Goal: Information Seeking & Learning: Learn about a topic

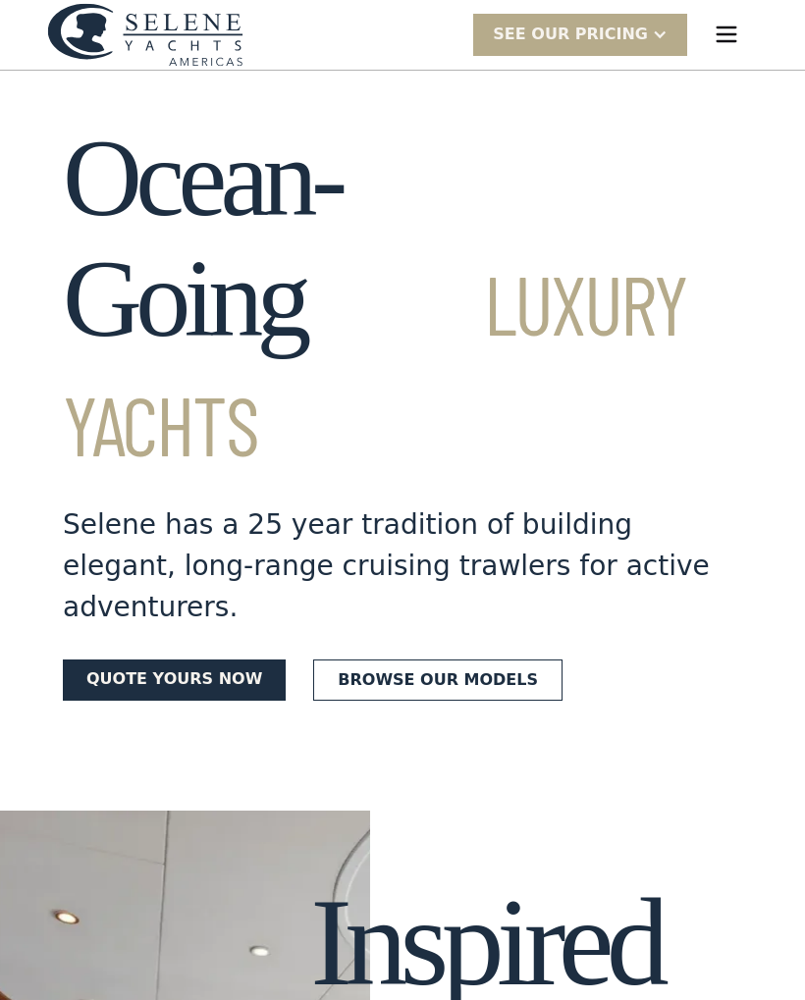
click at [433, 660] on link "Browse our models" at bounding box center [437, 680] width 249 height 41
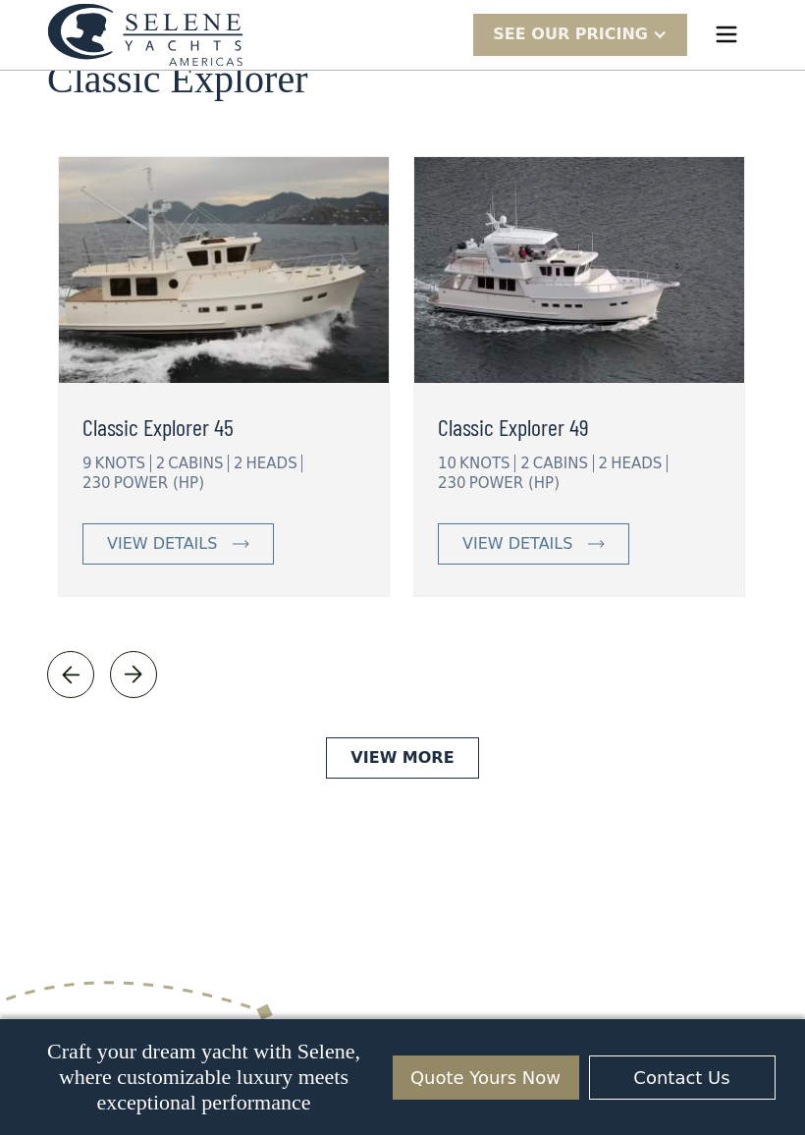
scroll to position [4343, 0]
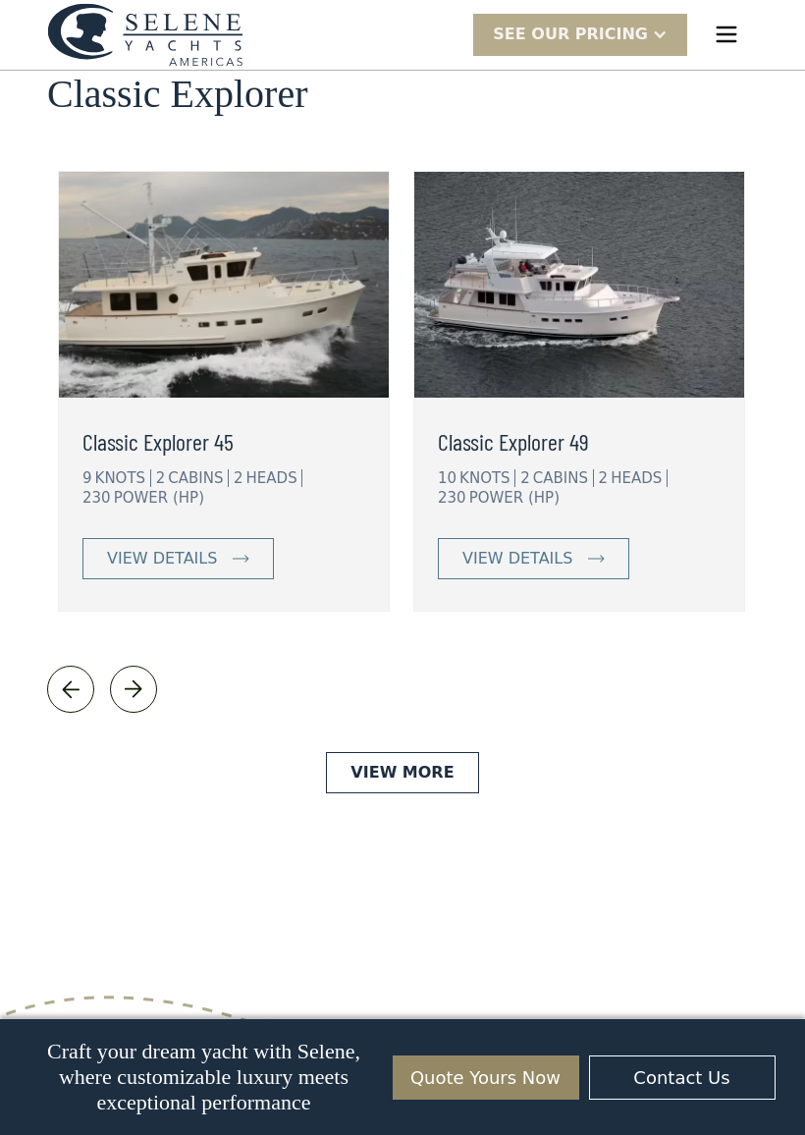
click at [412, 752] on link "View More" at bounding box center [402, 772] width 152 height 41
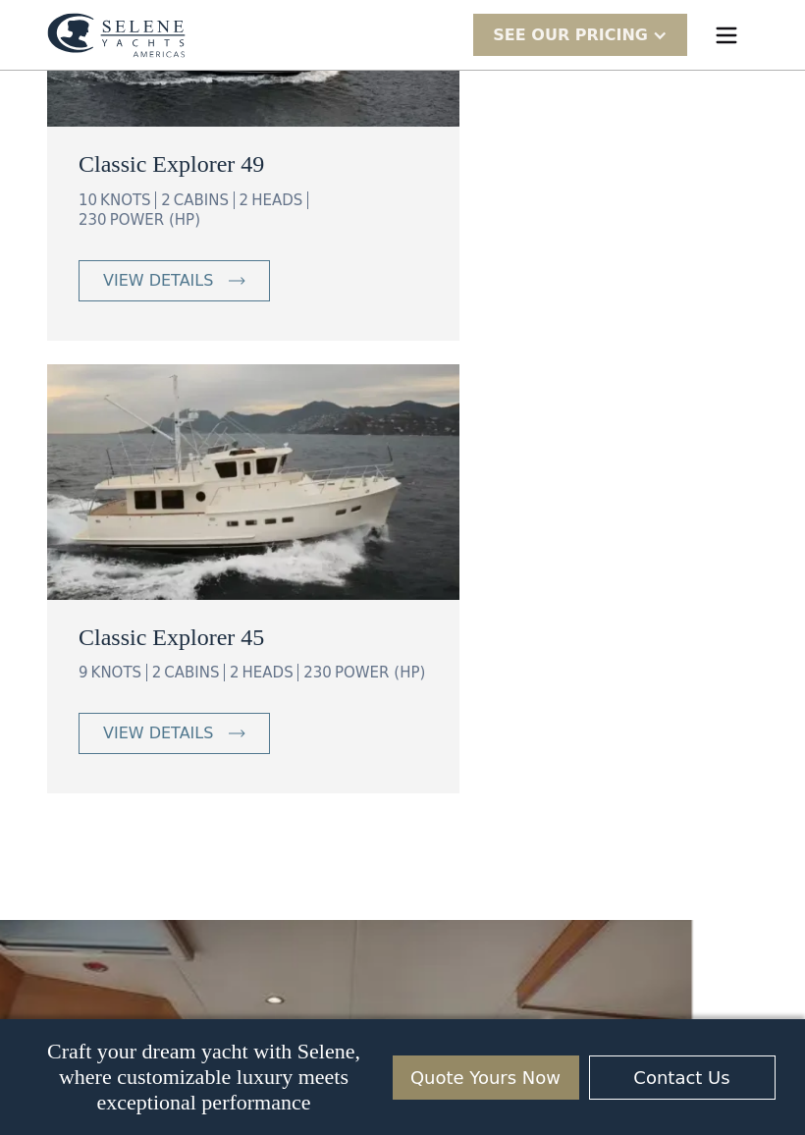
scroll to position [3448, 0]
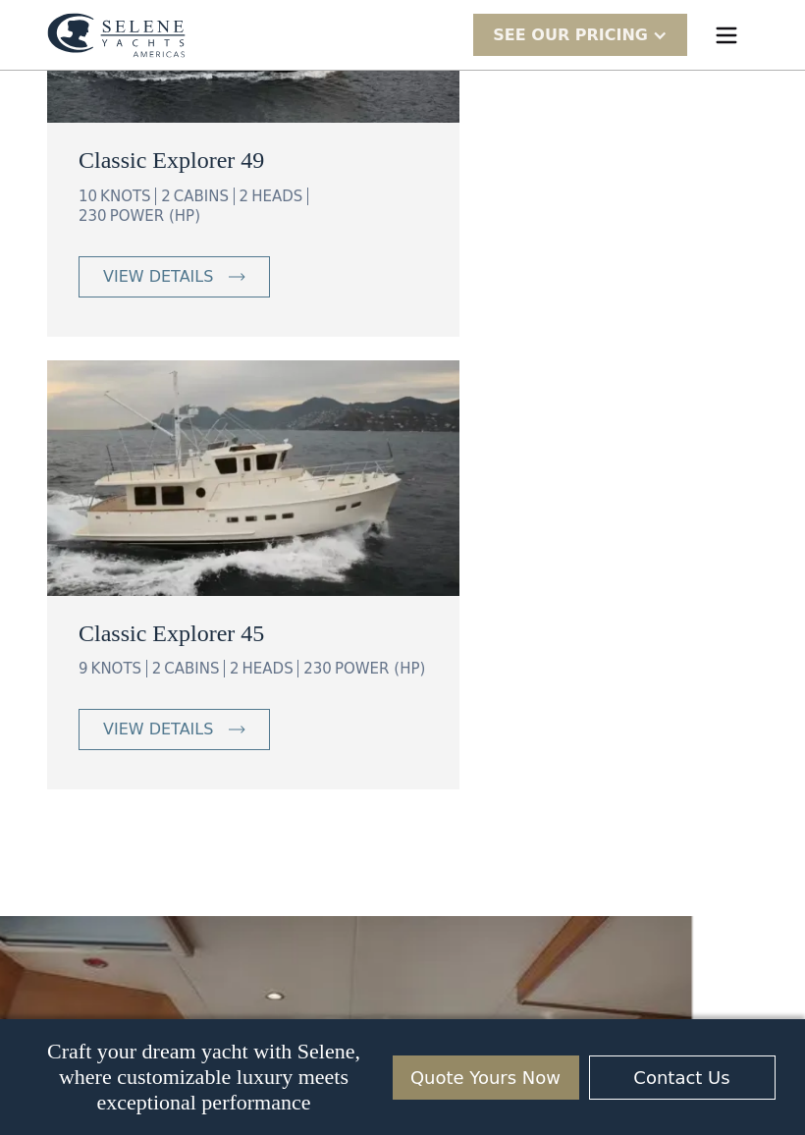
click at [186, 709] on link "view details" at bounding box center [174, 729] width 191 height 41
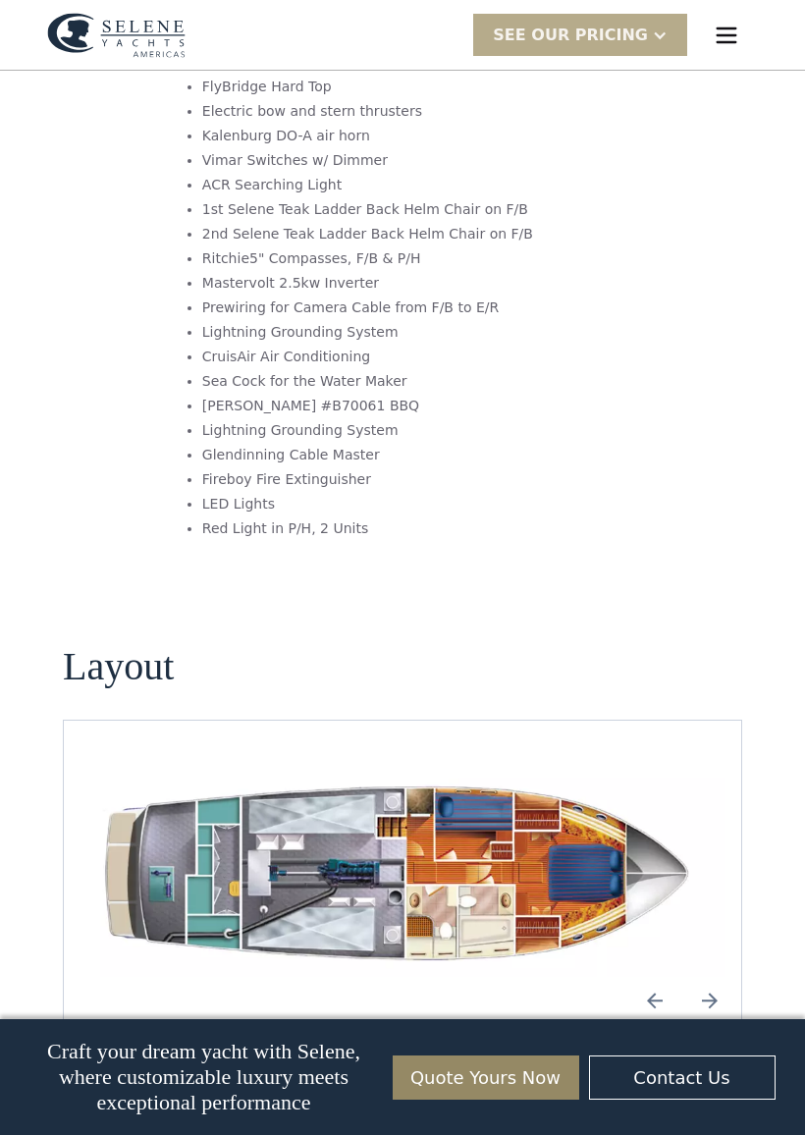
scroll to position [2395, 0]
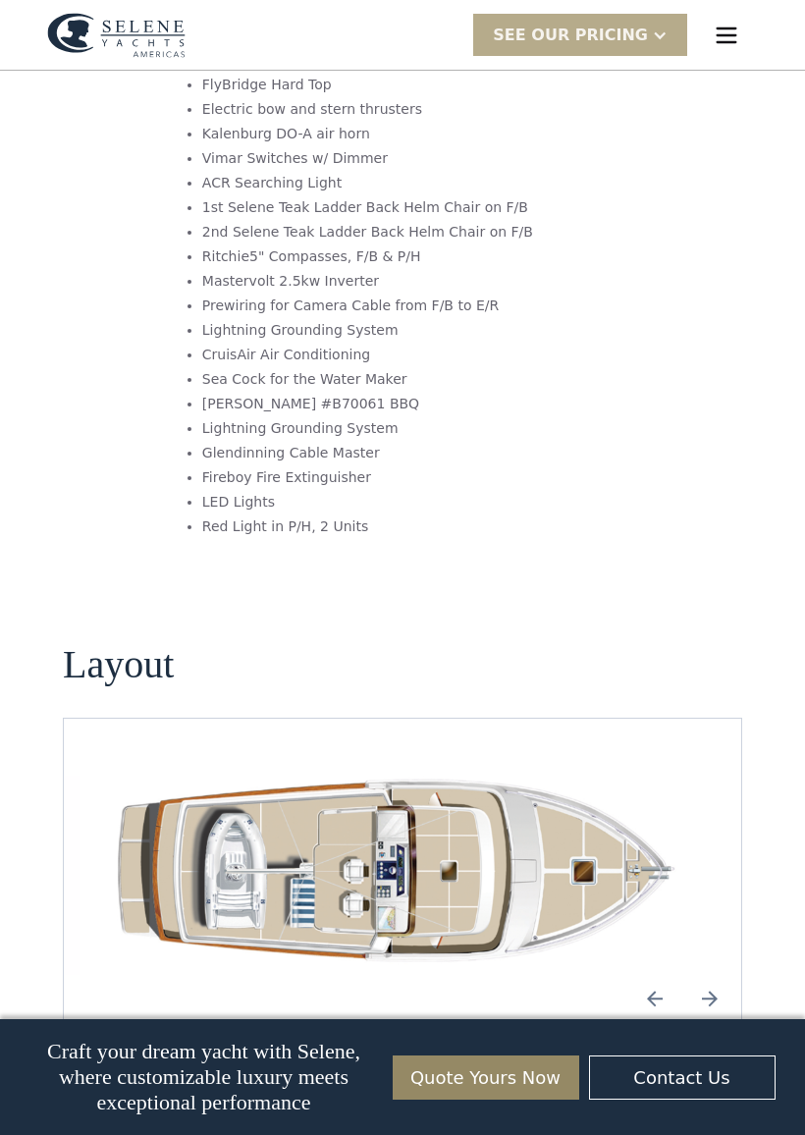
click at [670, 774] on img "open lightbox" at bounding box center [403, 870] width 646 height 209
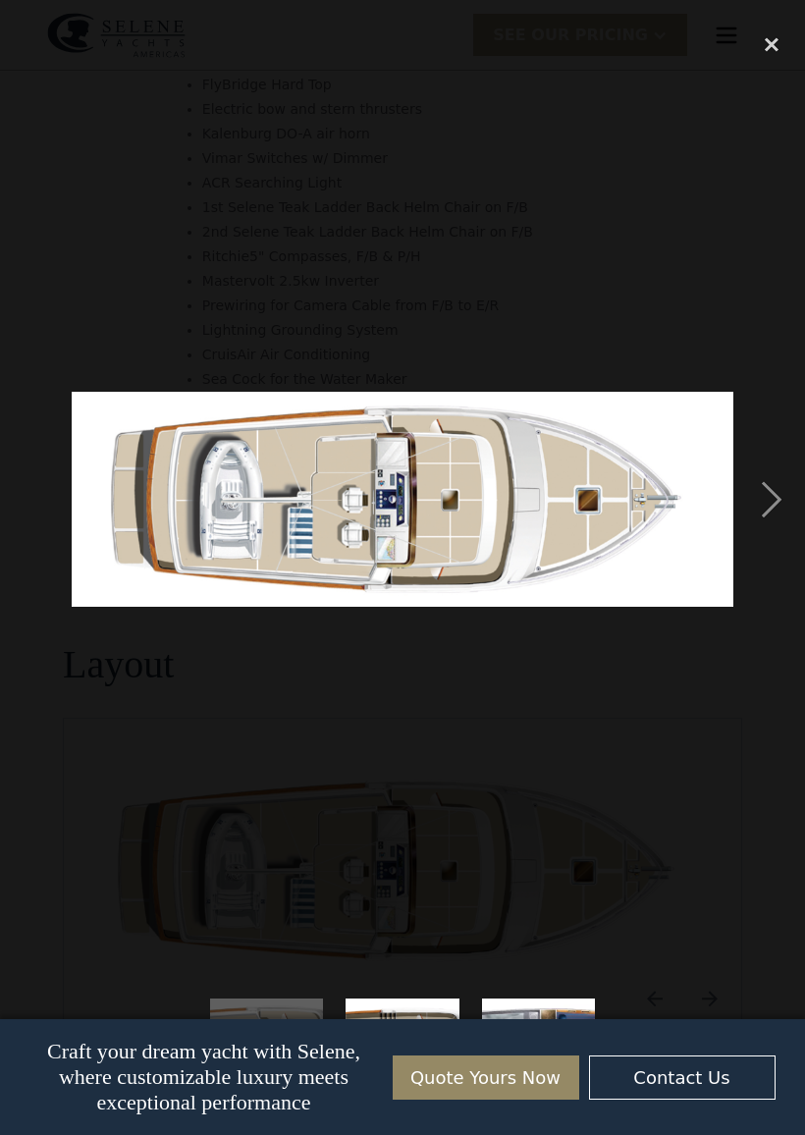
click at [751, 498] on div "next image" at bounding box center [771, 499] width 67 height 953
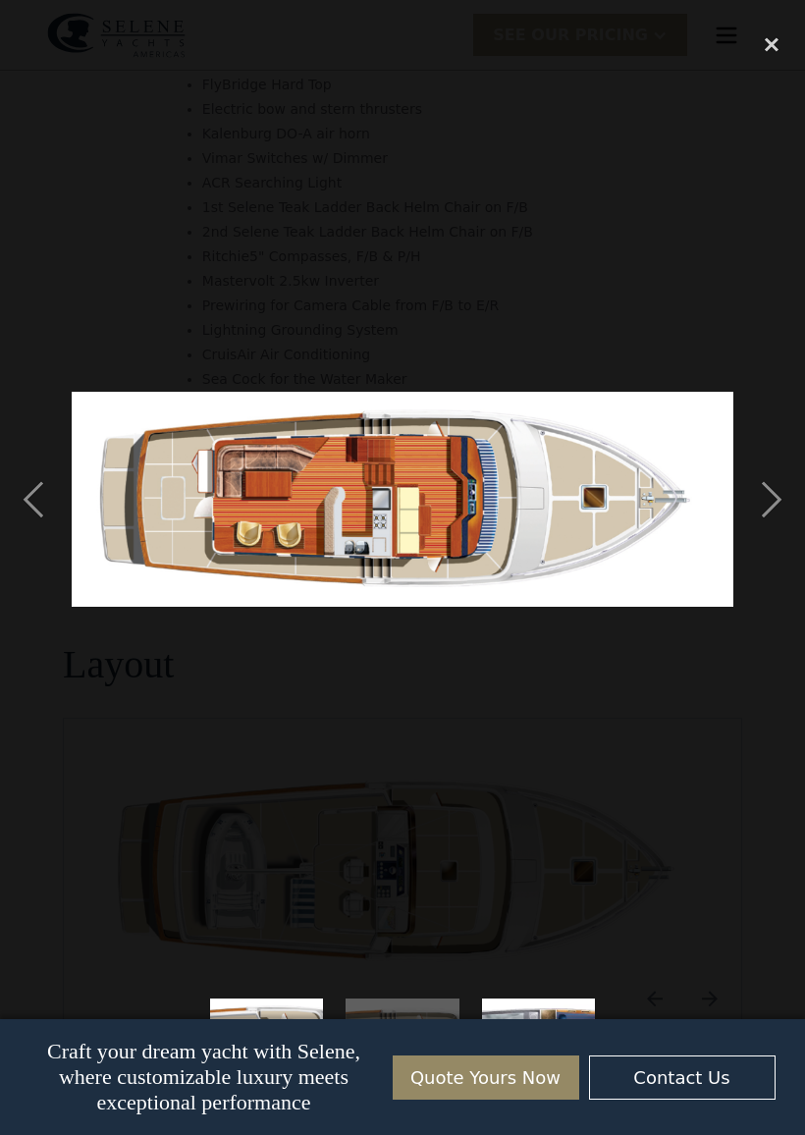
click at [771, 502] on div "next image" at bounding box center [771, 499] width 67 height 953
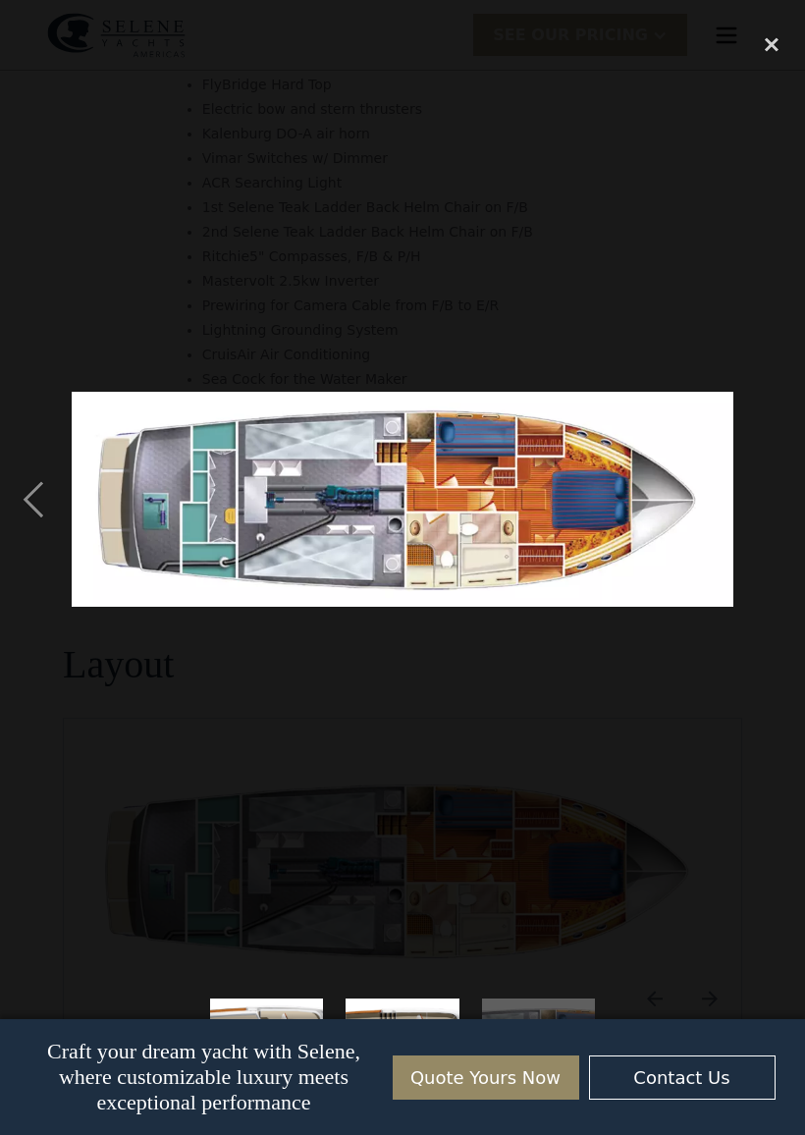
click at [754, 486] on div "next image" at bounding box center [771, 499] width 67 height 953
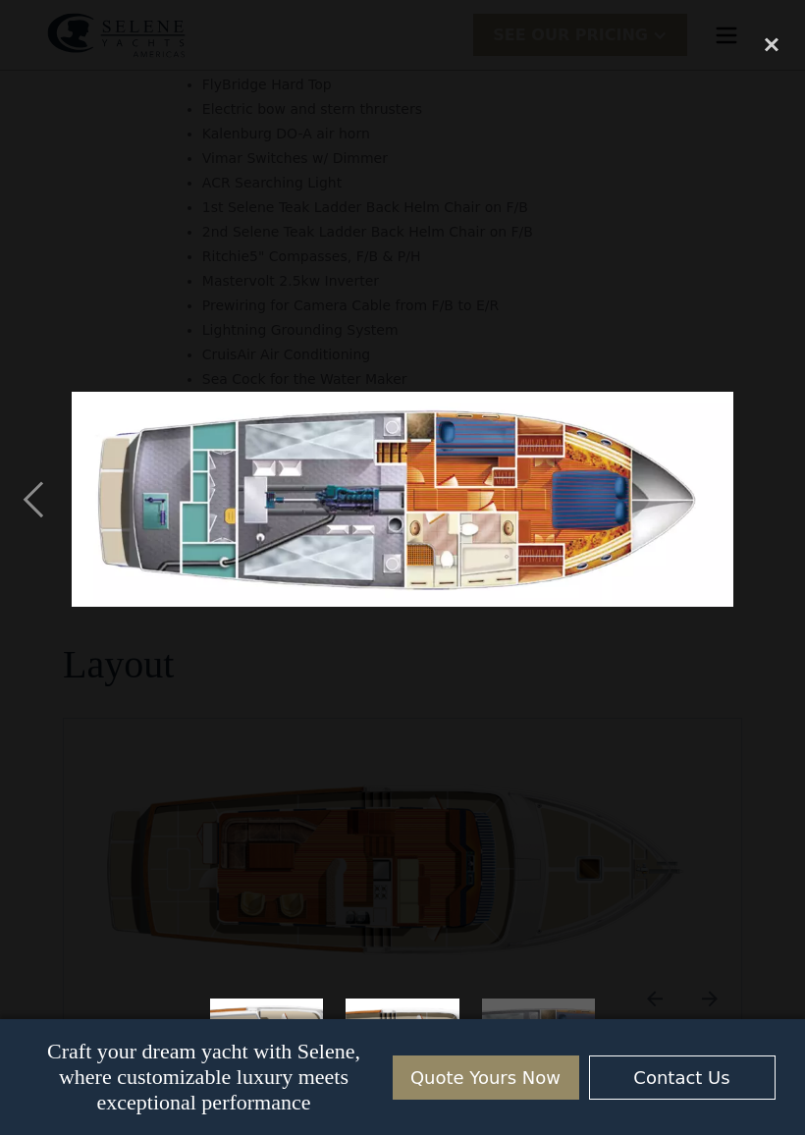
click at [39, 502] on div "previous image" at bounding box center [33, 499] width 67 height 953
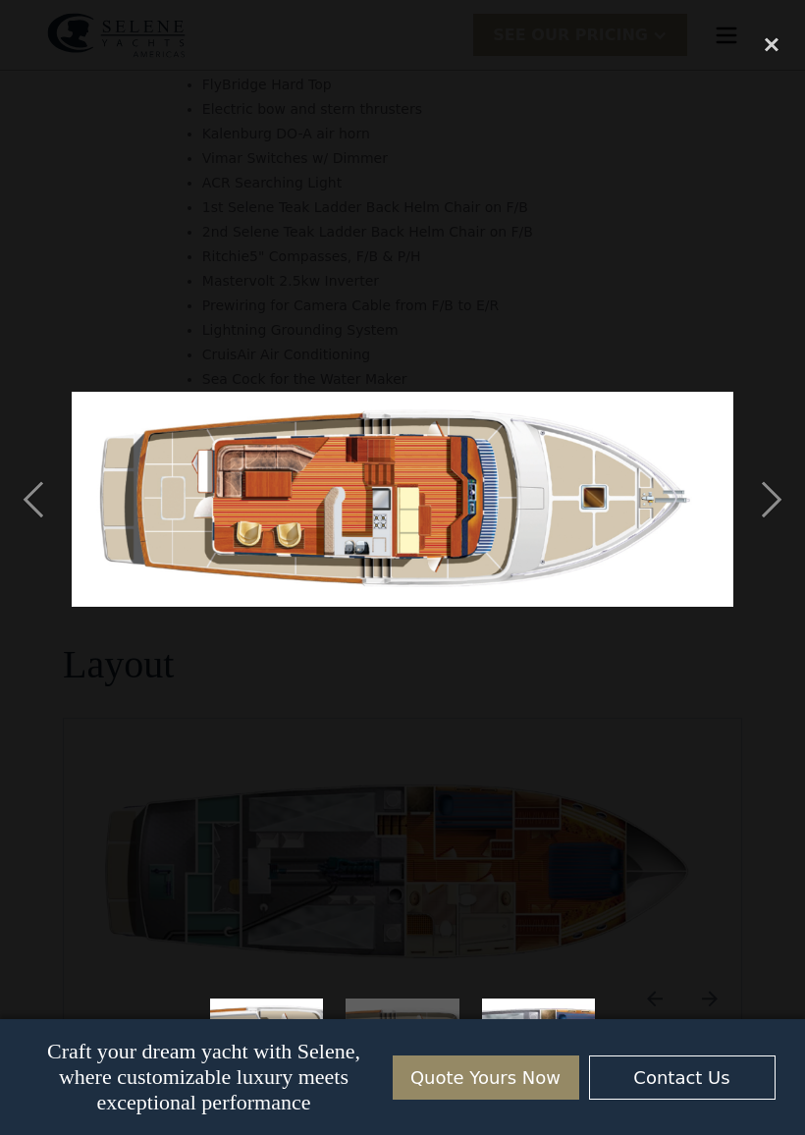
click at [50, 511] on div "previous image" at bounding box center [33, 499] width 67 height 953
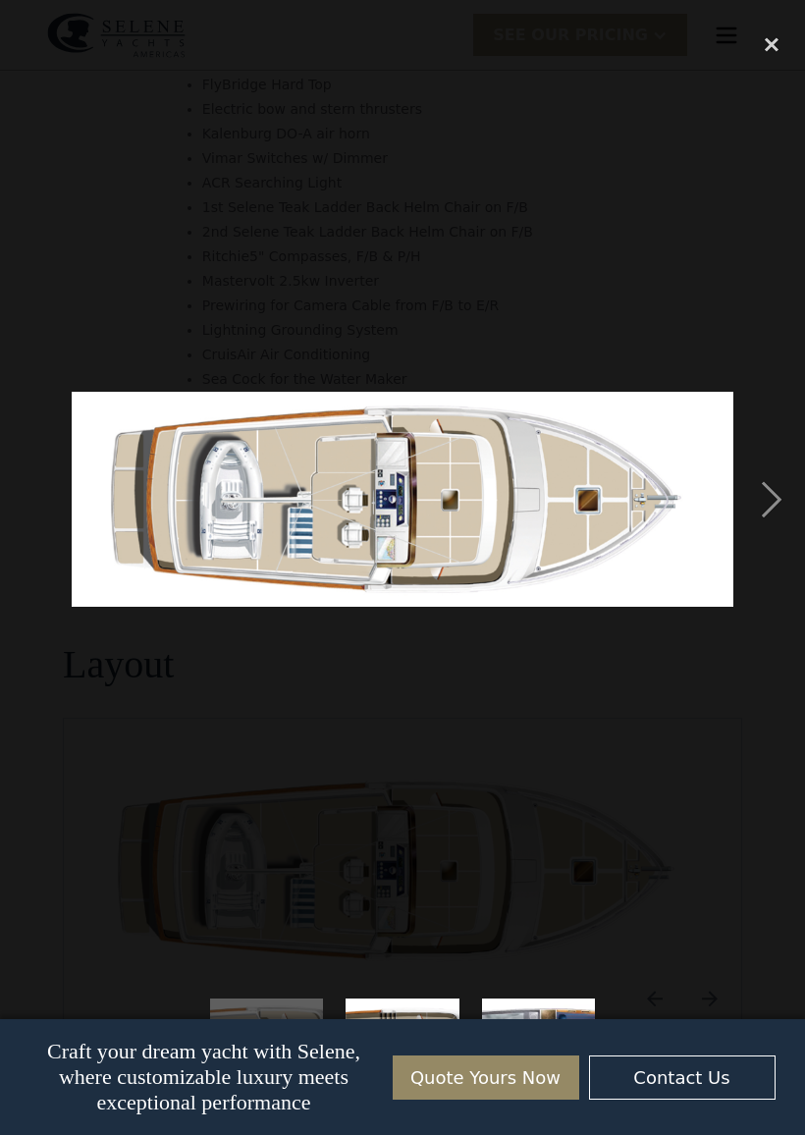
click at [580, 987] on div "show item 3 of 3" at bounding box center [538, 1055] width 136 height 159
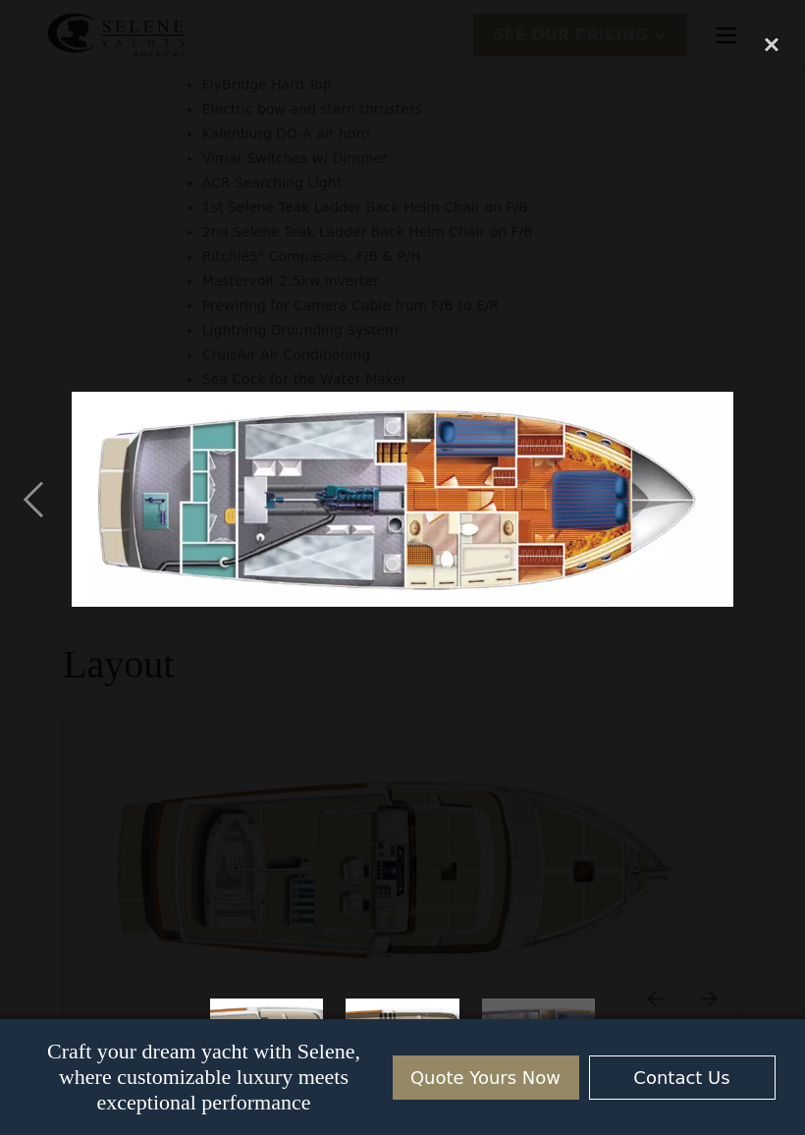
click at [541, 918] on div at bounding box center [402, 499] width 805 height 953
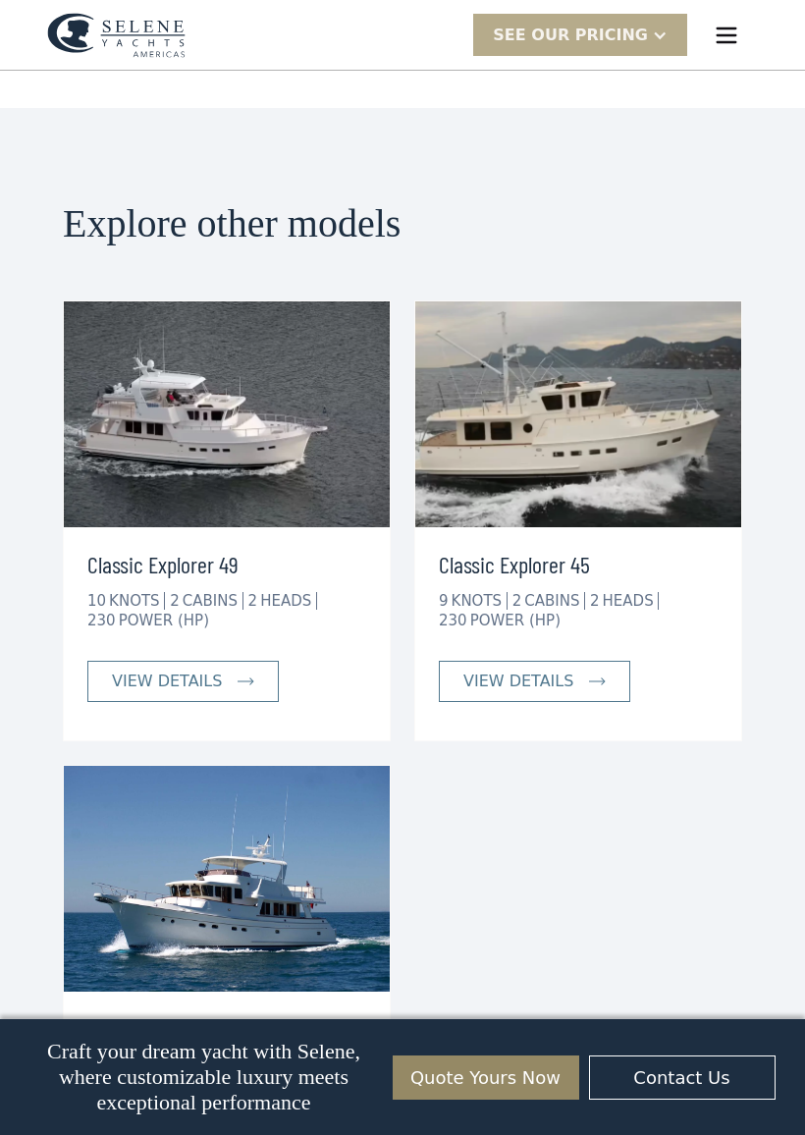
scroll to position [4782, 0]
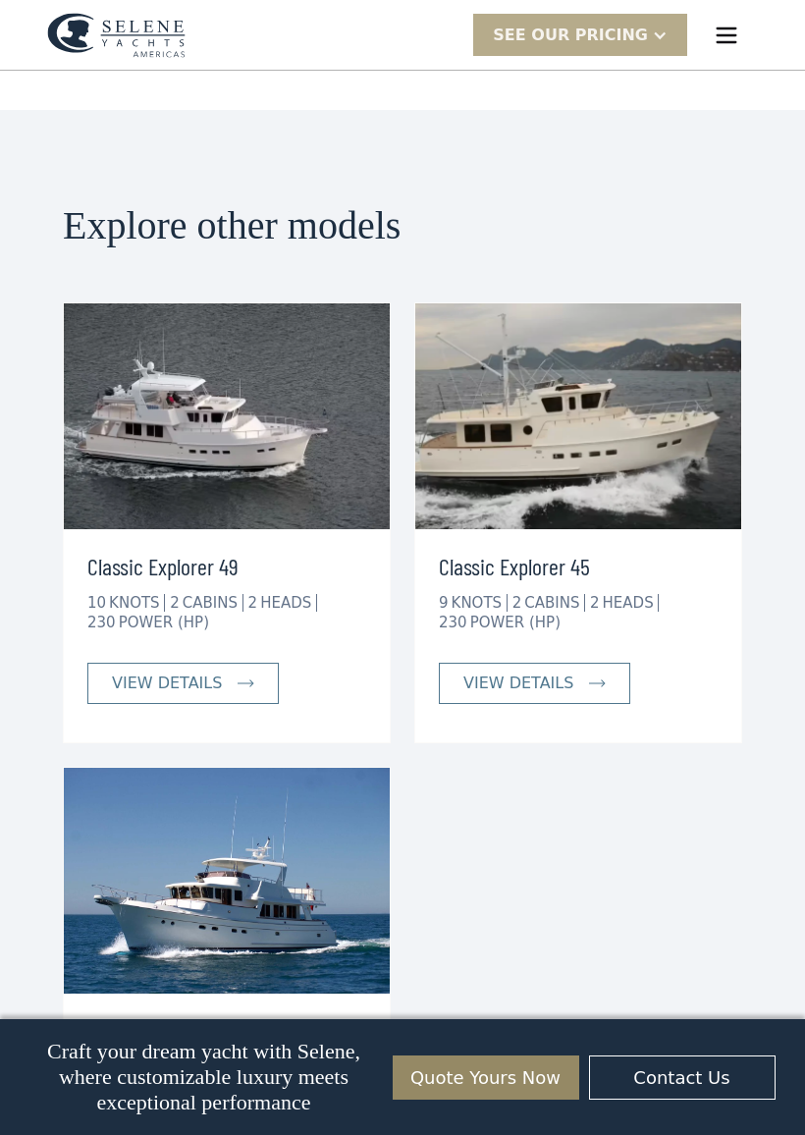
click at [223, 663] on link "view details" at bounding box center [182, 683] width 191 height 41
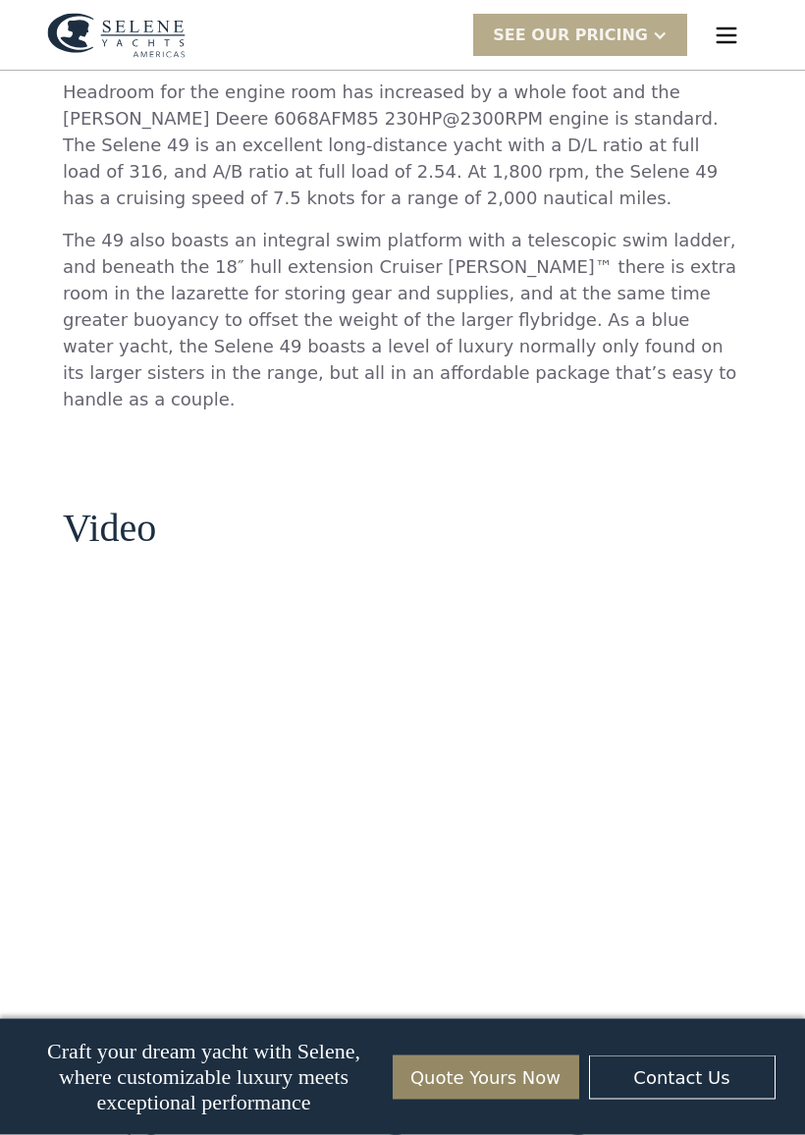
scroll to position [1685, 0]
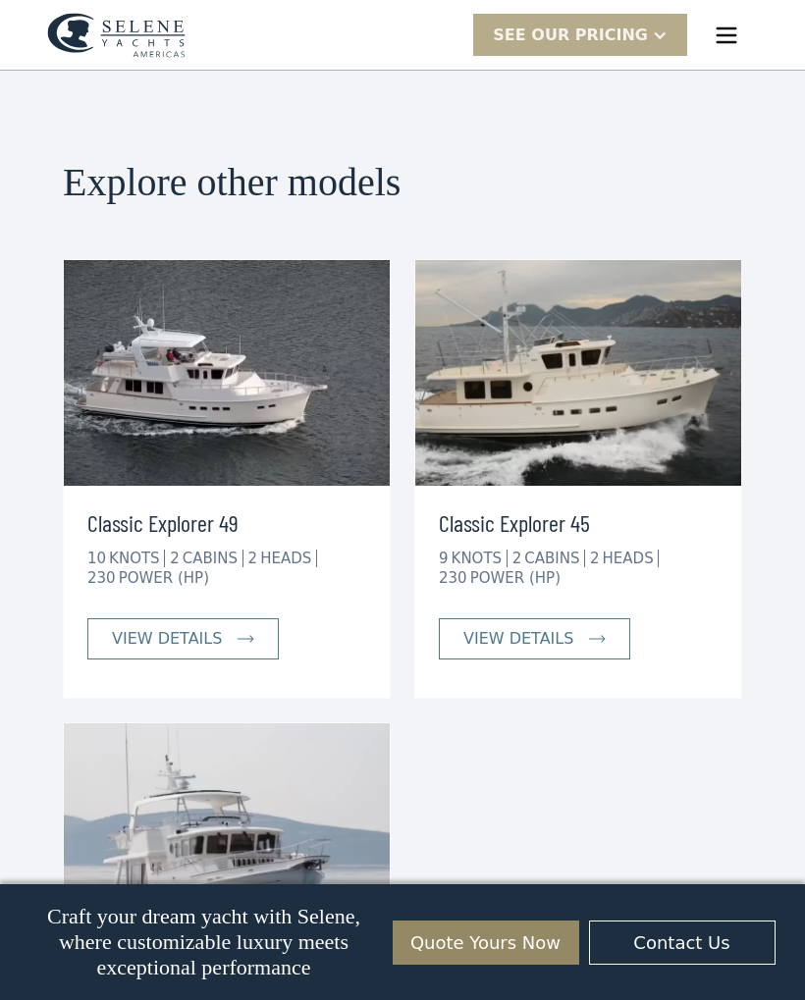
scroll to position [5650, 0]
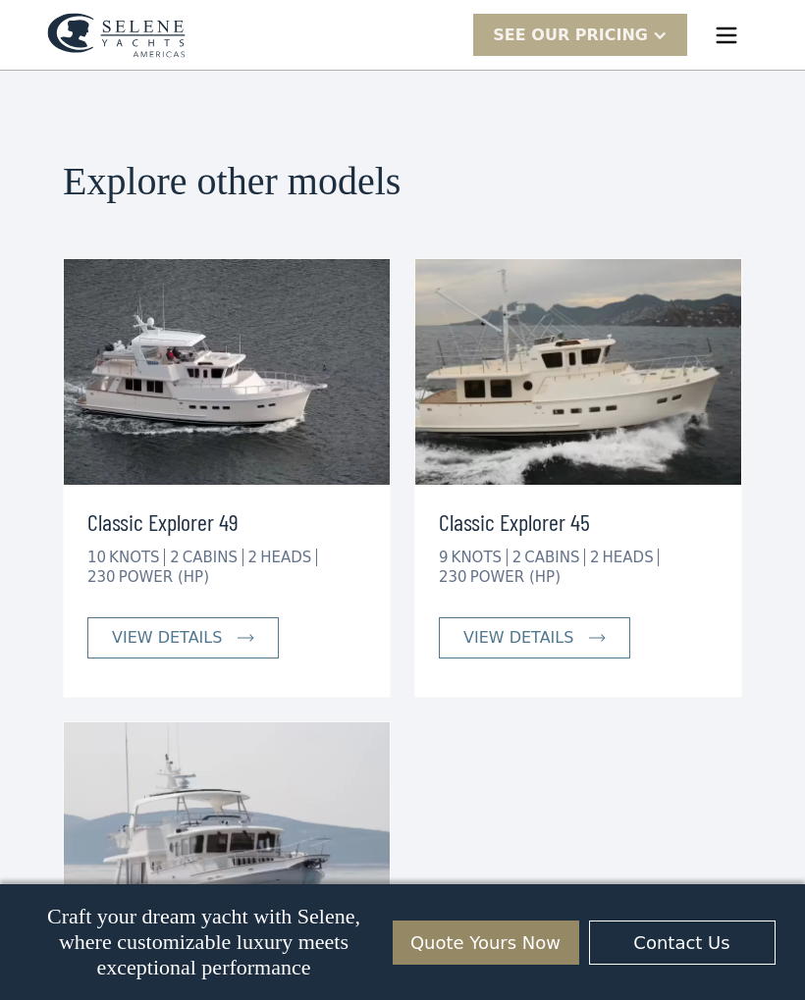
click at [619, 339] on img at bounding box center [578, 372] width 326 height 226
click at [616, 349] on img at bounding box center [578, 372] width 326 height 226
click at [562, 626] on div "view details" at bounding box center [518, 638] width 110 height 24
click at [248, 333] on img at bounding box center [227, 372] width 326 height 226
click at [267, 307] on img at bounding box center [227, 372] width 326 height 226
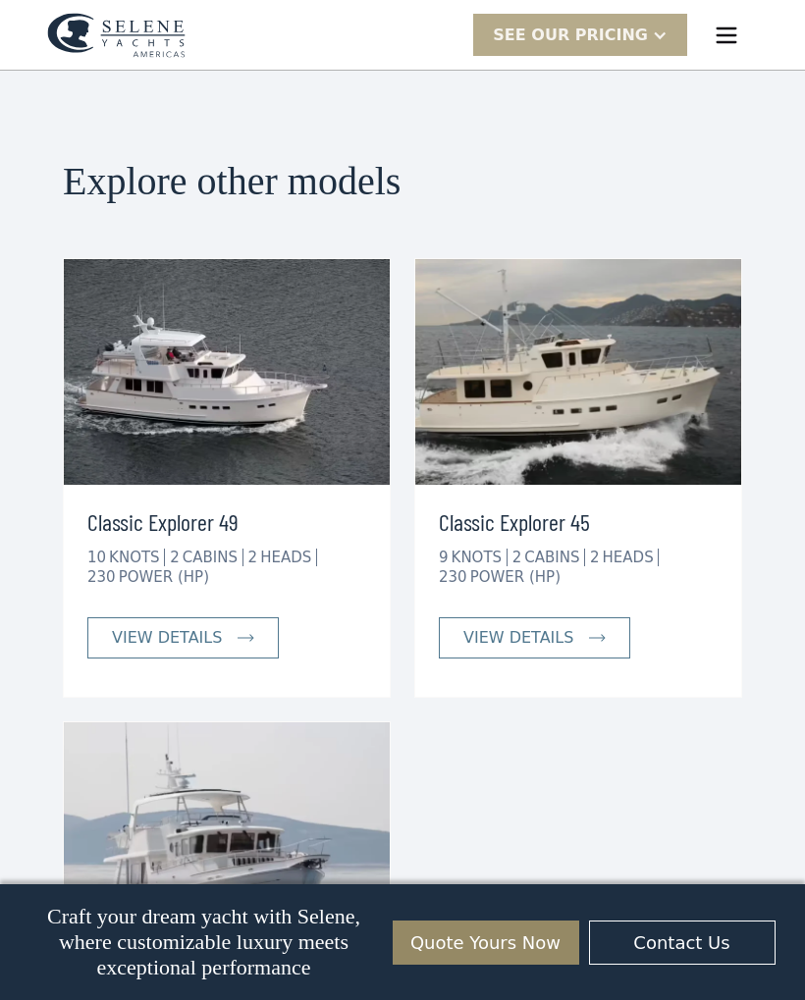
click at [276, 295] on img at bounding box center [227, 372] width 326 height 226
click at [214, 618] on link "view details" at bounding box center [182, 638] width 191 height 41
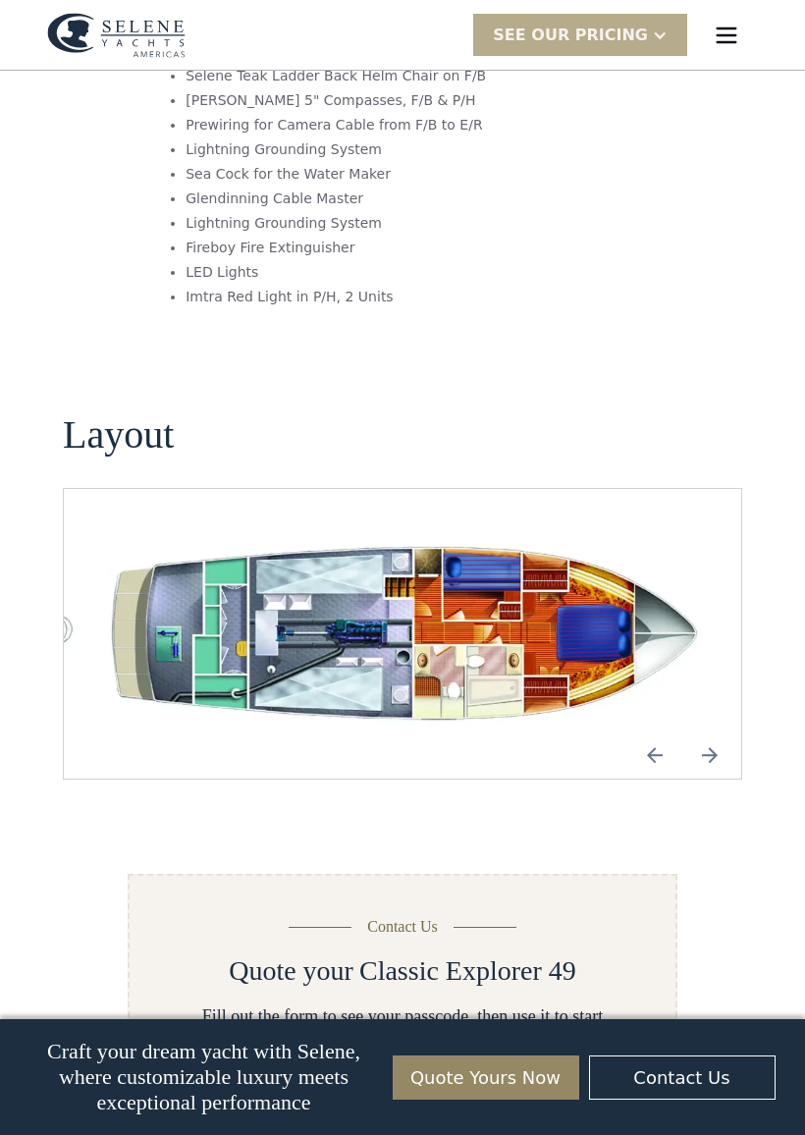
scroll to position [3462, 0]
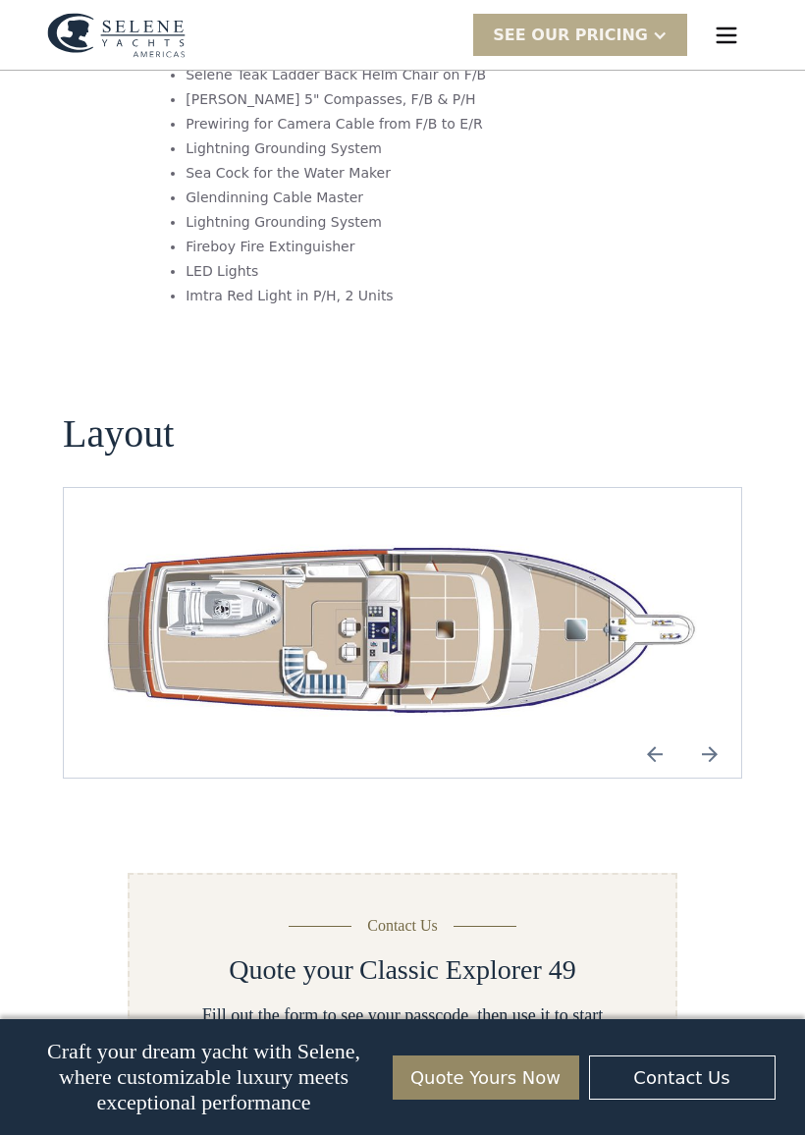
click at [657, 730] on img "Previous slide" at bounding box center [654, 753] width 47 height 47
click at [698, 567] on img "open lightbox" at bounding box center [403, 633] width 646 height 196
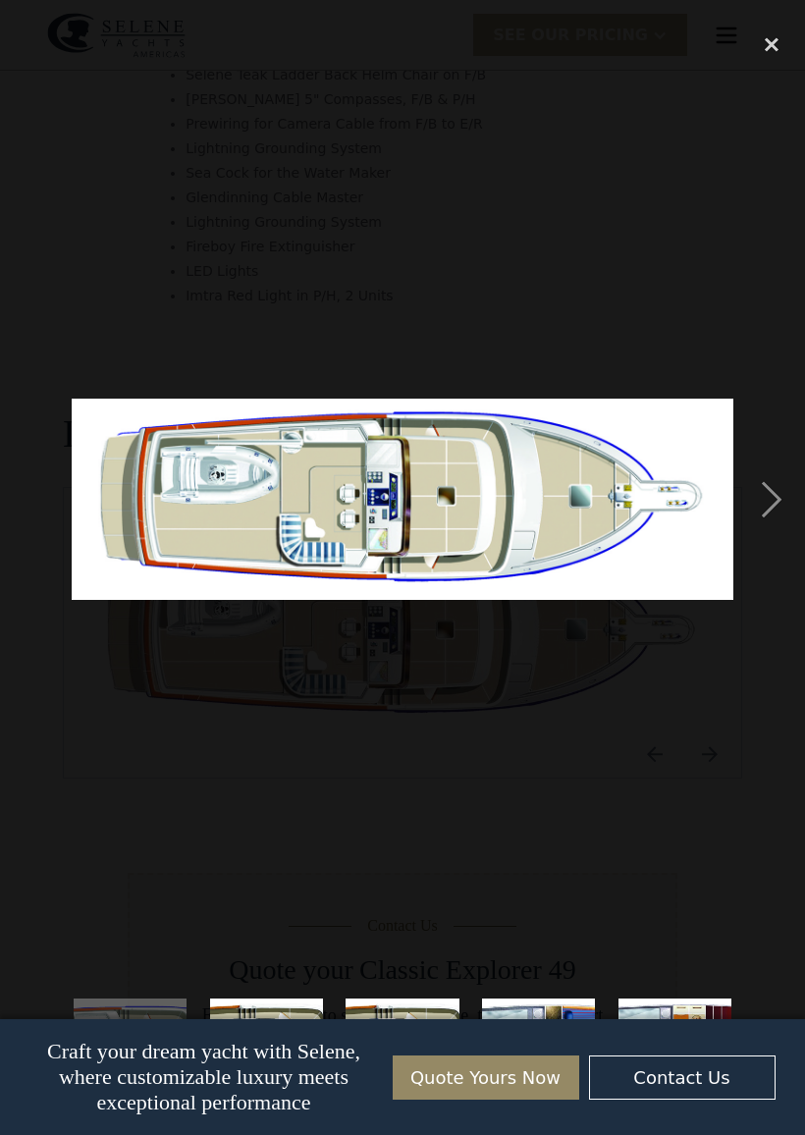
click at [779, 492] on div "next image" at bounding box center [771, 499] width 67 height 953
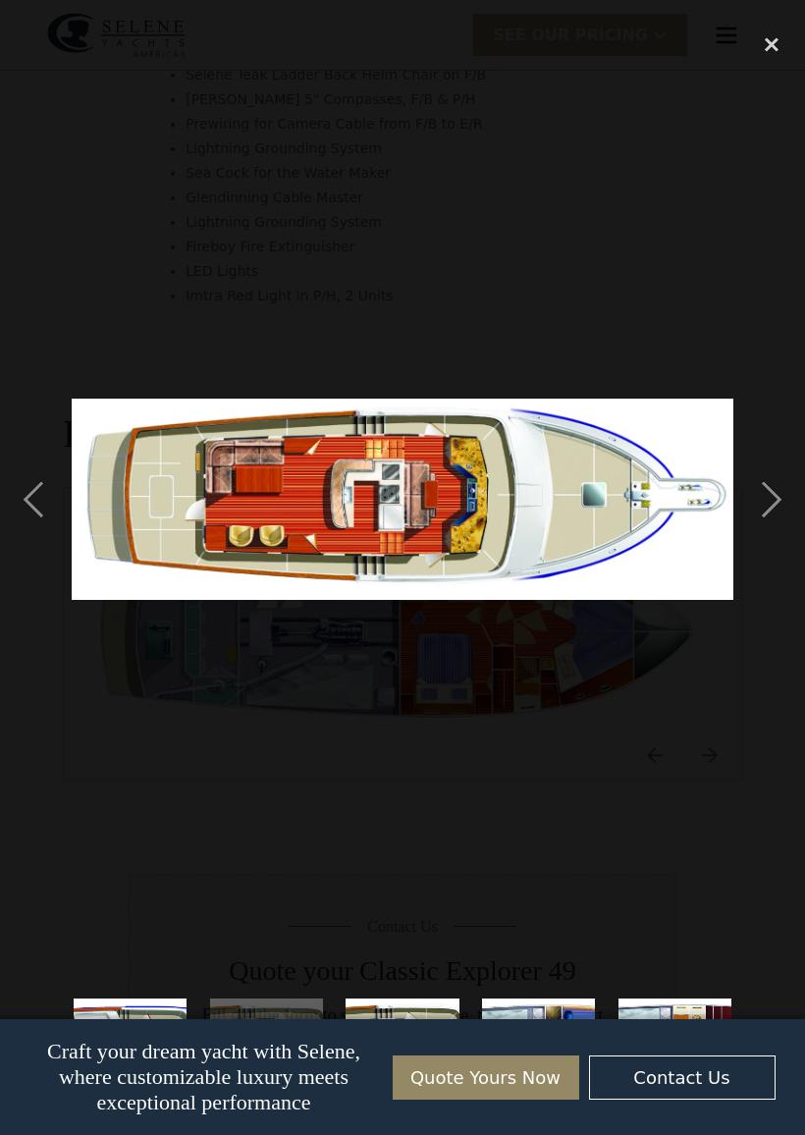
click at [777, 497] on div "next image" at bounding box center [771, 499] width 67 height 953
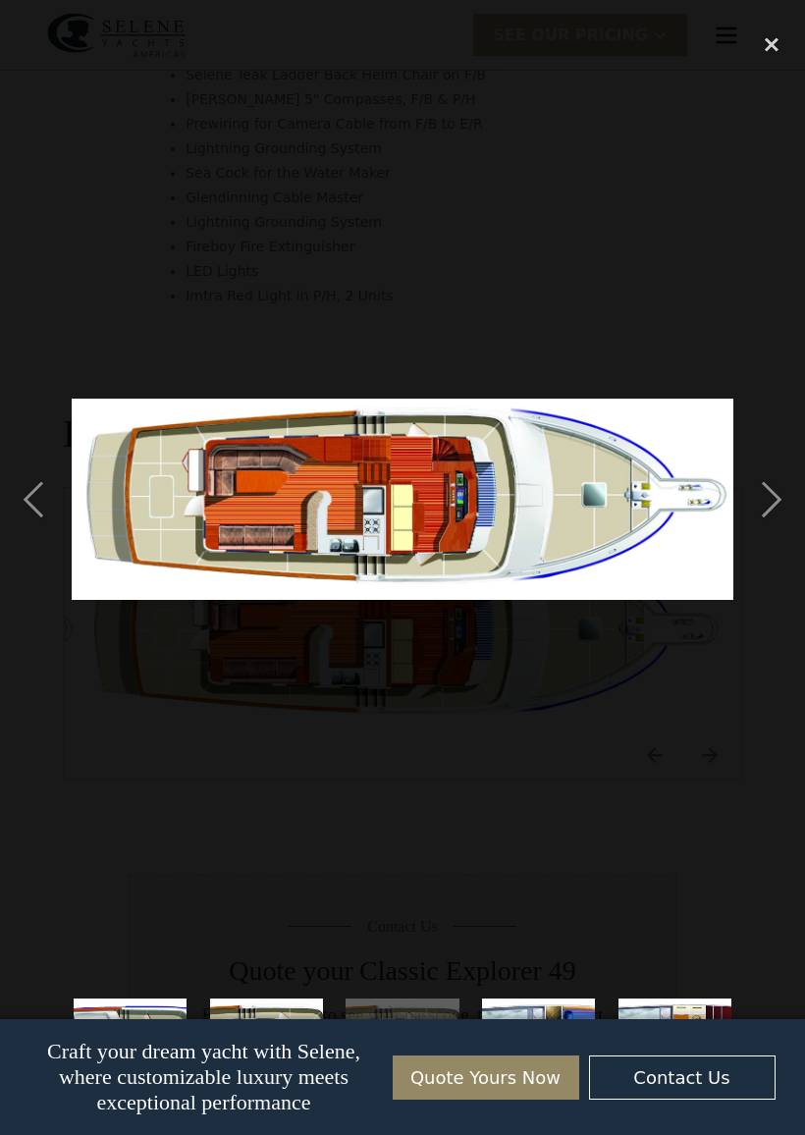
click at [34, 495] on div "previous image" at bounding box center [33, 499] width 67 height 953
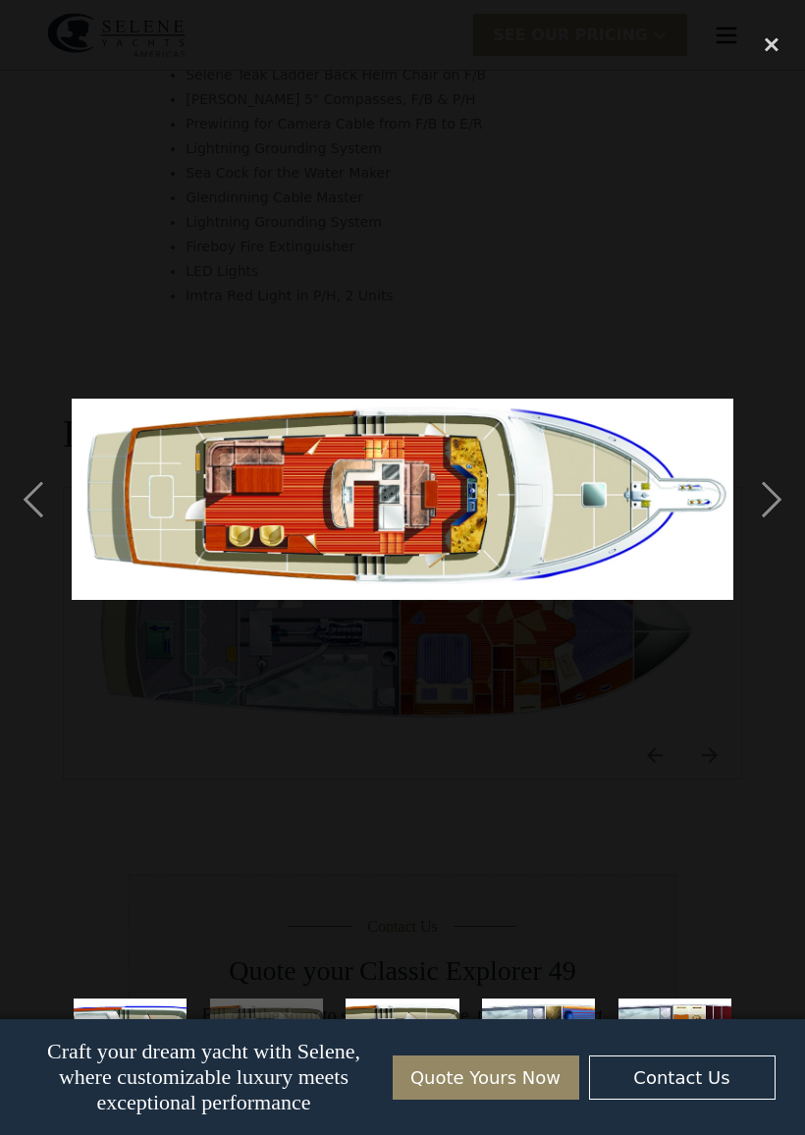
click at [781, 492] on div "next image" at bounding box center [771, 499] width 67 height 953
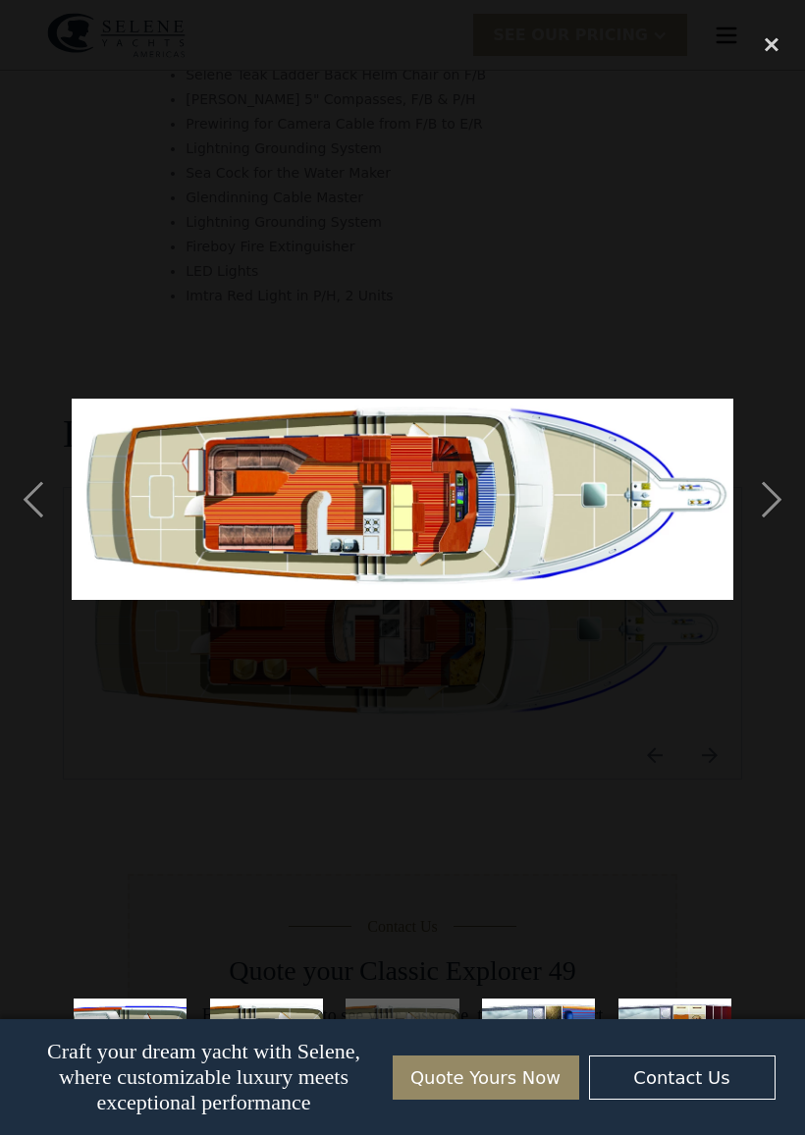
click at [778, 504] on div "next image" at bounding box center [771, 499] width 67 height 953
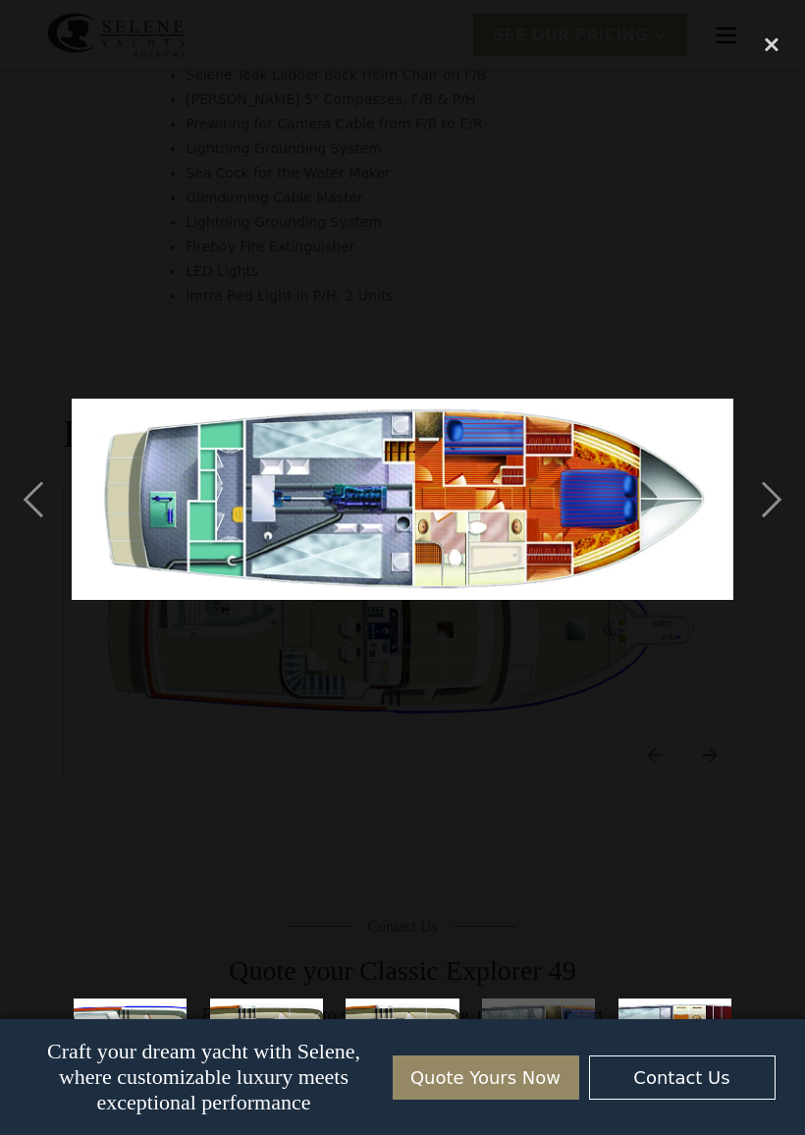
click at [776, 490] on div "next image" at bounding box center [771, 499] width 67 height 953
click at [771, 495] on div "next image" at bounding box center [771, 499] width 67 height 953
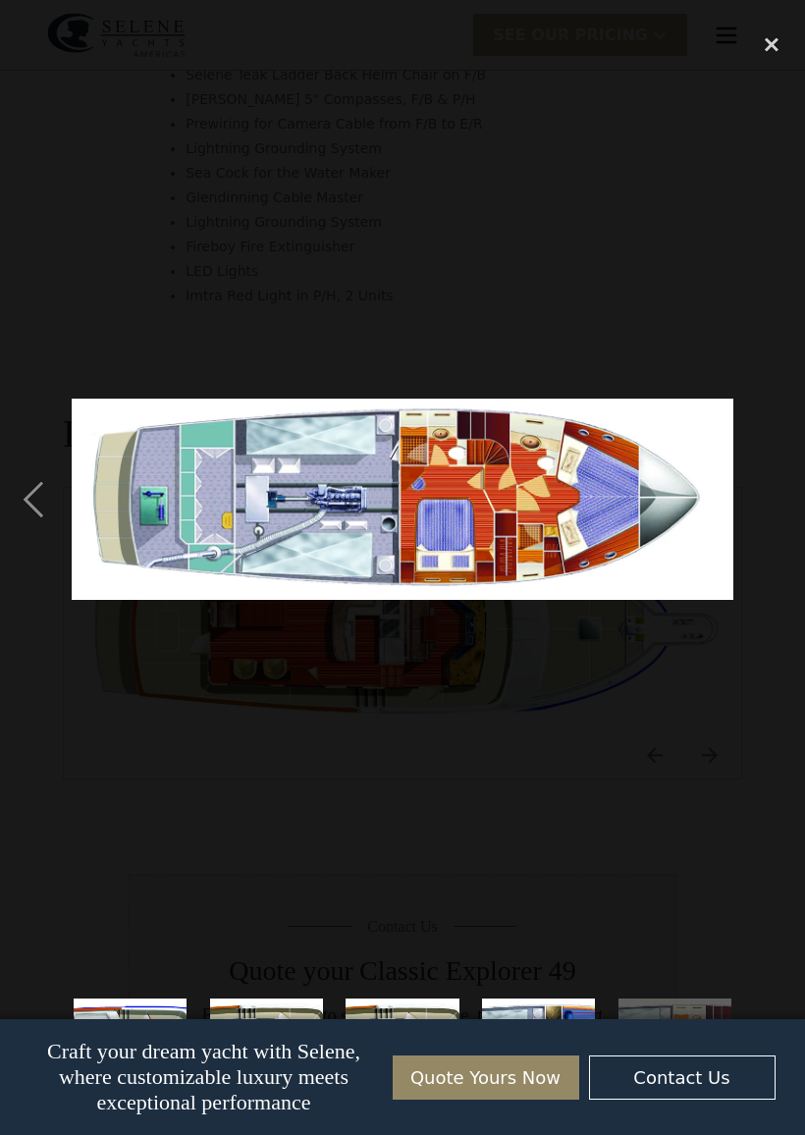
click at [59, 495] on div "previous image" at bounding box center [33, 499] width 67 height 953
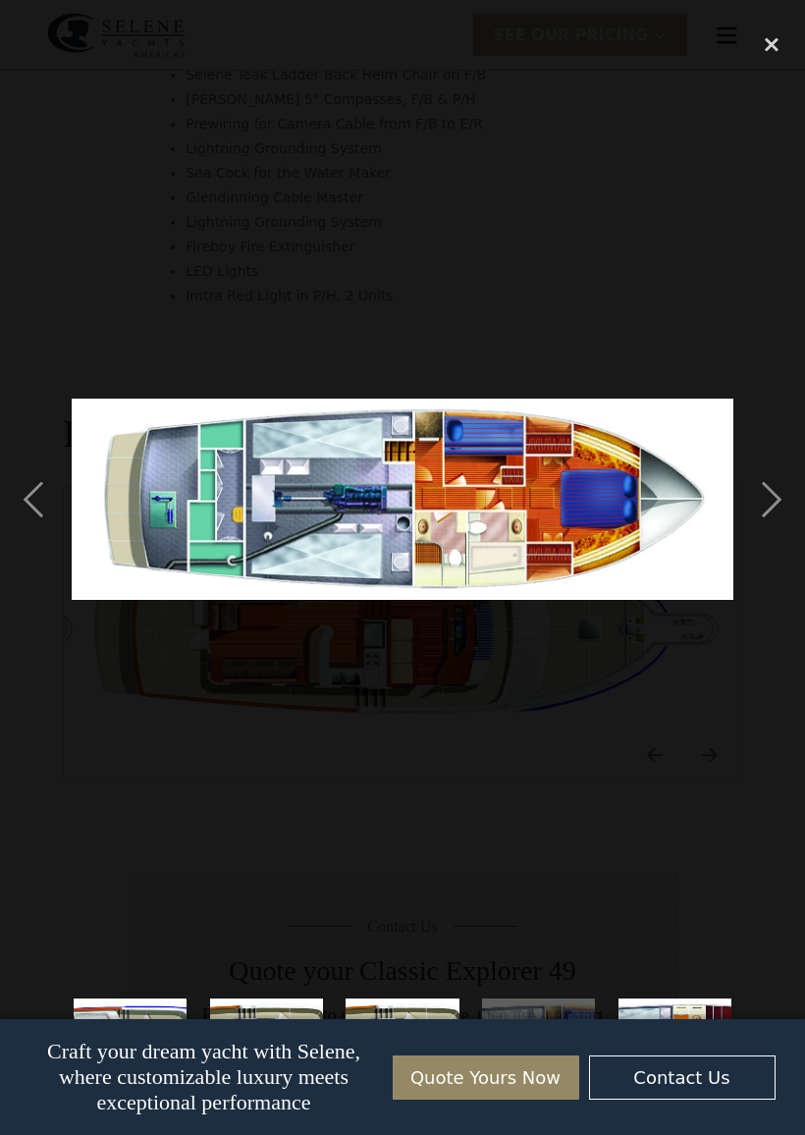
click at [61, 501] on div "previous image" at bounding box center [33, 499] width 67 height 953
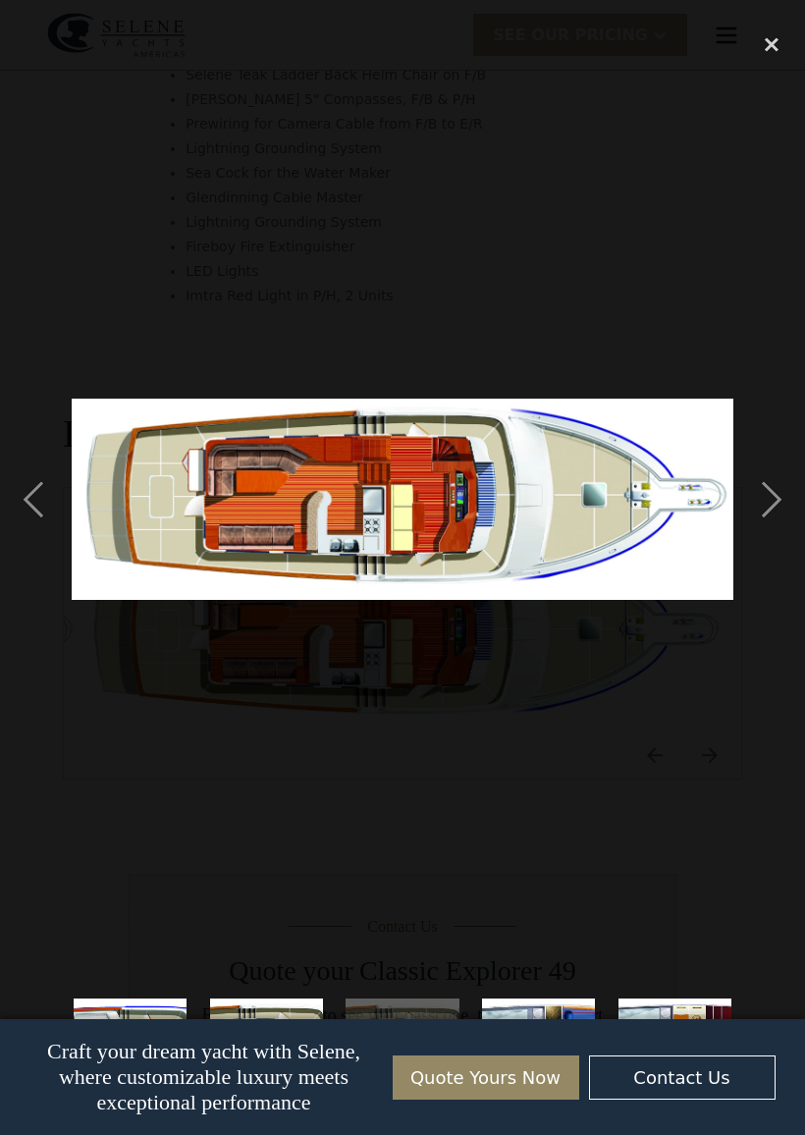
click at [59, 490] on div "previous image" at bounding box center [33, 499] width 67 height 953
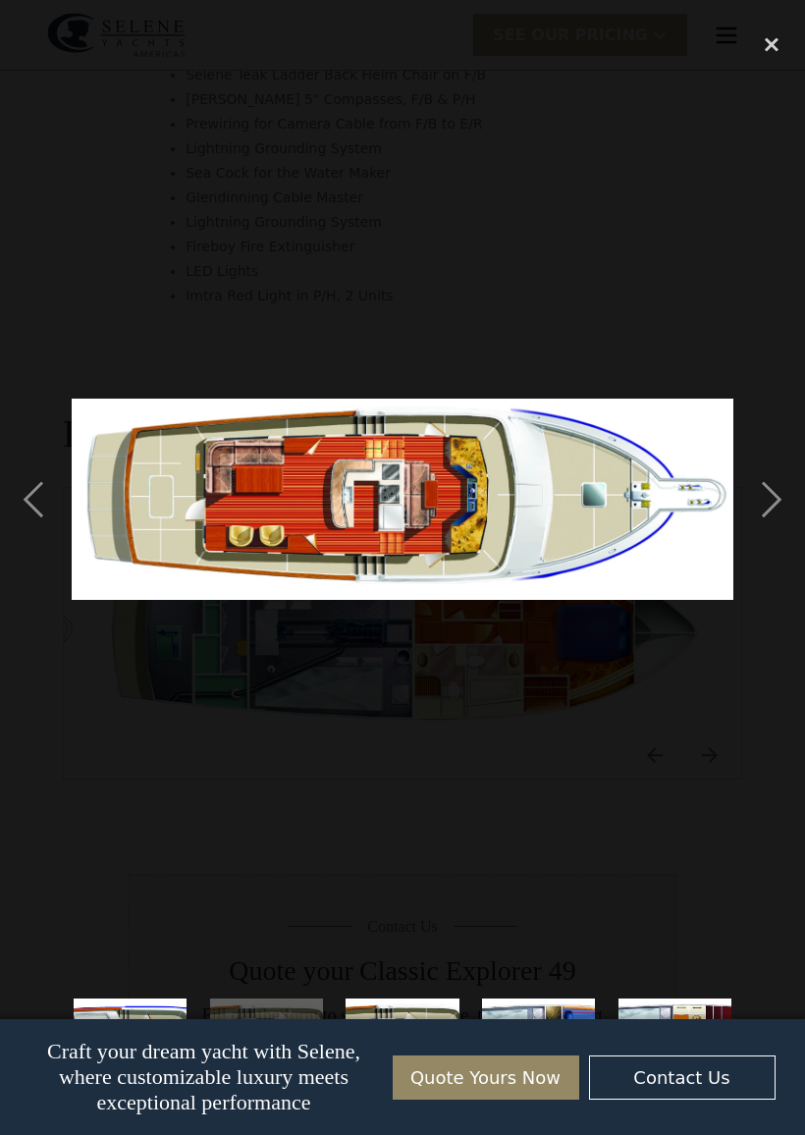
click at [58, 492] on div "previous image" at bounding box center [33, 499] width 67 height 953
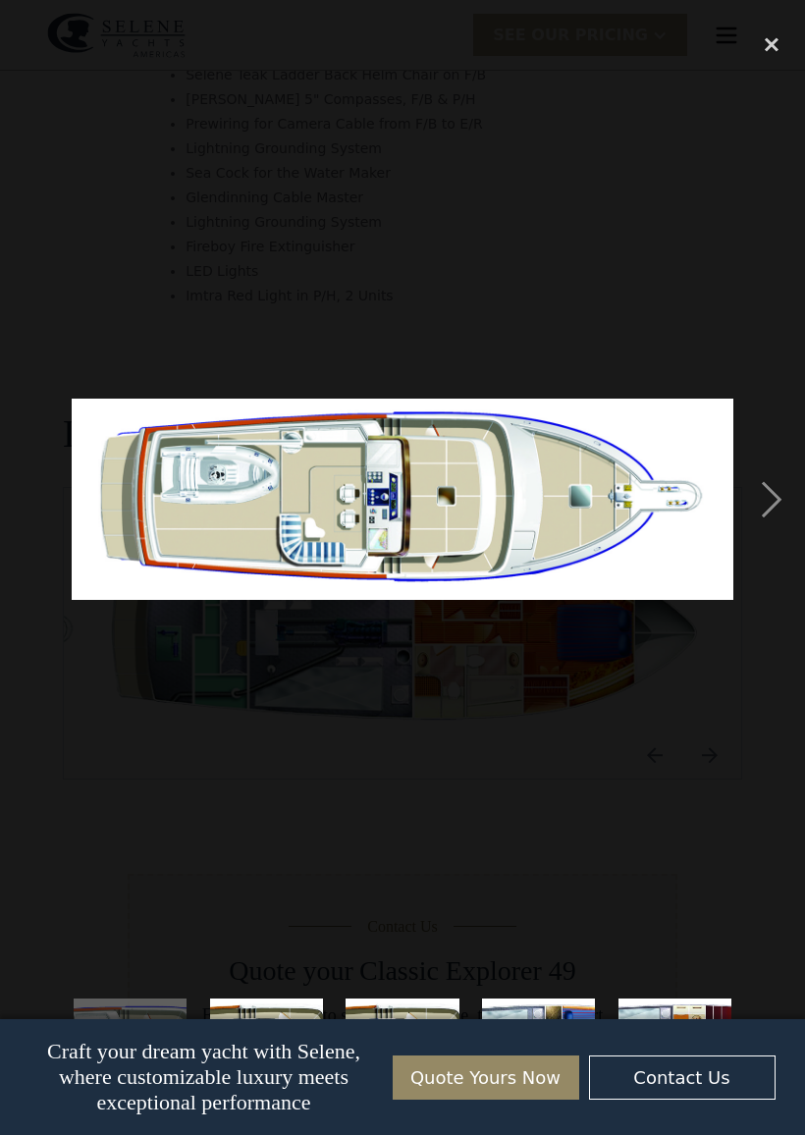
click at [779, 494] on div "next image" at bounding box center [771, 499] width 67 height 953
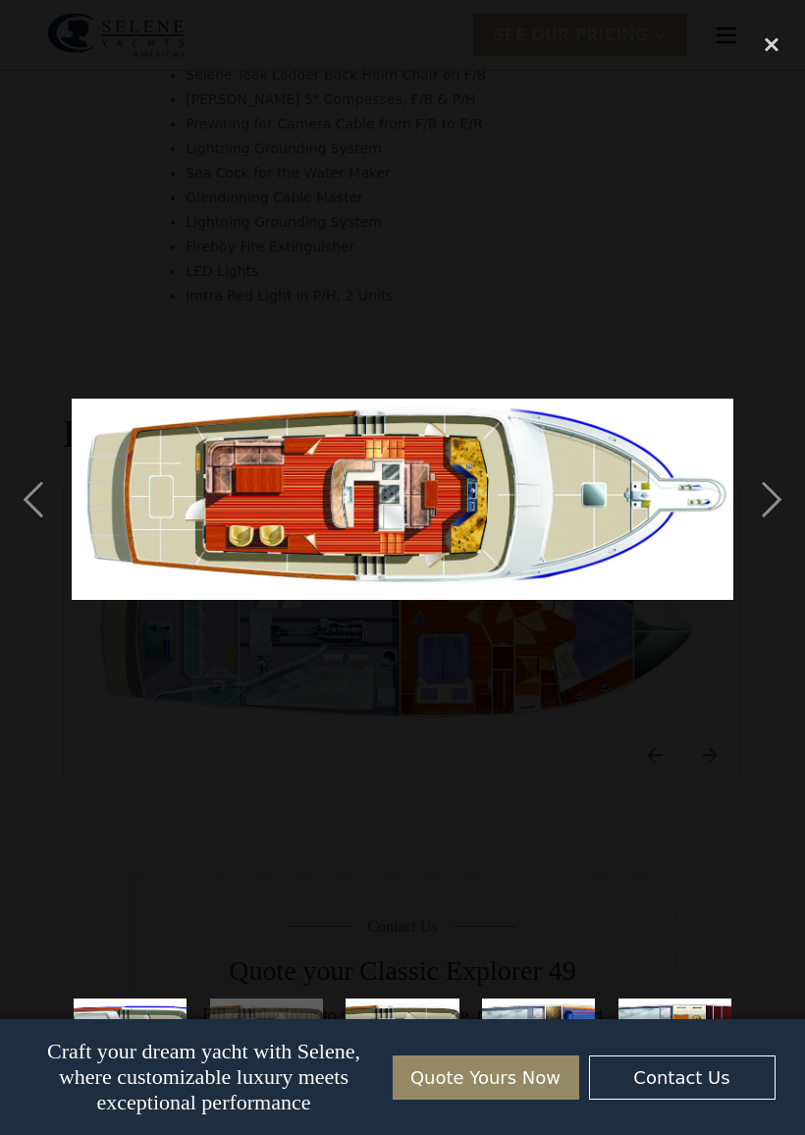
click at [796, 485] on div "next image" at bounding box center [771, 499] width 67 height 953
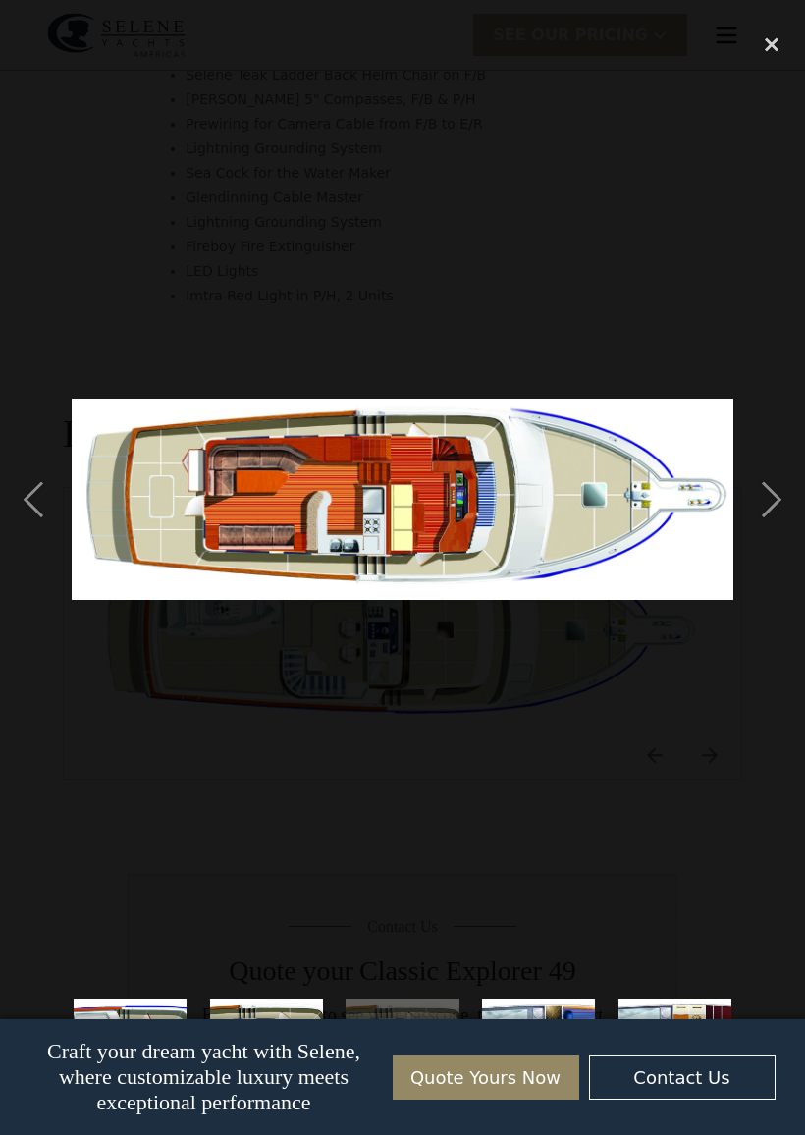
click at [771, 505] on div "next image" at bounding box center [771, 499] width 67 height 953
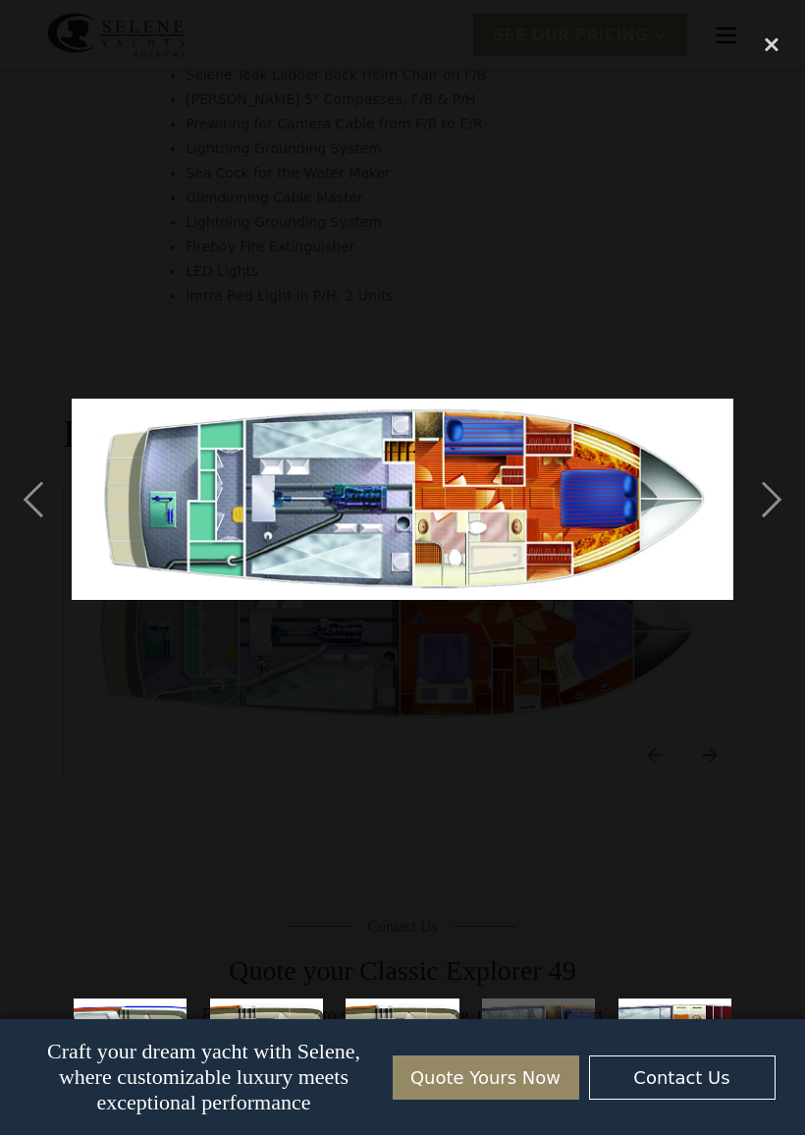
click at [779, 487] on div "next image" at bounding box center [771, 499] width 67 height 953
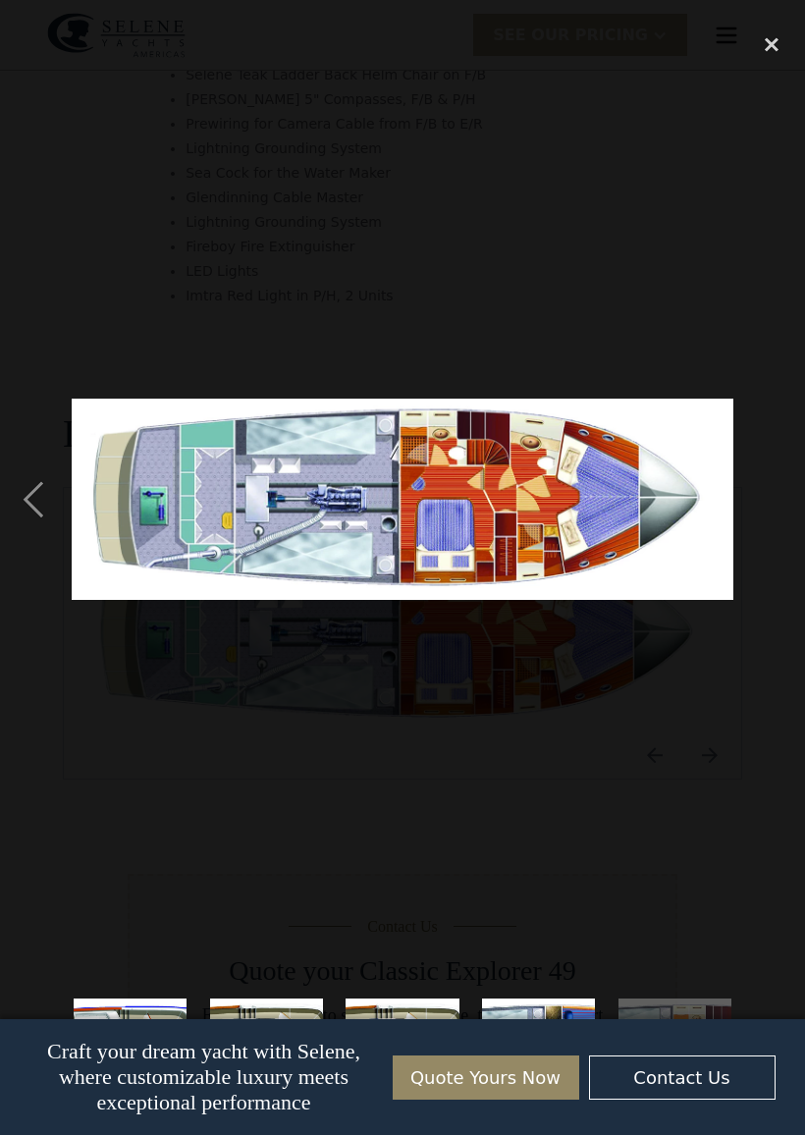
click at [45, 483] on div "previous image" at bounding box center [33, 499] width 67 height 953
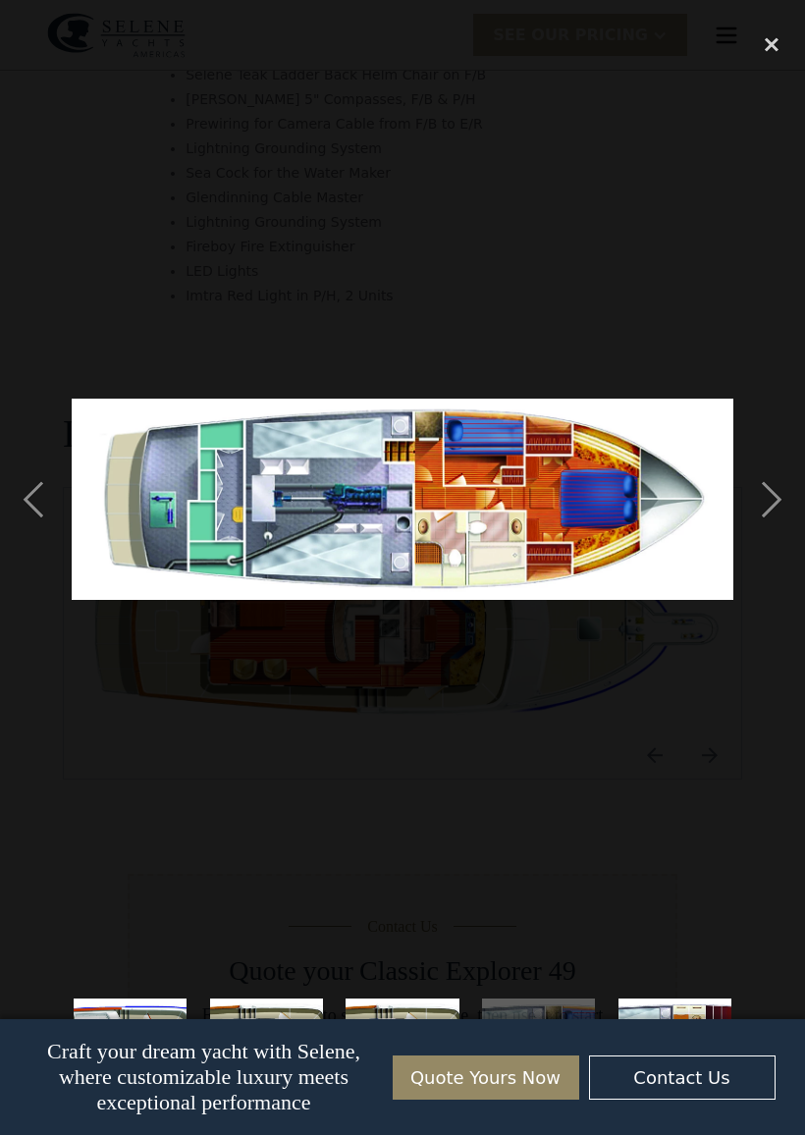
click at [766, 499] on div "next image" at bounding box center [771, 499] width 67 height 953
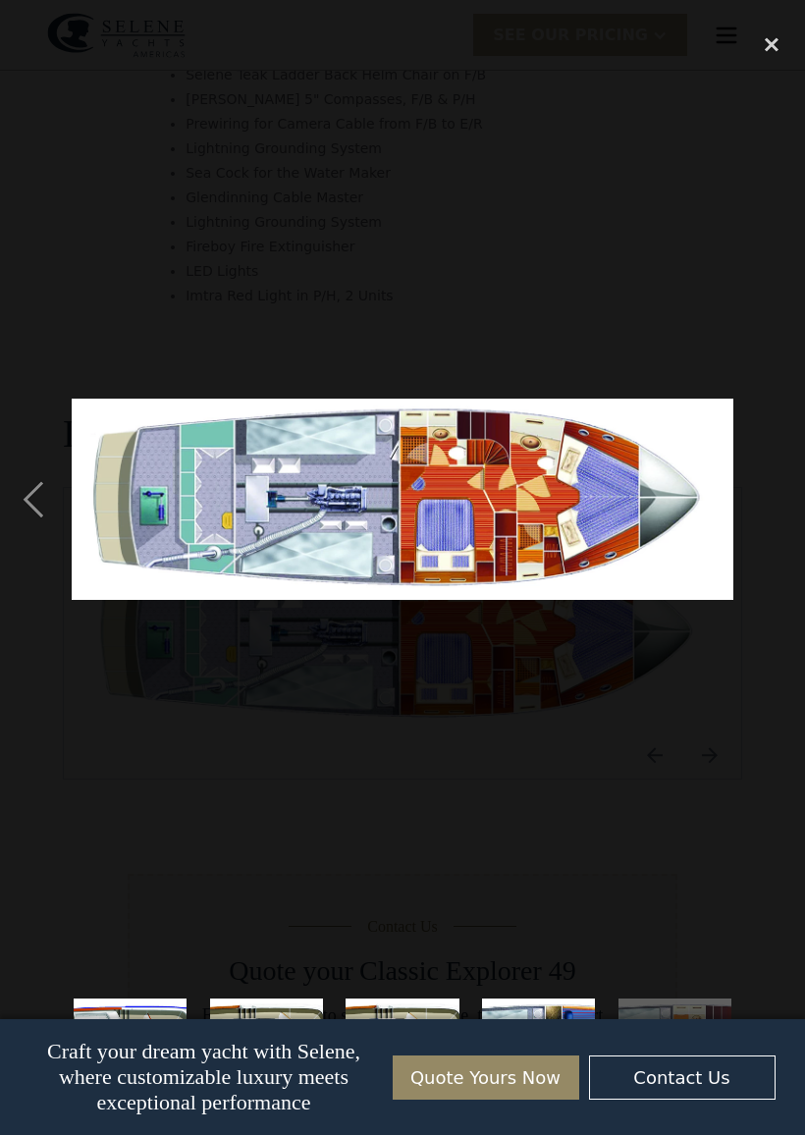
click at [64, 507] on div "previous image" at bounding box center [33, 499] width 67 height 953
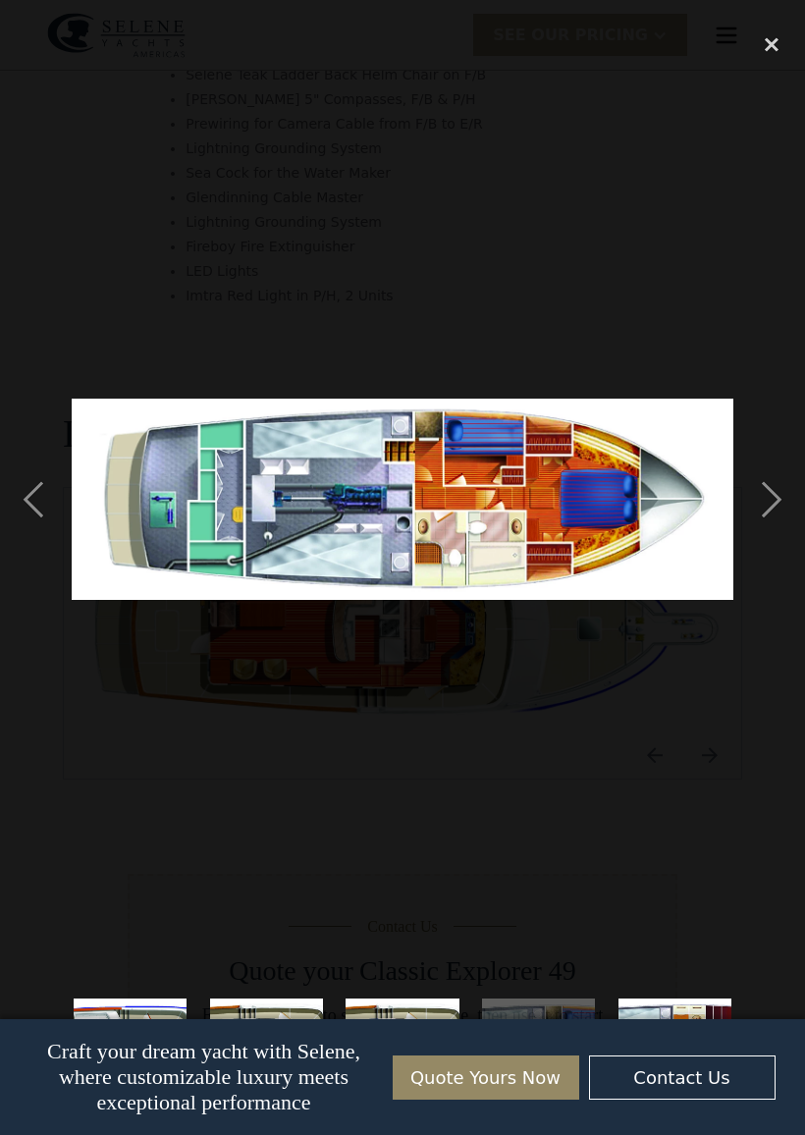
click at [766, 16] on div at bounding box center [402, 567] width 805 height 1135
click at [776, 31] on div "close lightbox" at bounding box center [771, 44] width 67 height 43
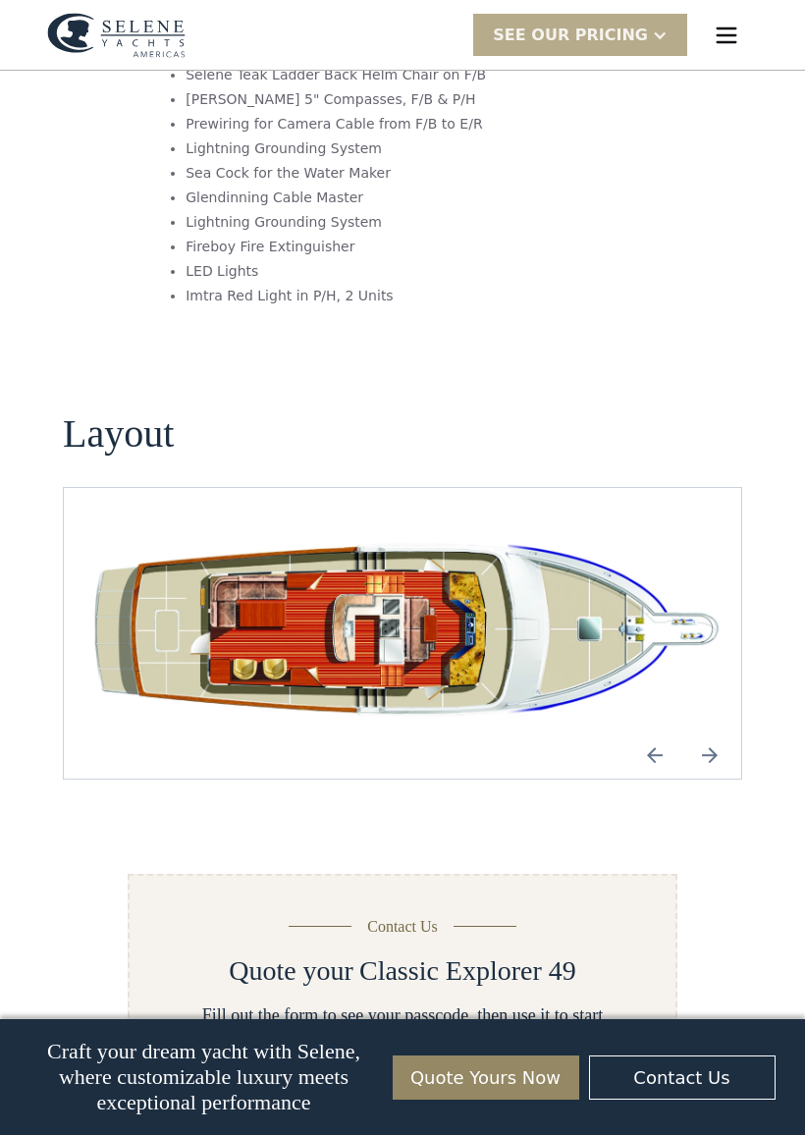
click at [718, 731] on img "Next slide" at bounding box center [709, 754] width 47 height 47
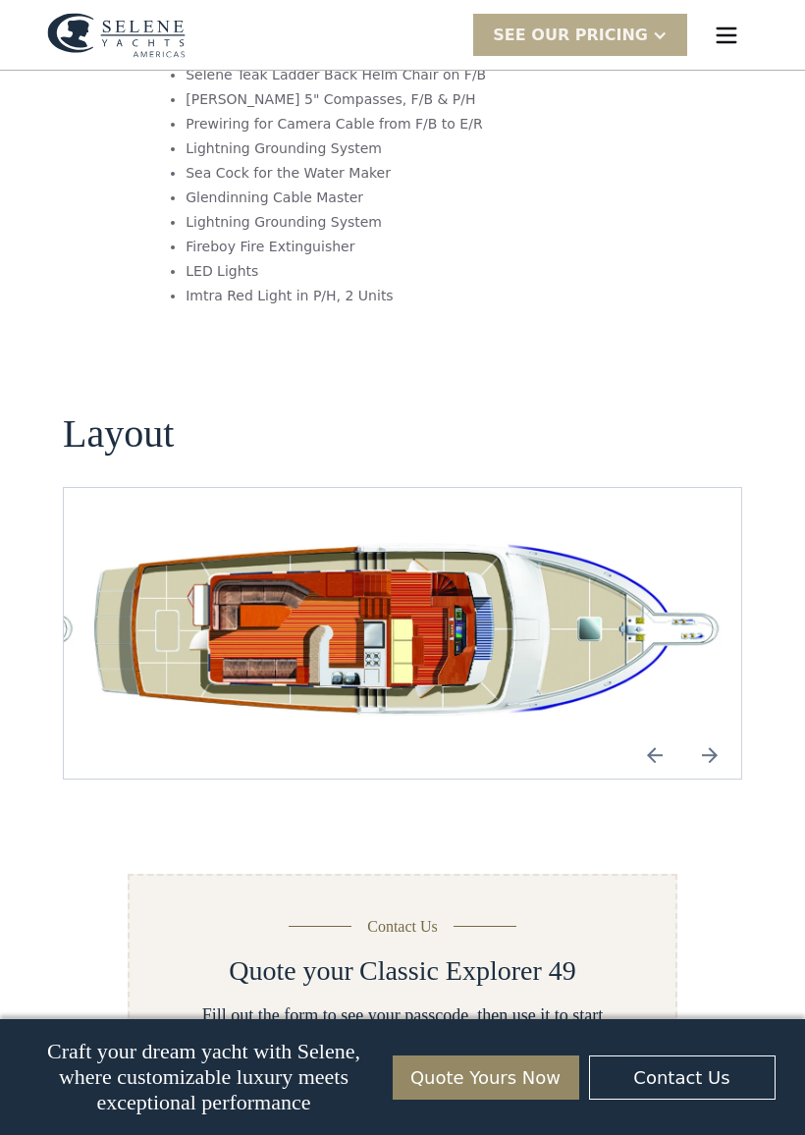
click at [716, 731] on img "Next slide" at bounding box center [709, 754] width 47 height 47
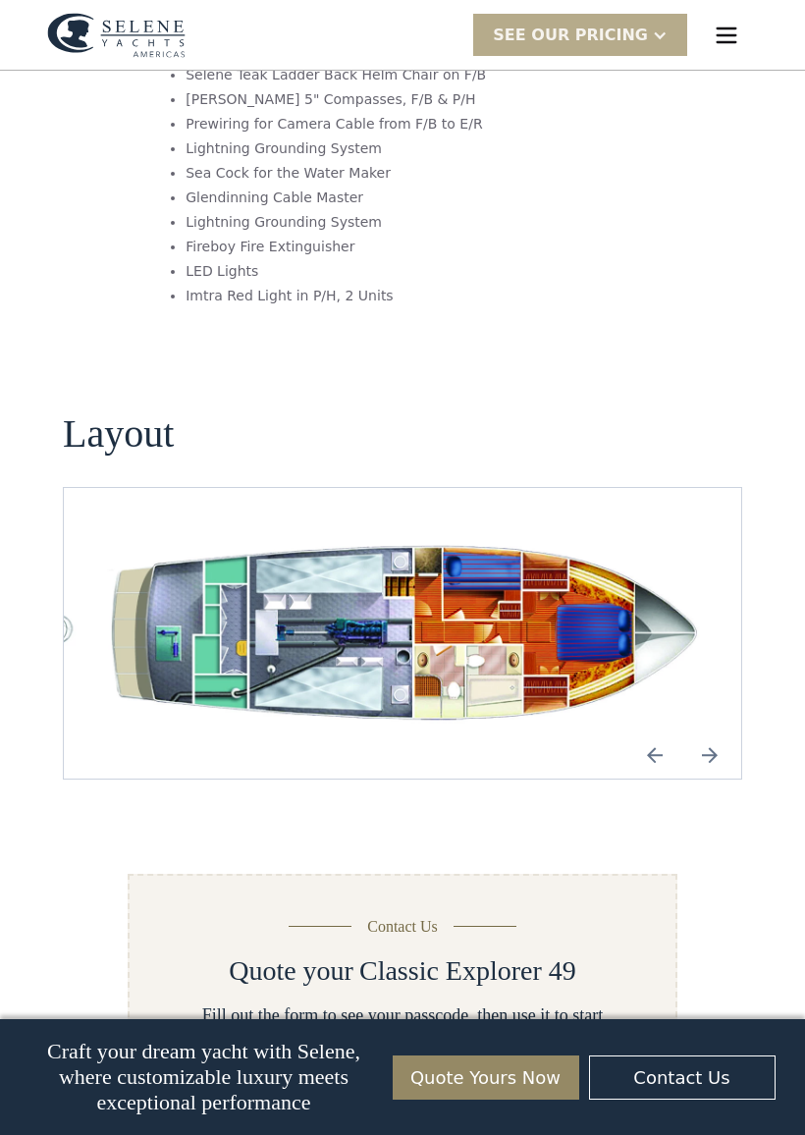
click at [714, 731] on img "Next slide" at bounding box center [709, 754] width 47 height 47
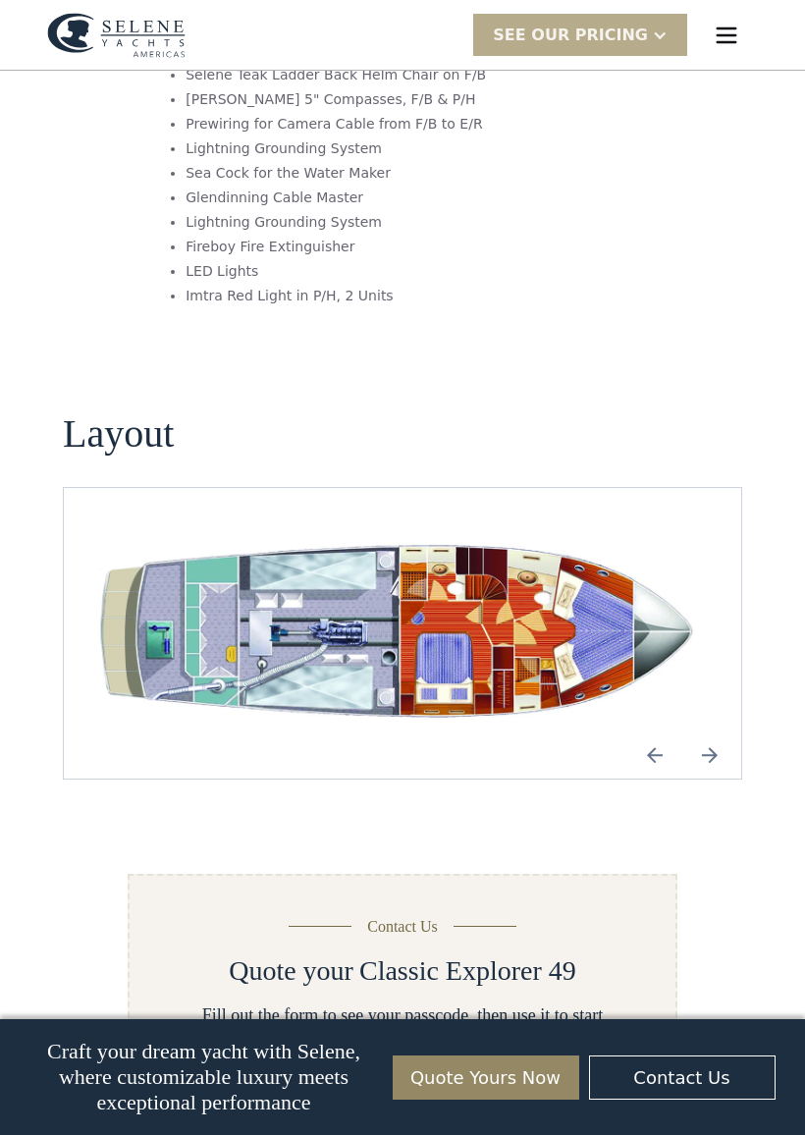
click at [709, 731] on img "Next slide" at bounding box center [709, 754] width 47 height 47
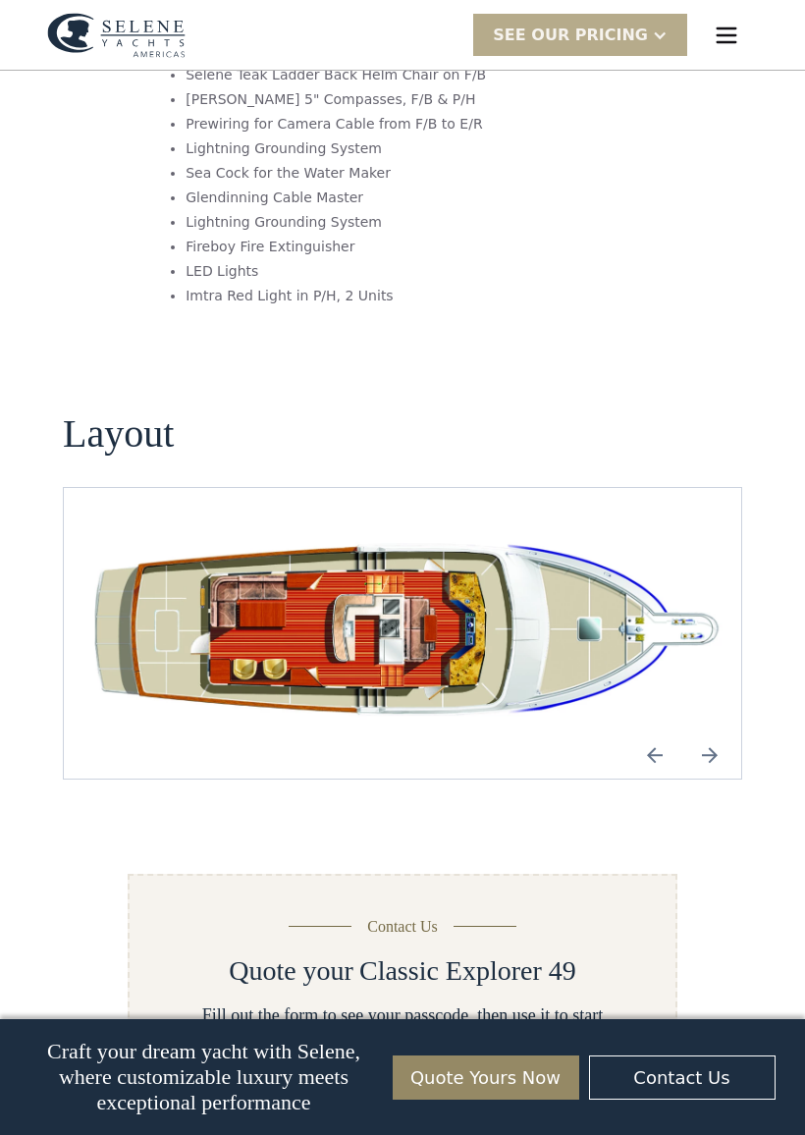
click at [650, 731] on img "Previous slide" at bounding box center [654, 754] width 47 height 47
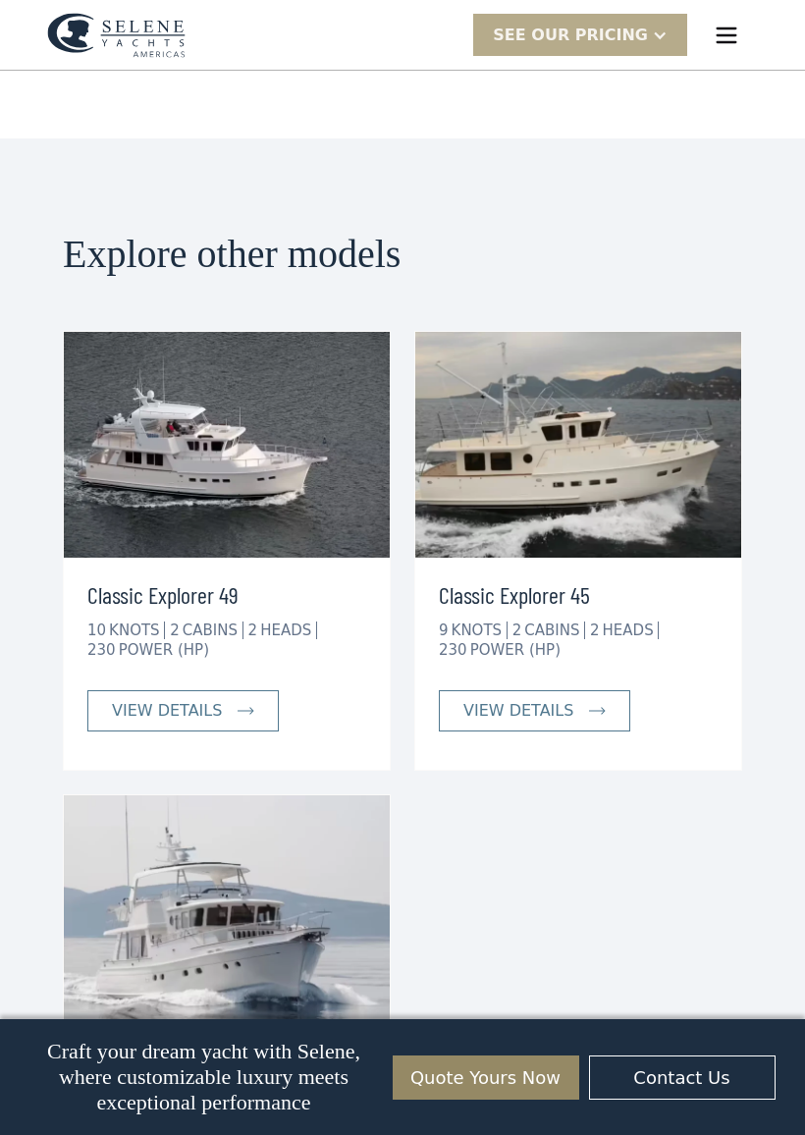
scroll to position [5566, 0]
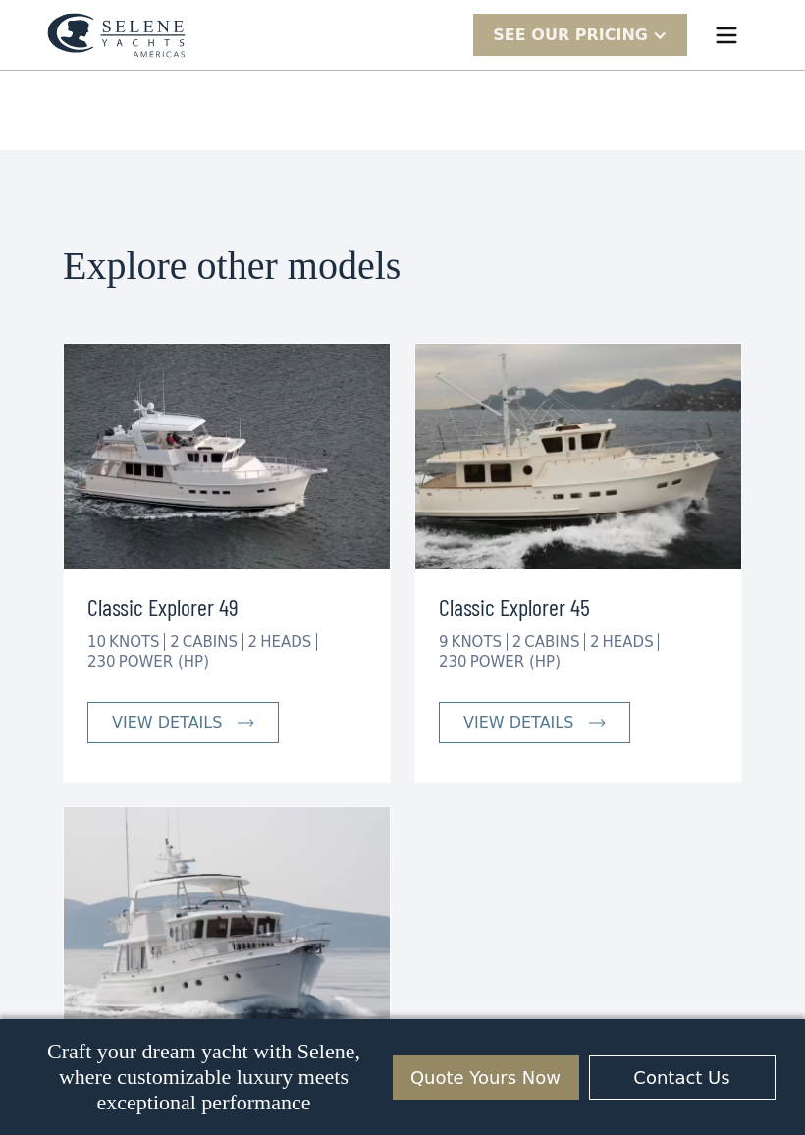
click at [602, 383] on img at bounding box center [578, 457] width 326 height 226
click at [632, 385] on img at bounding box center [578, 457] width 326 height 226
click at [542, 711] on div "view details" at bounding box center [518, 723] width 110 height 24
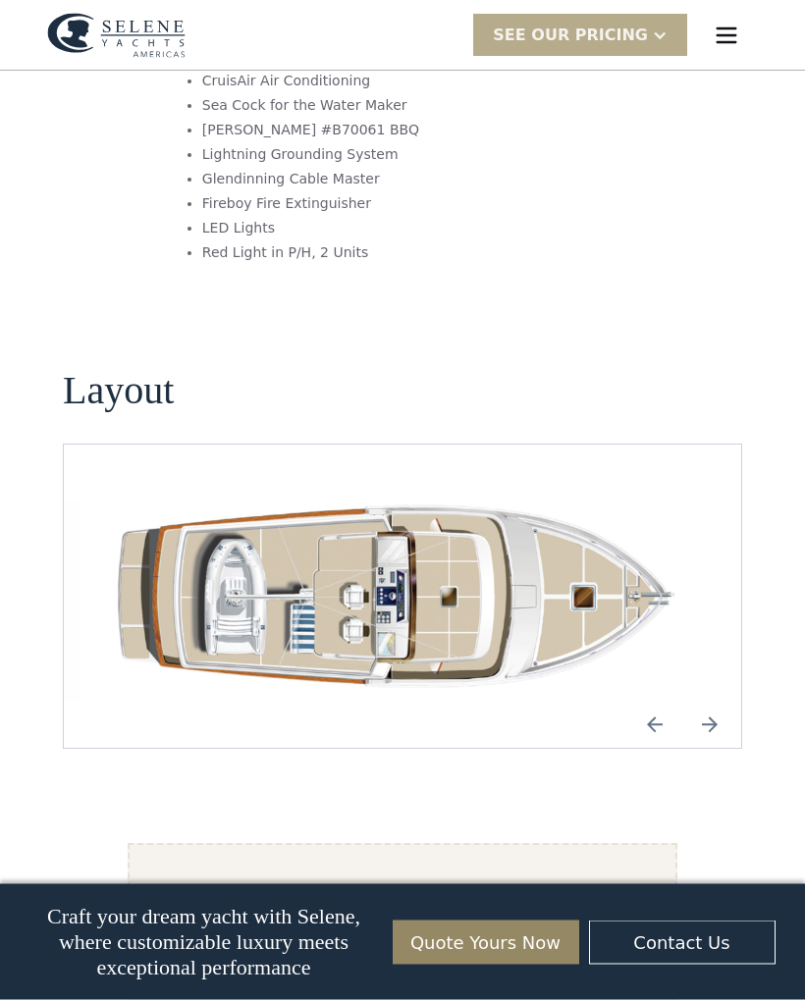
scroll to position [2668, 0]
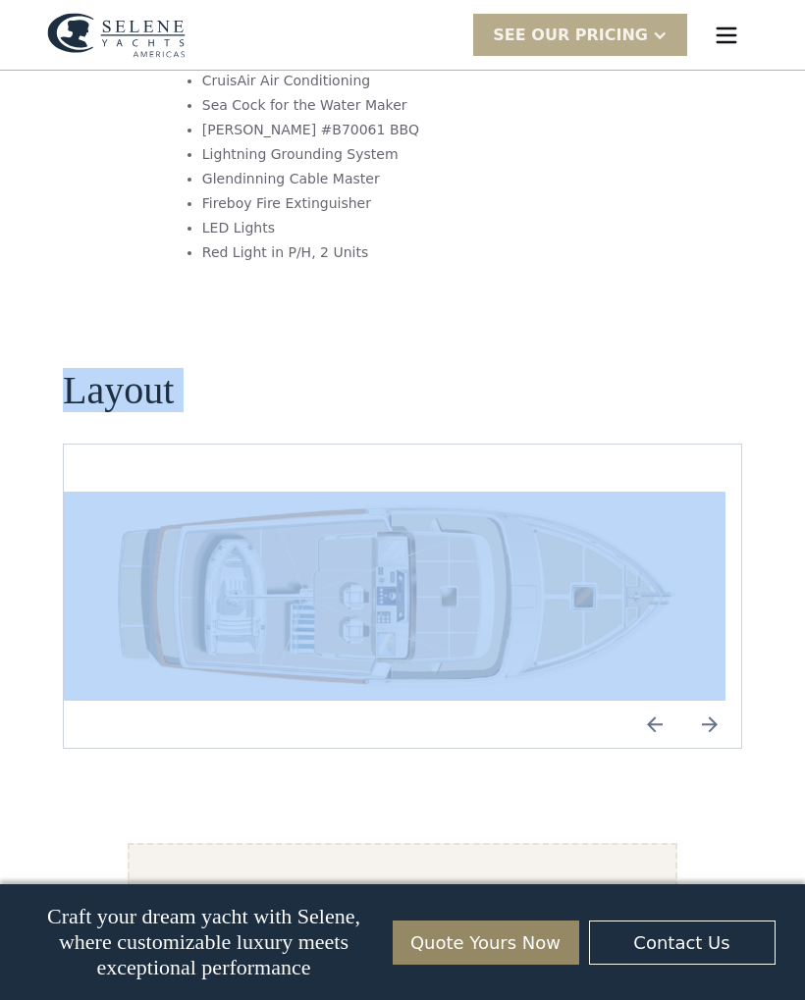
click at [720, 701] on img "Next slide" at bounding box center [709, 724] width 47 height 47
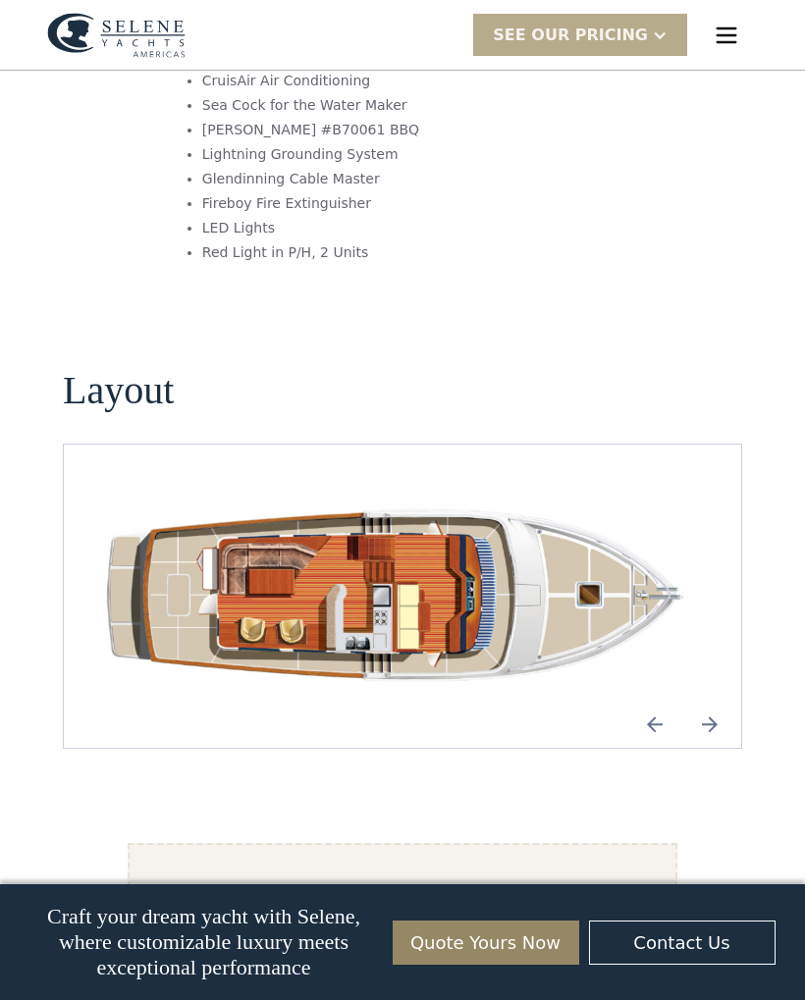
click at [718, 701] on img "Next slide" at bounding box center [709, 724] width 47 height 47
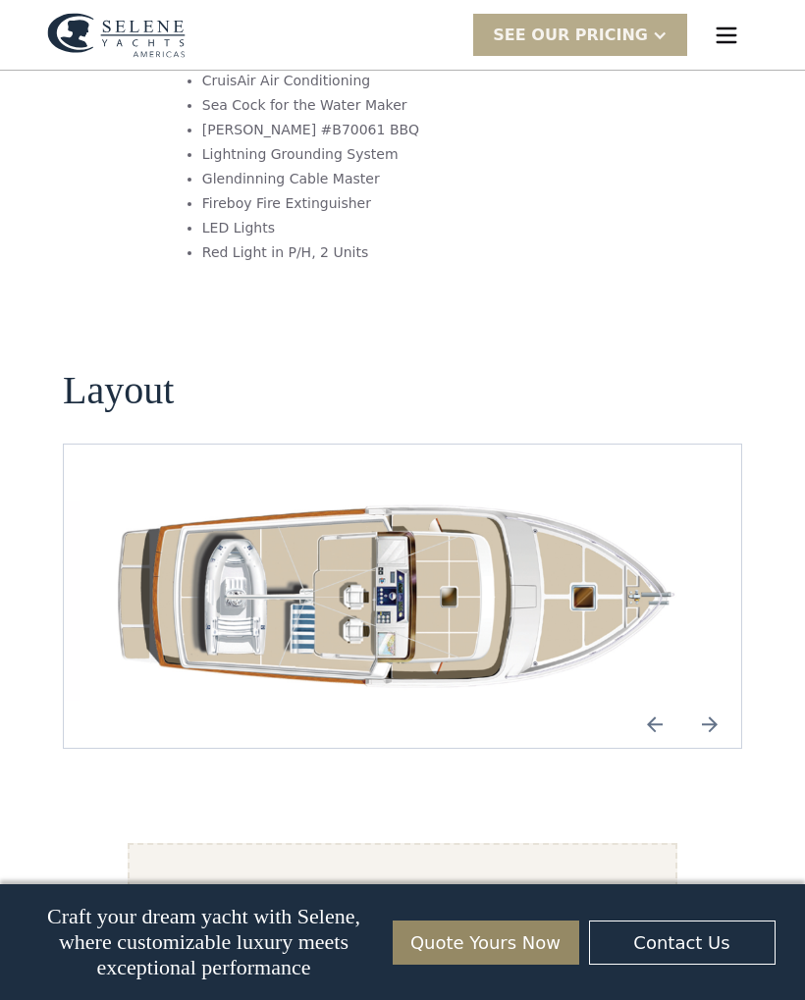
click at [634, 701] on img "Previous slide" at bounding box center [654, 724] width 47 height 47
click at [654, 701] on img "Previous slide" at bounding box center [654, 724] width 47 height 47
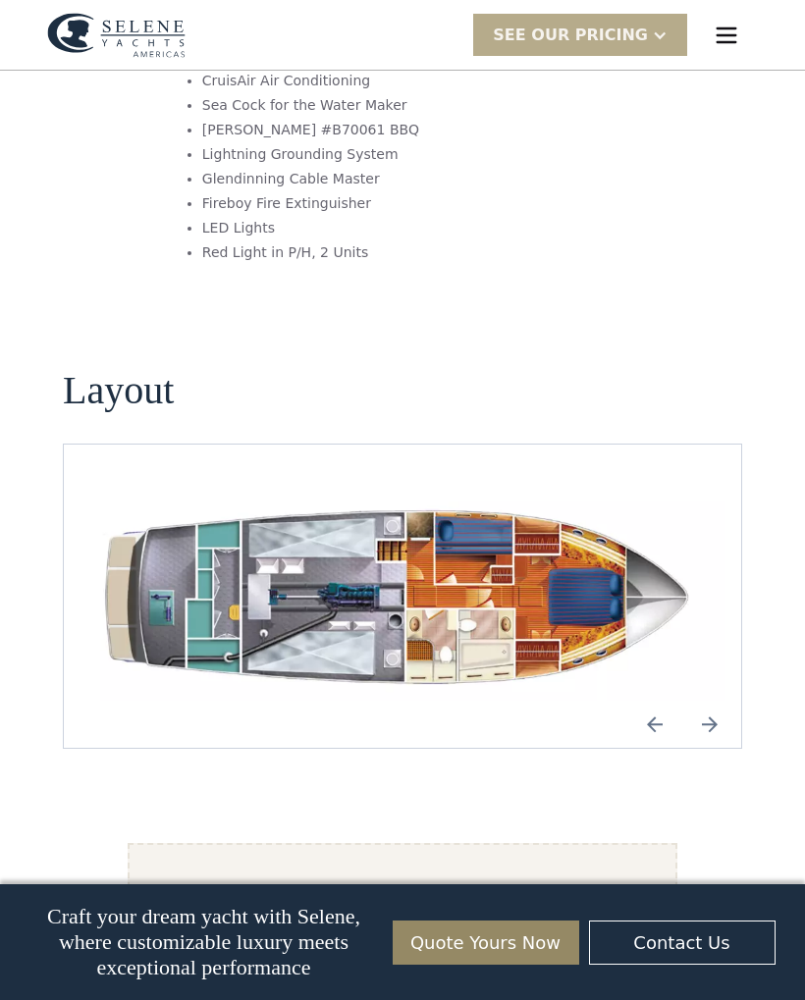
click at [664, 701] on img "Previous slide" at bounding box center [654, 724] width 47 height 47
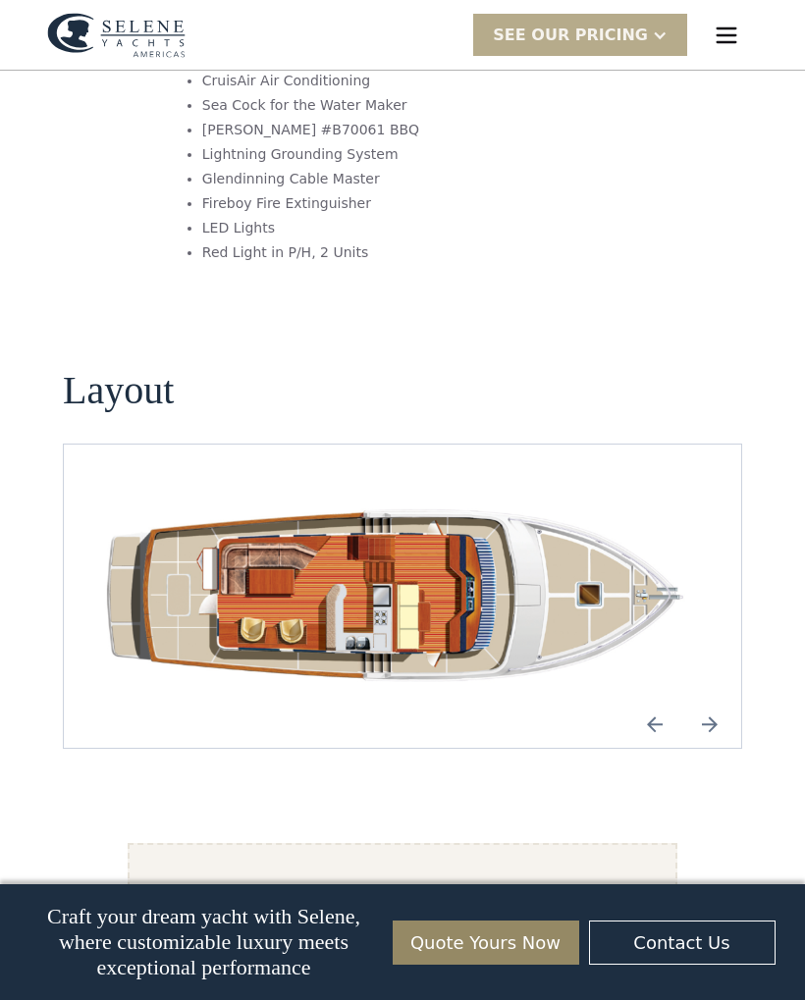
click at [663, 701] on img "Previous slide" at bounding box center [654, 724] width 47 height 47
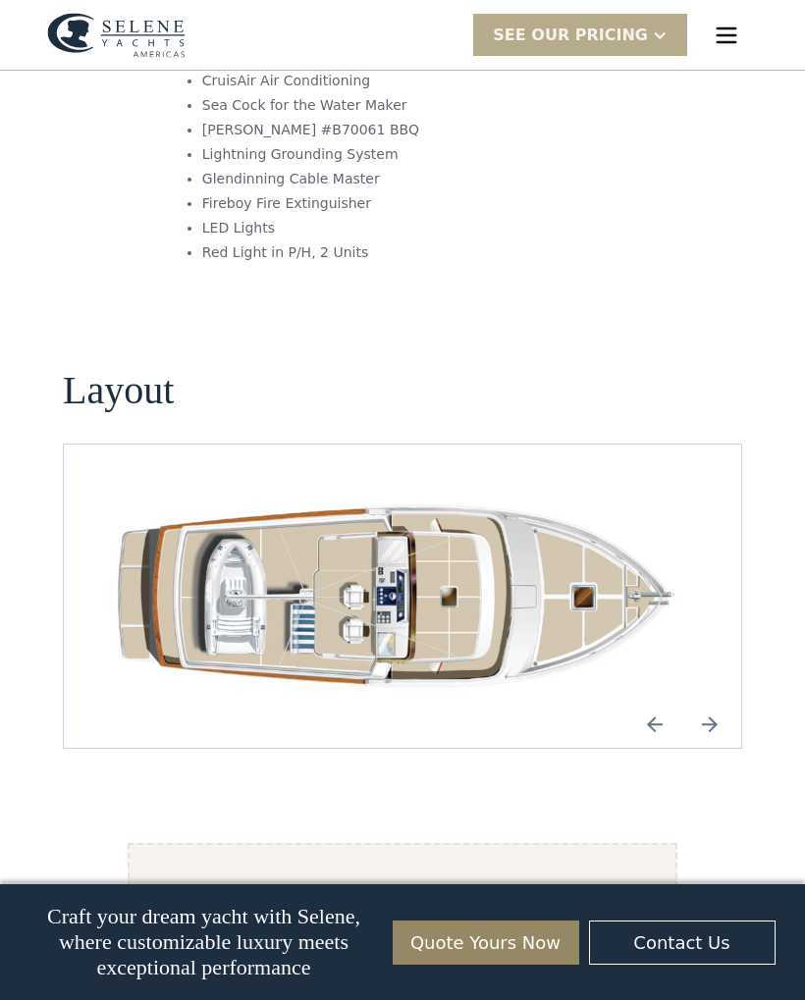
click at [667, 701] on img "Previous slide" at bounding box center [654, 724] width 47 height 47
click at [652, 701] on img "Previous slide" at bounding box center [654, 724] width 47 height 47
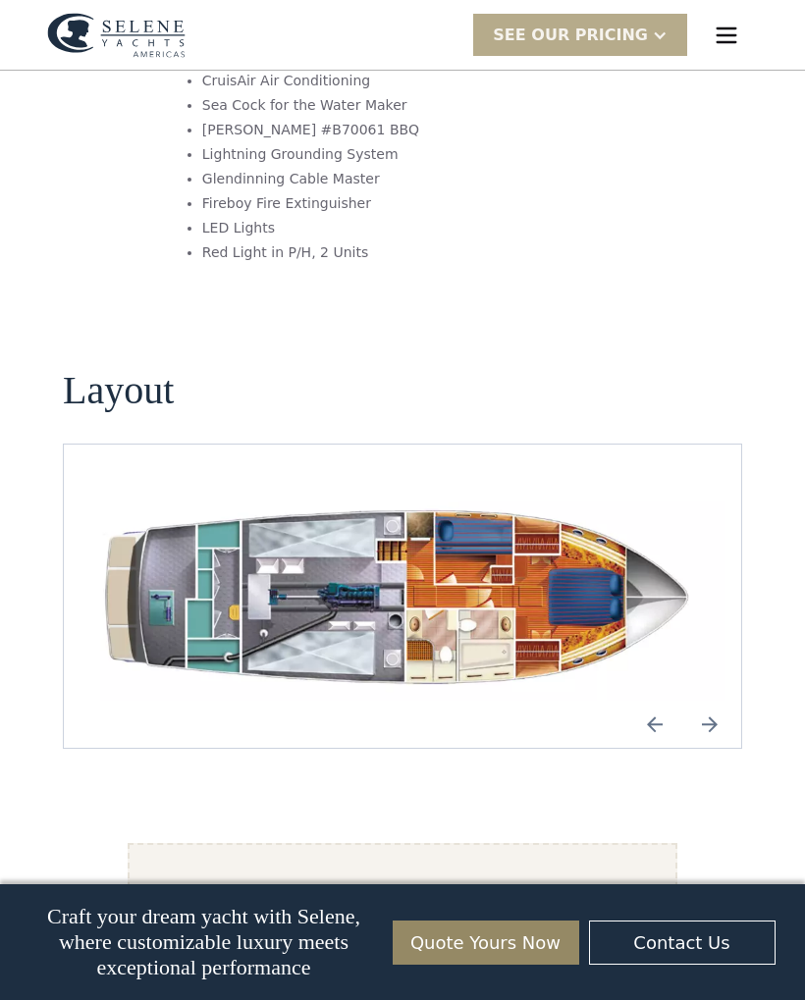
click at [659, 701] on img "Previous slide" at bounding box center [654, 724] width 47 height 47
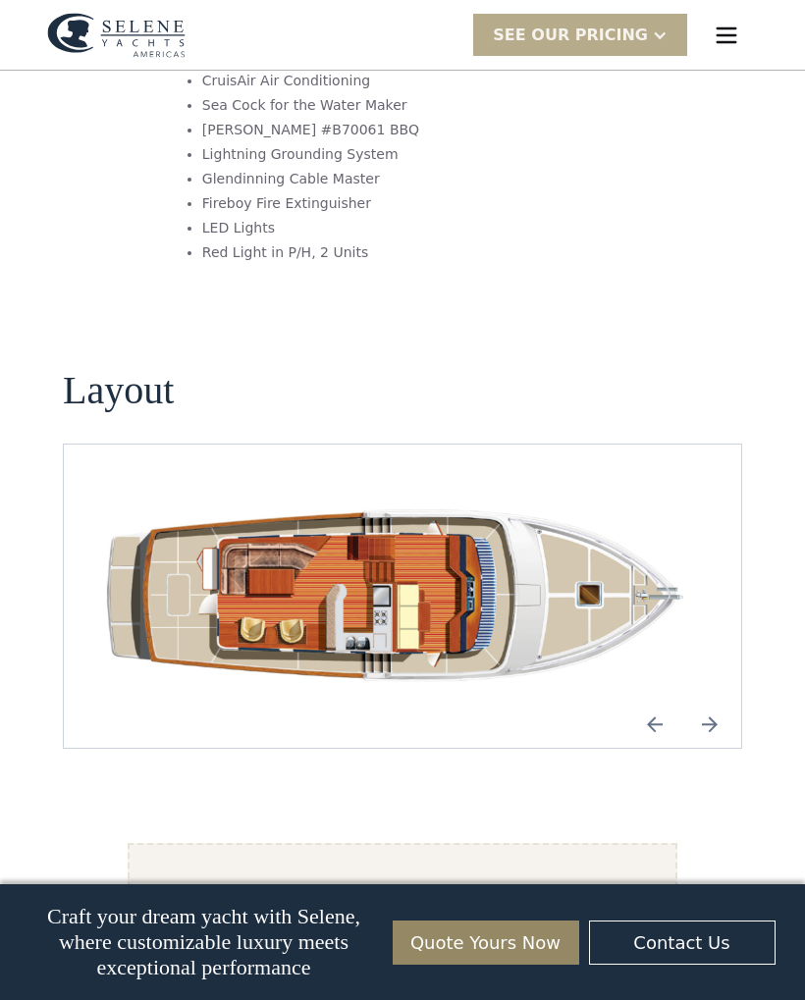
click at [673, 701] on img "Previous slide" at bounding box center [654, 724] width 47 height 47
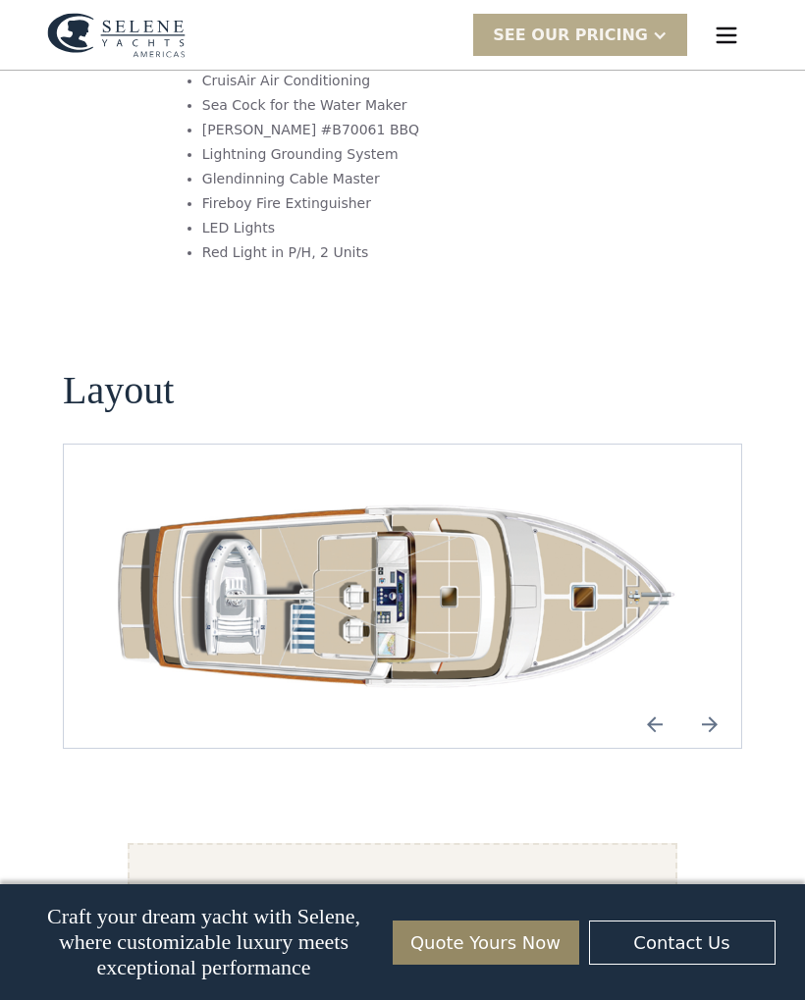
click at [650, 701] on img "Previous slide" at bounding box center [654, 724] width 47 height 47
click at [654, 701] on img "Previous slide" at bounding box center [654, 724] width 47 height 47
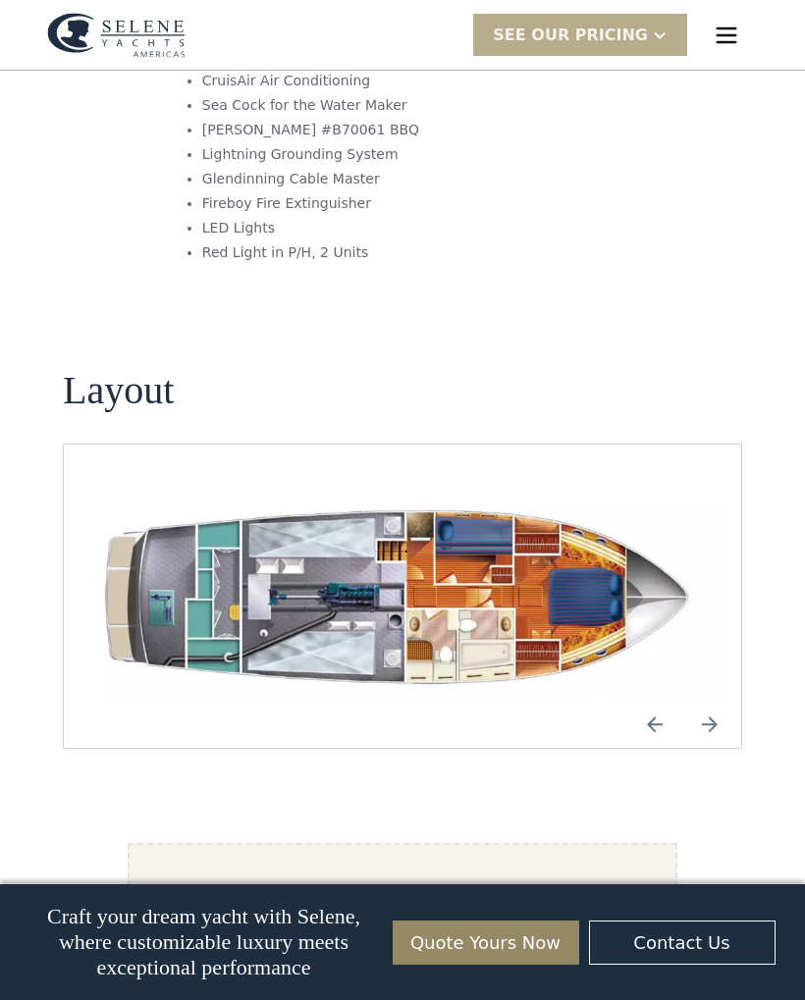
click at [666, 701] on img "Previous slide" at bounding box center [654, 724] width 47 height 47
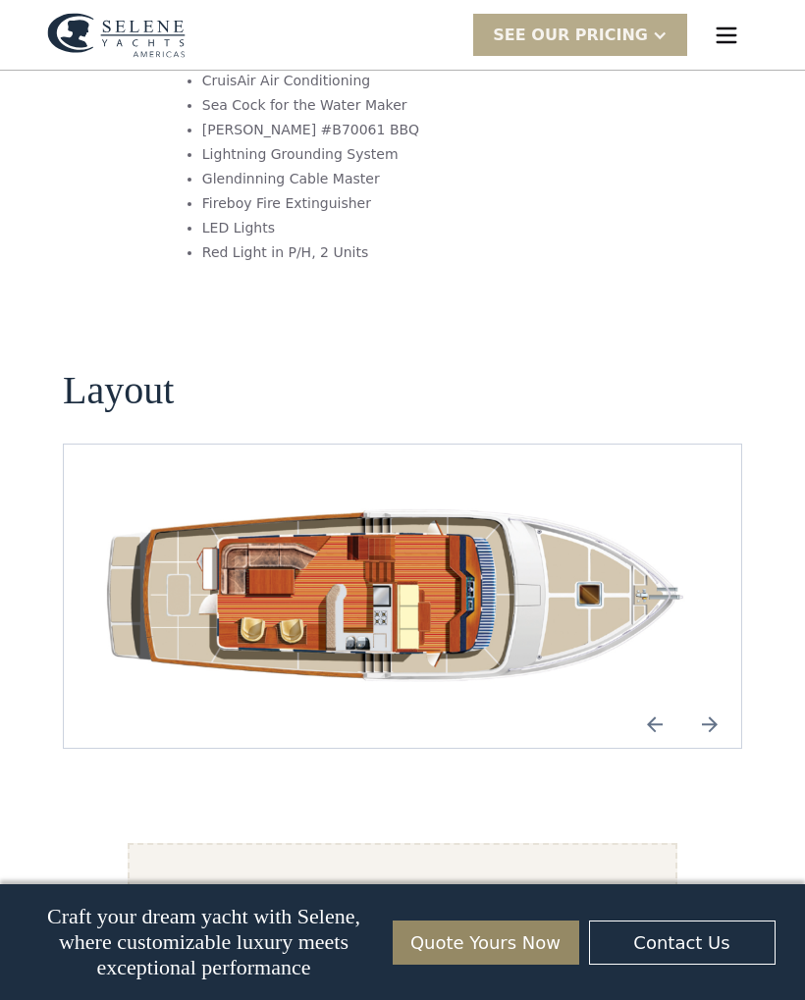
click at [661, 701] on img "Previous slide" at bounding box center [654, 724] width 47 height 47
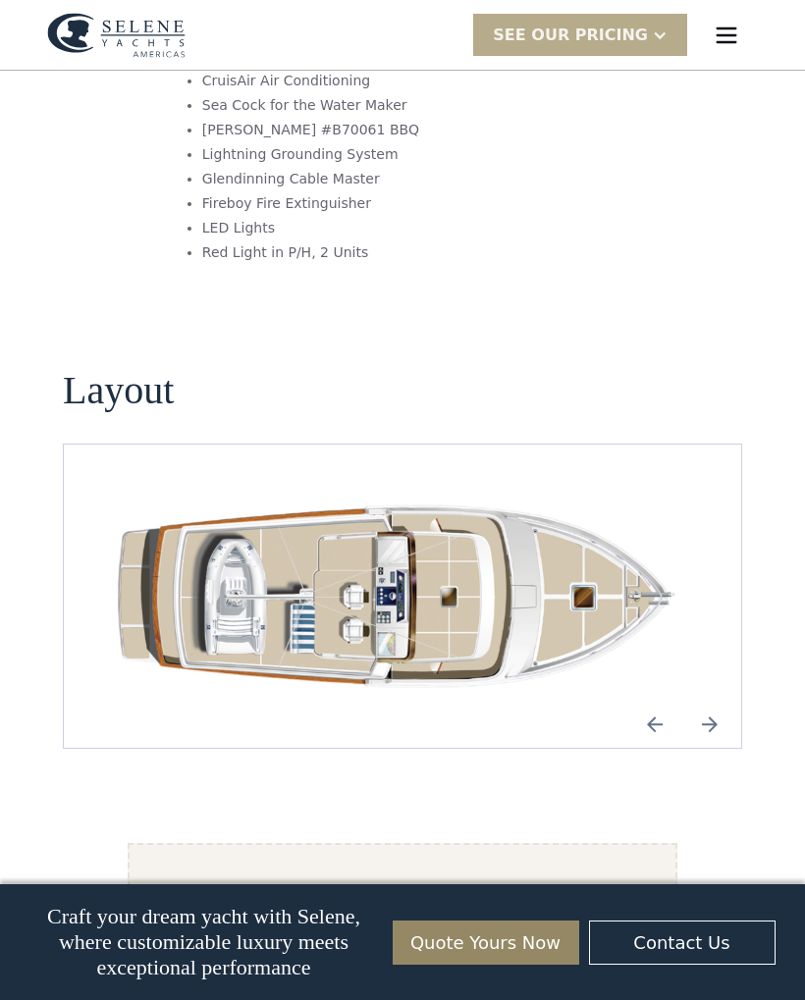
click at [674, 701] on img "Previous slide" at bounding box center [654, 724] width 47 height 47
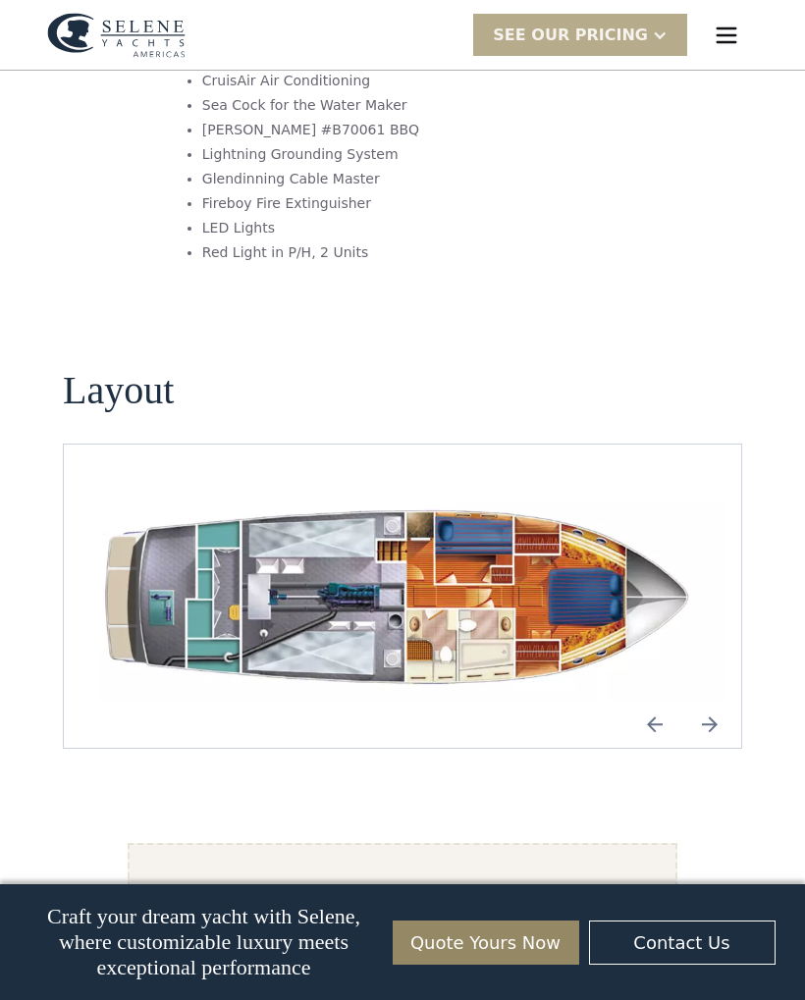
click at [651, 701] on img "Previous slide" at bounding box center [654, 724] width 47 height 47
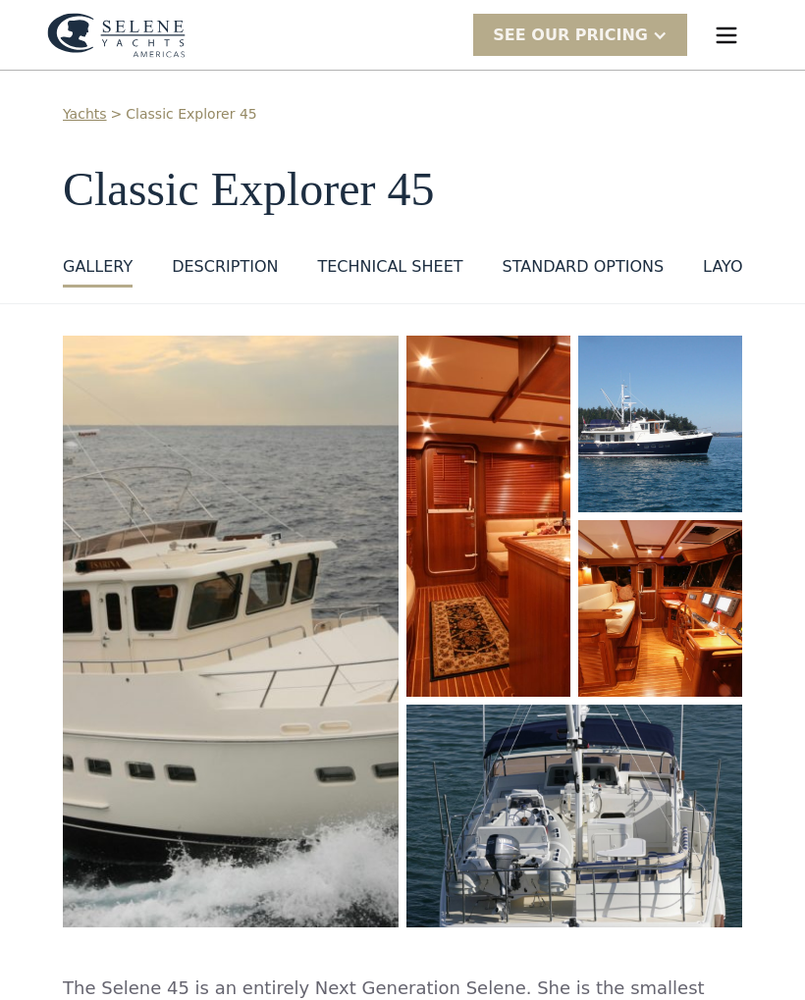
scroll to position [0, 0]
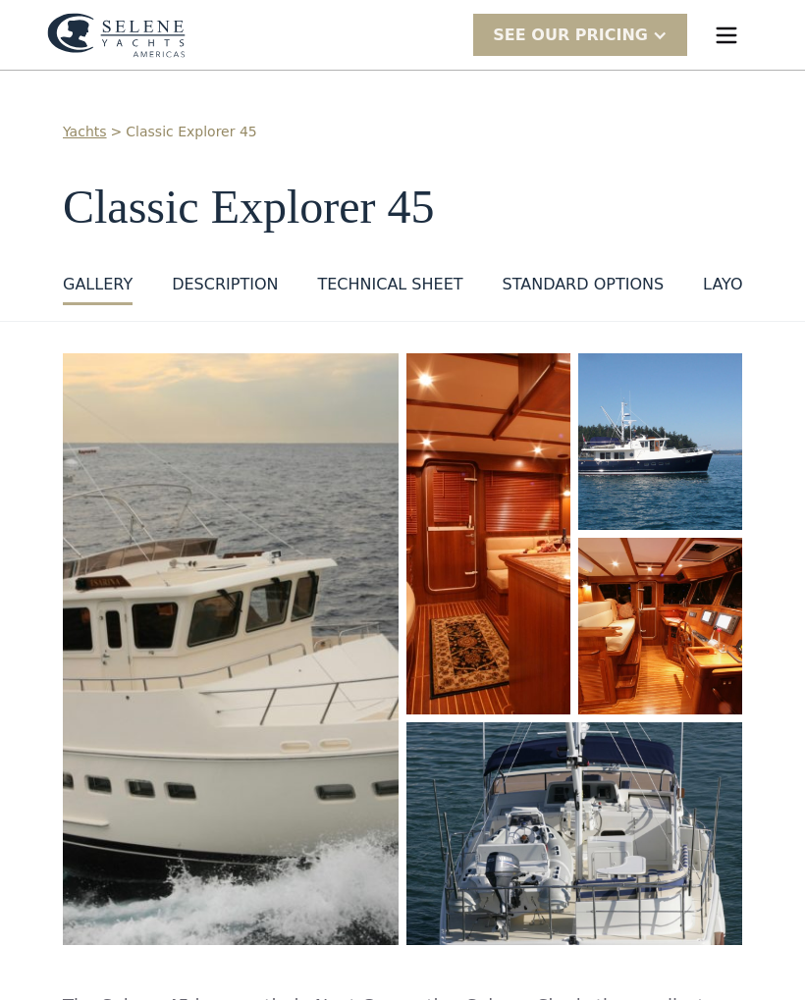
click at [112, 298] on link "GALLERY" at bounding box center [98, 289] width 70 height 32
click at [410, 279] on div "Technical sheet" at bounding box center [389, 285] width 145 height 24
click at [721, 275] on div "layout" at bounding box center [733, 285] width 61 height 24
click at [574, 294] on div "standard options" at bounding box center [584, 285] width 162 height 24
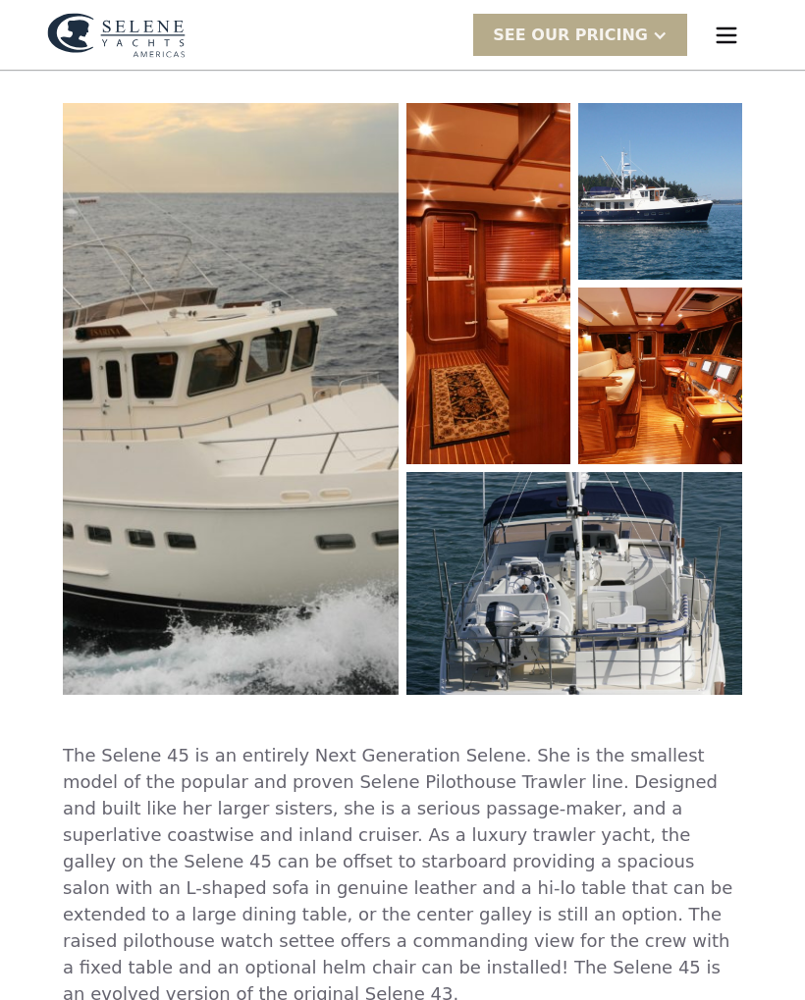
scroll to position [170, 0]
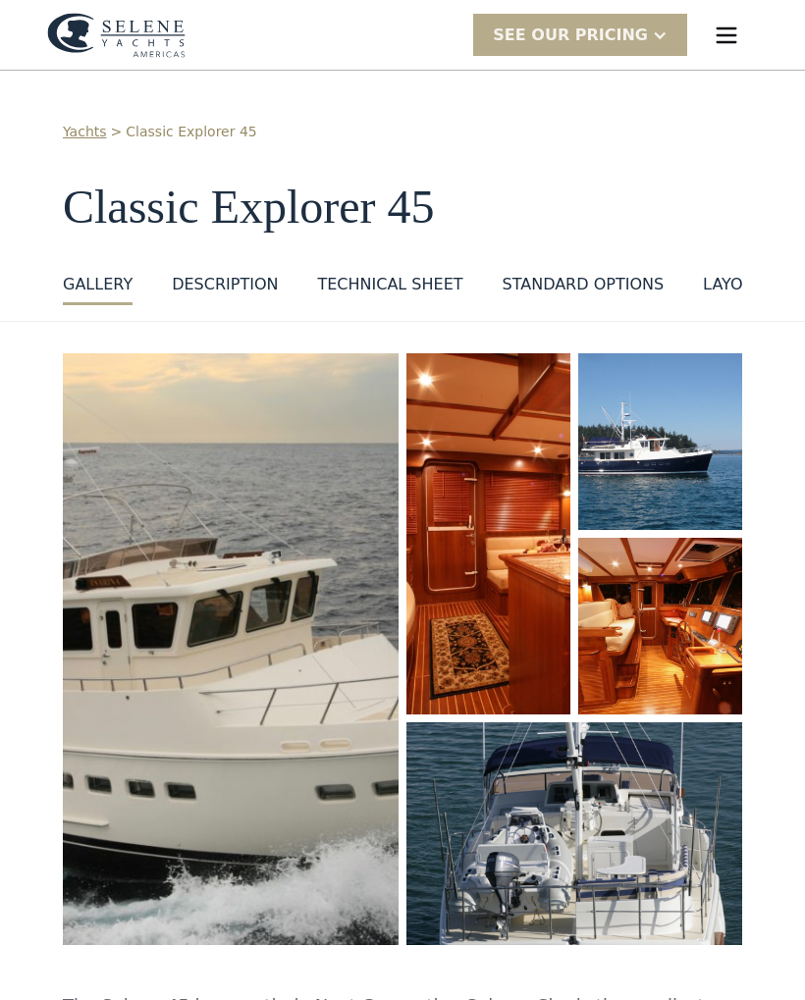
scroll to position [1689, 0]
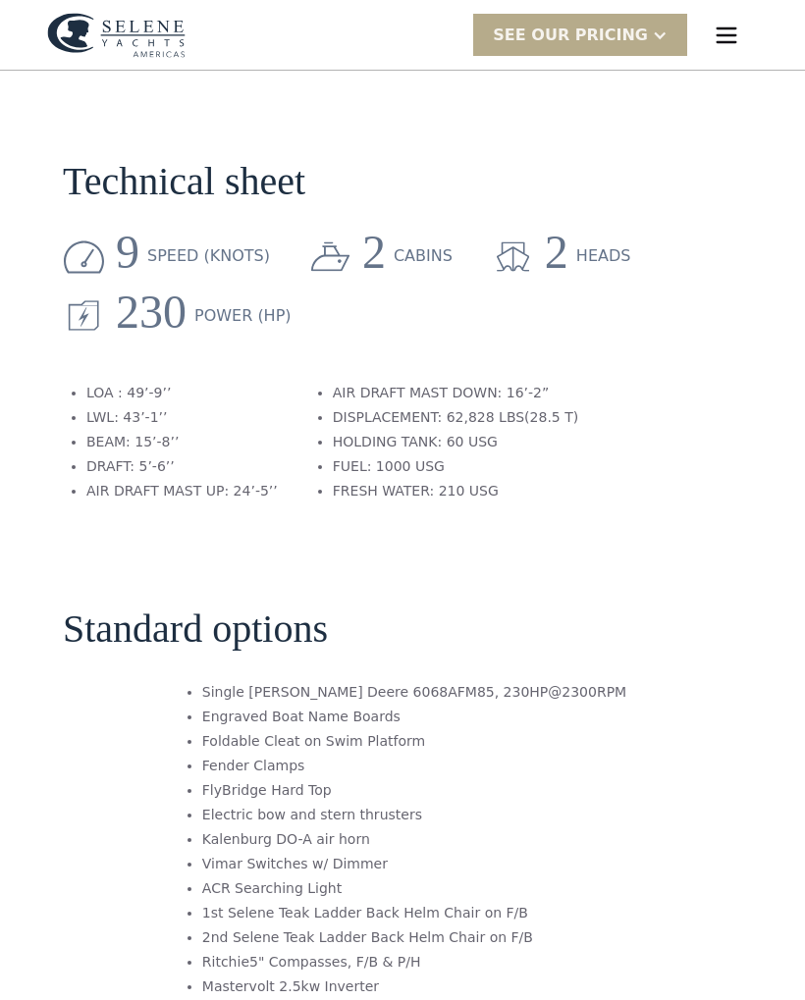
scroll to position [352, 0]
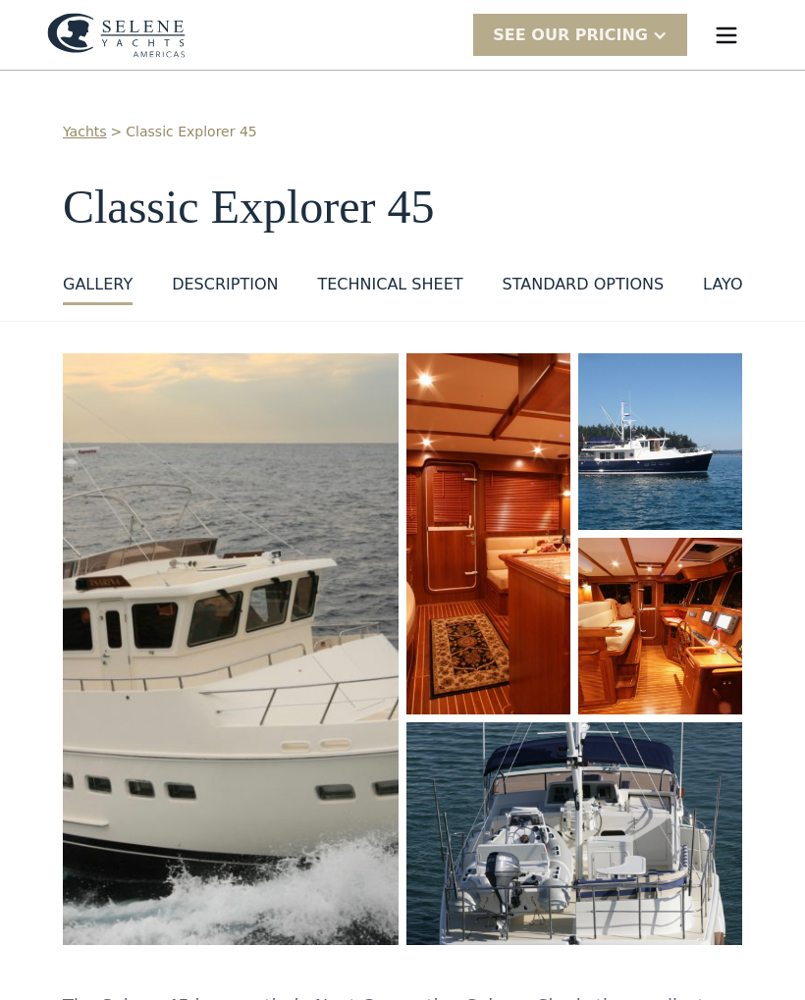
click at [85, 131] on link "Yachts" at bounding box center [85, 132] width 44 height 21
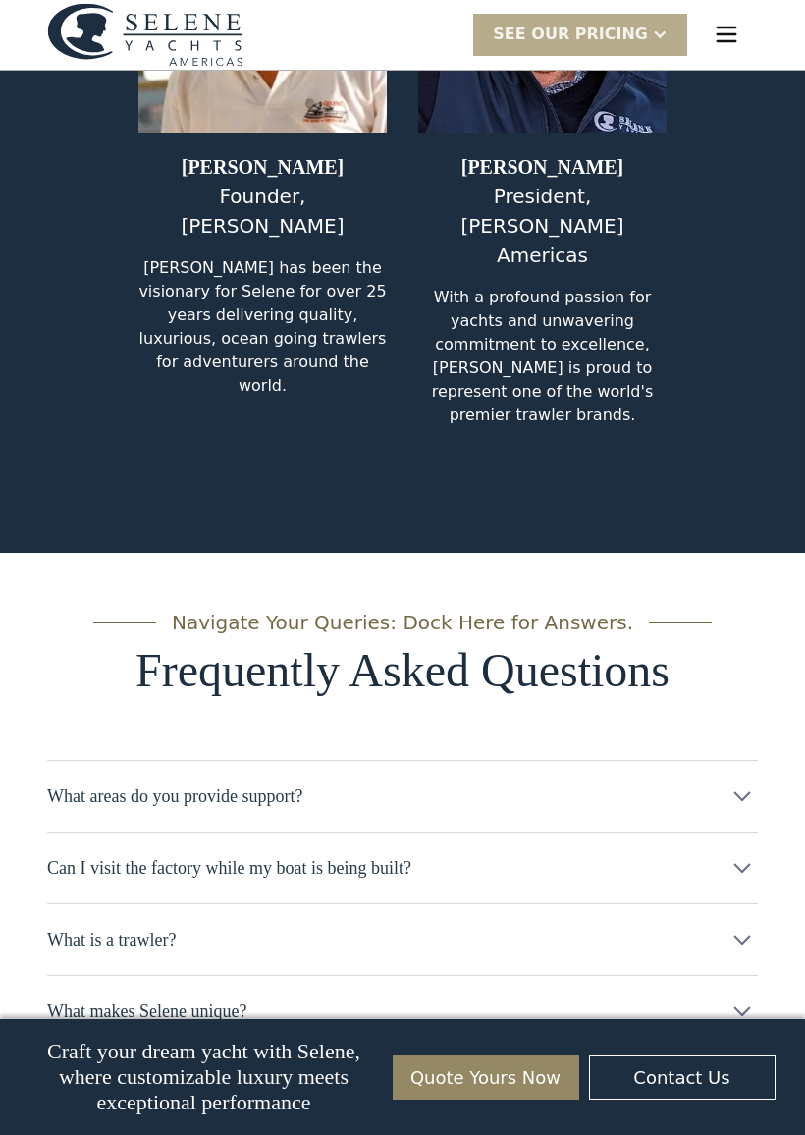
scroll to position [10428, 0]
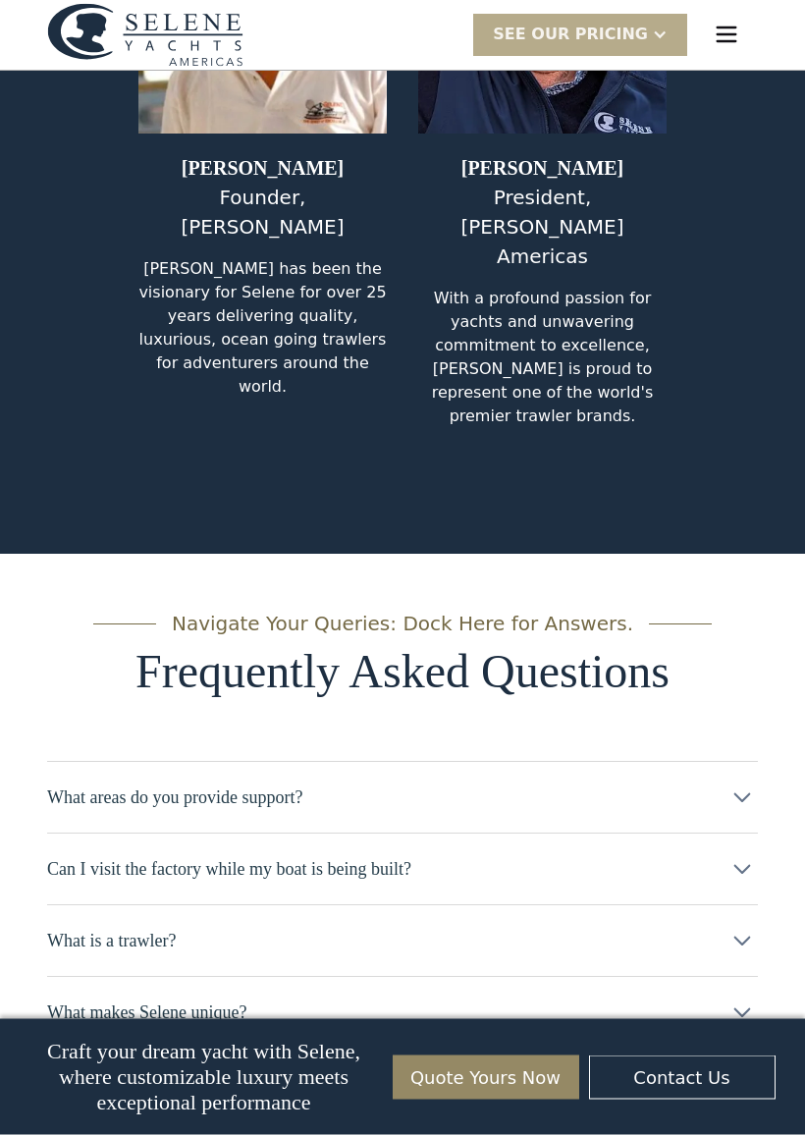
click at [743, 782] on icon at bounding box center [742, 797] width 31 height 31
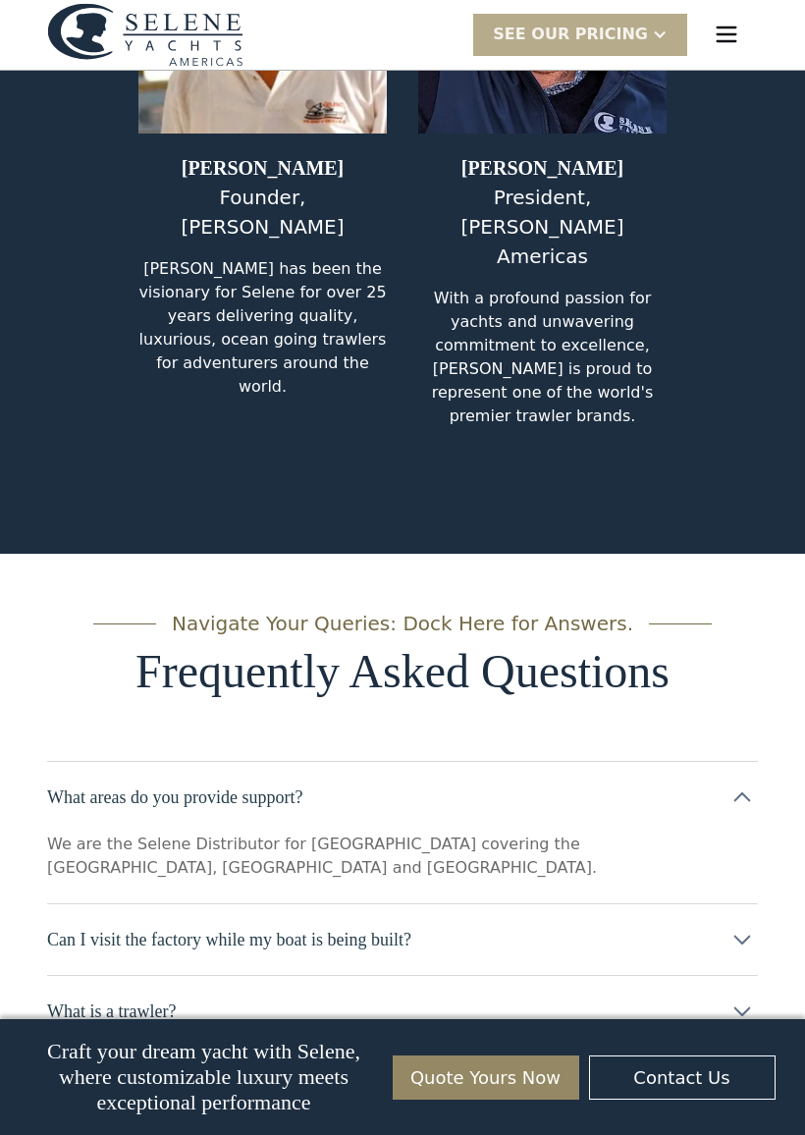
click at [745, 924] on icon at bounding box center [742, 939] width 31 height 31
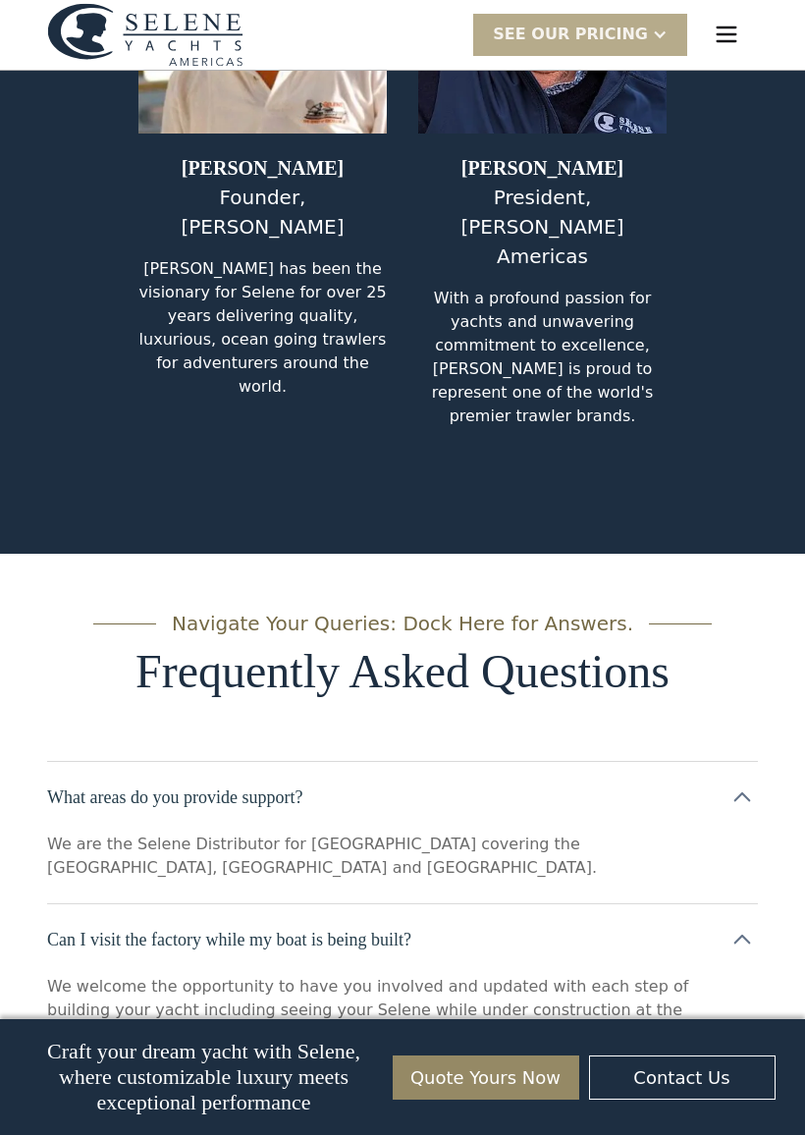
click at [744, 999] on icon at bounding box center [742, 1105] width 31 height 31
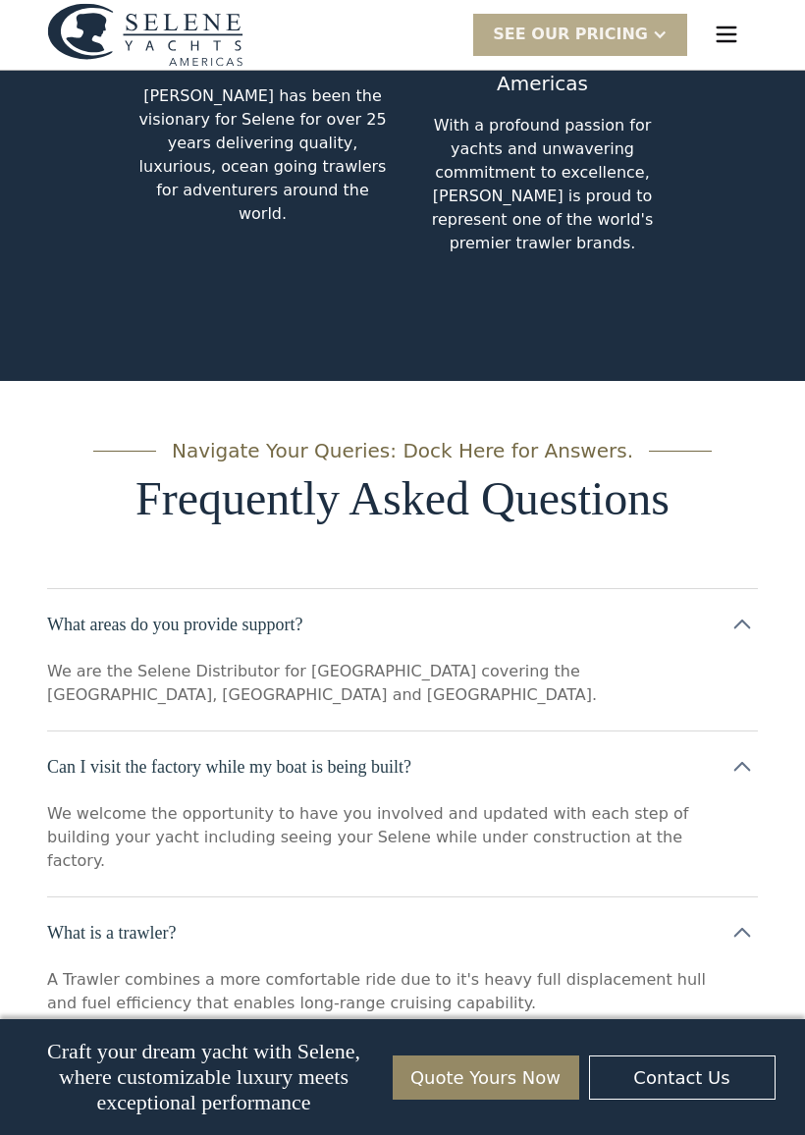
scroll to position [10616, 0]
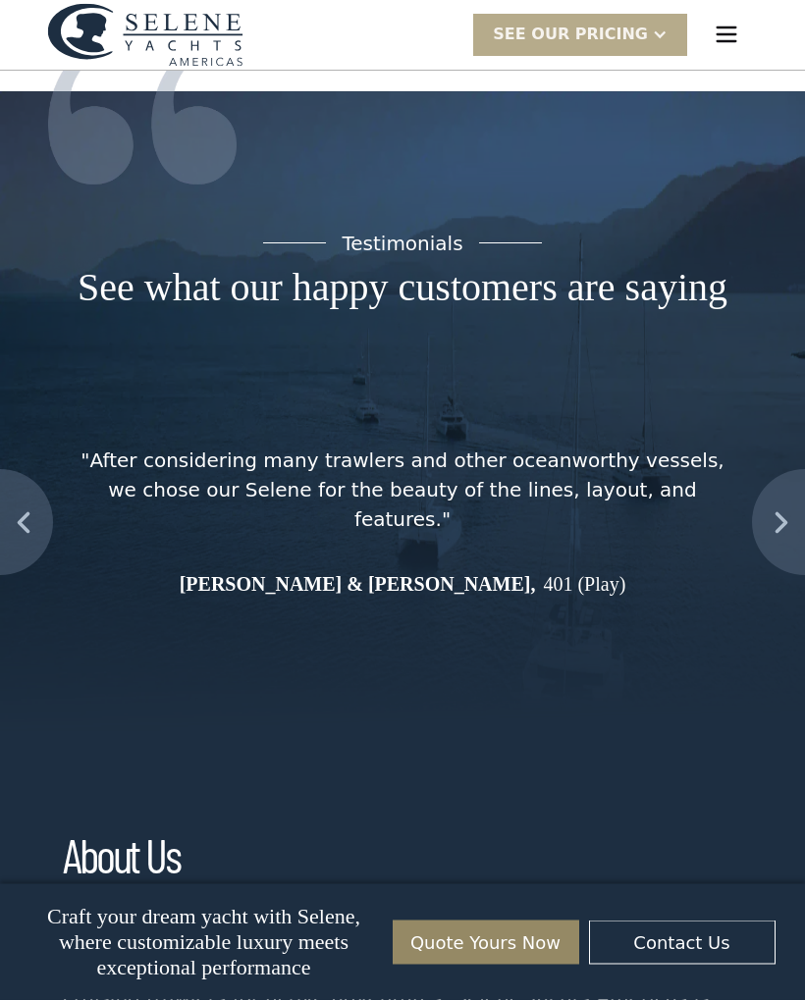
scroll to position [8994, 0]
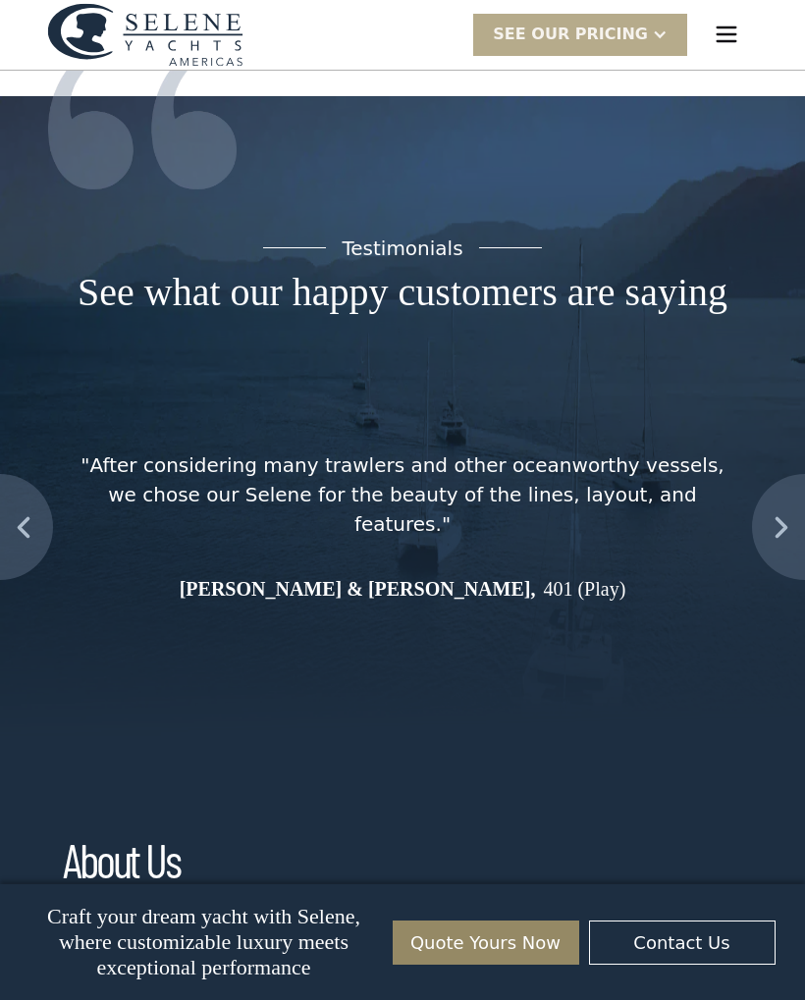
click at [729, 40] on img "menu" at bounding box center [726, 34] width 27 height 27
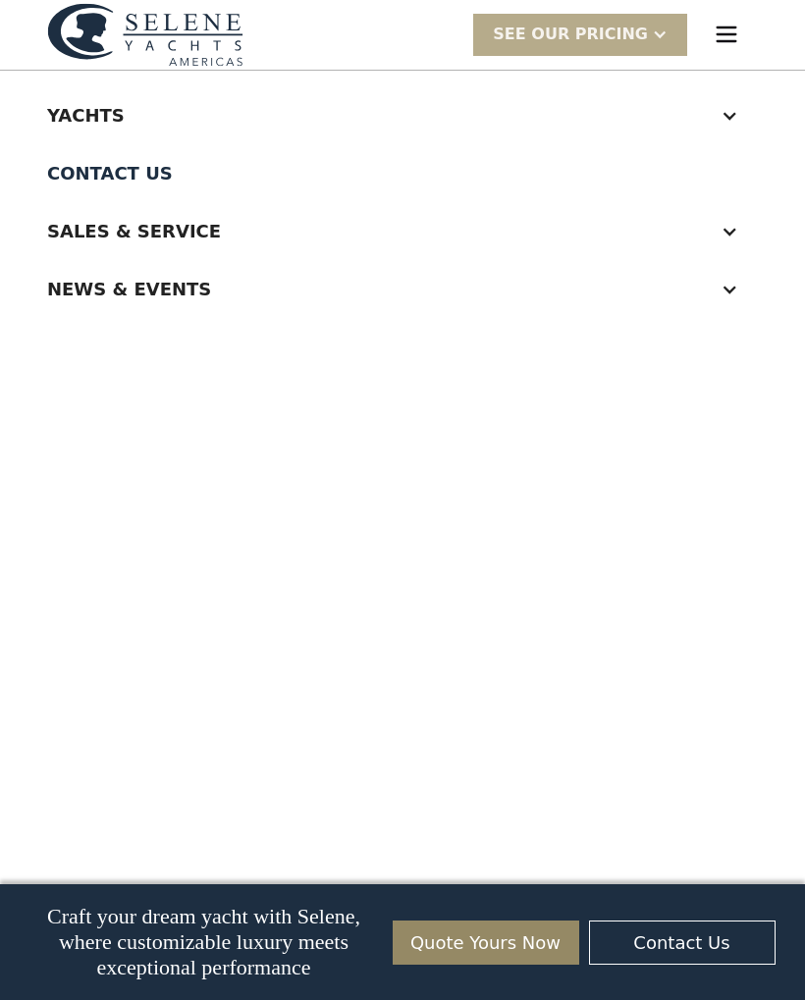
click at [728, 113] on div at bounding box center [730, 116] width 18 height 18
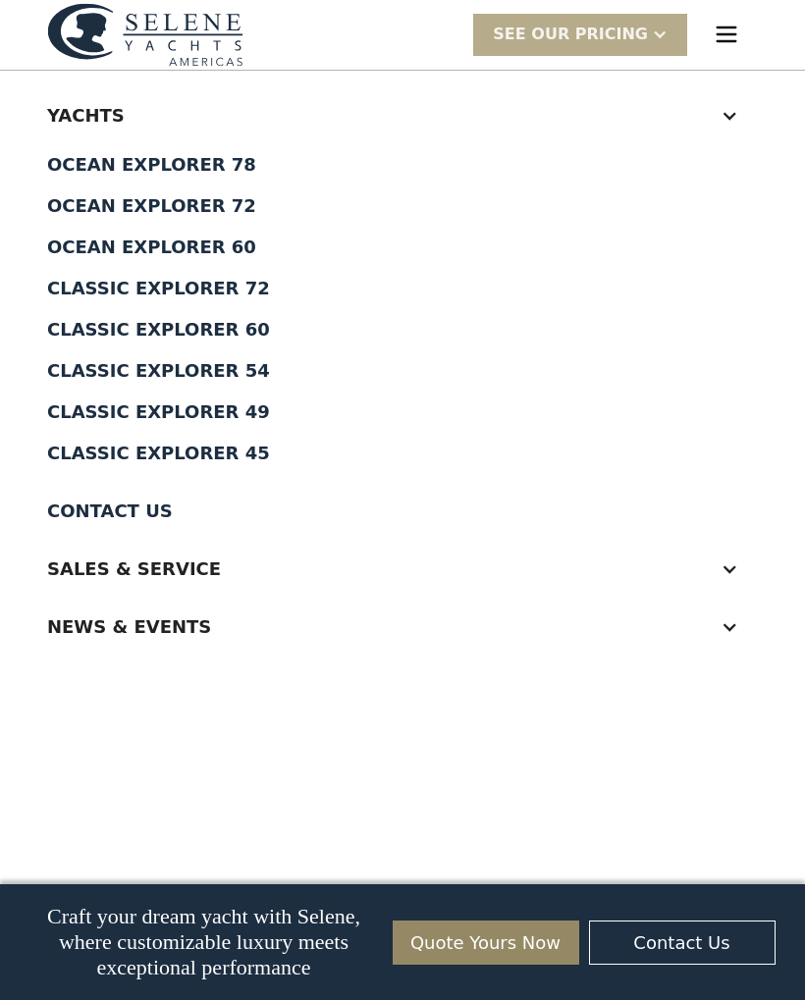
scroll to position [8049, 0]
click at [732, 119] on div at bounding box center [730, 116] width 18 height 18
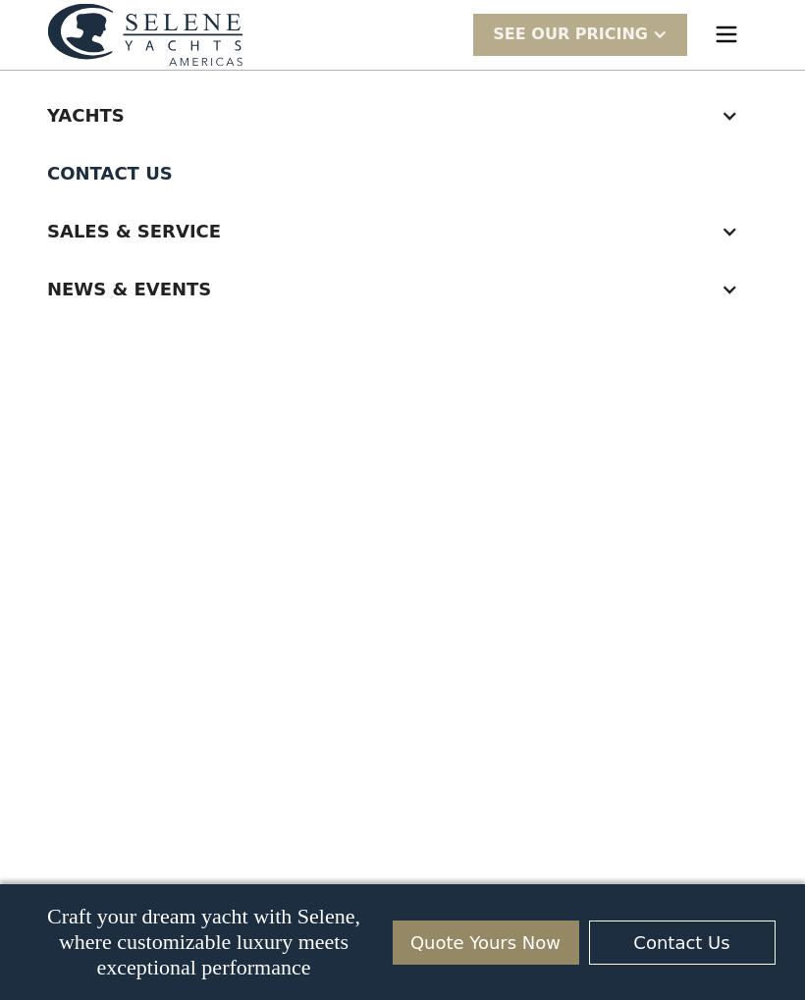
scroll to position [7739, 0]
click at [730, 30] on img "menu" at bounding box center [726, 34] width 27 height 27
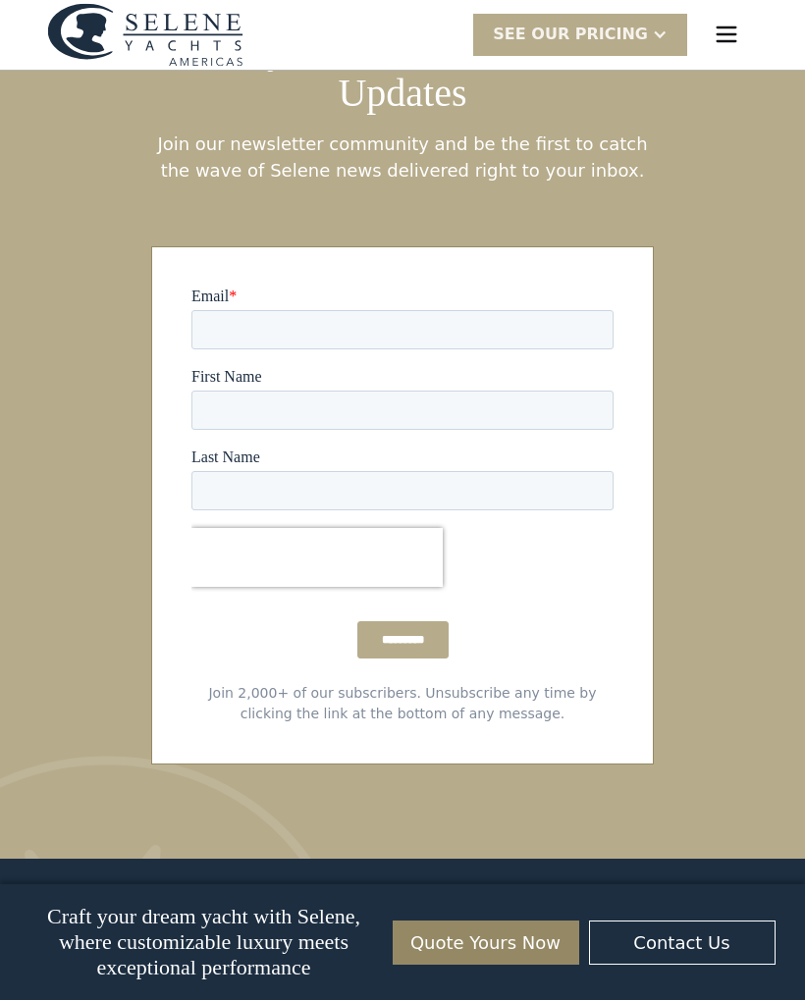
scroll to position [12268, 0]
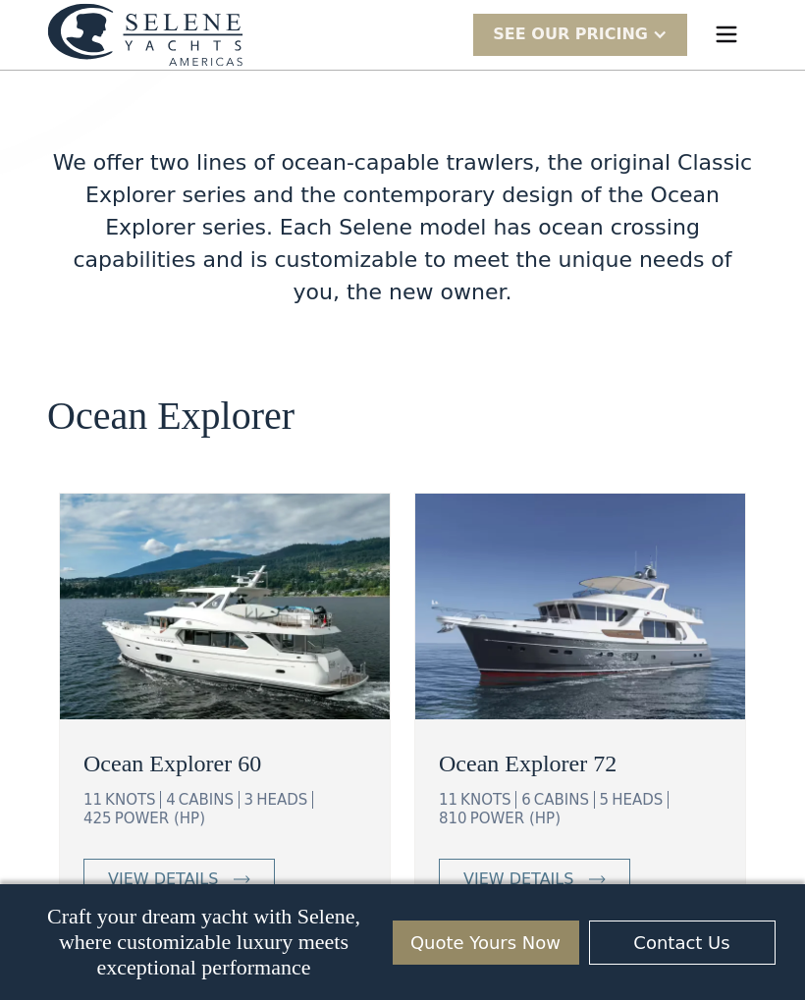
scroll to position [3206, 0]
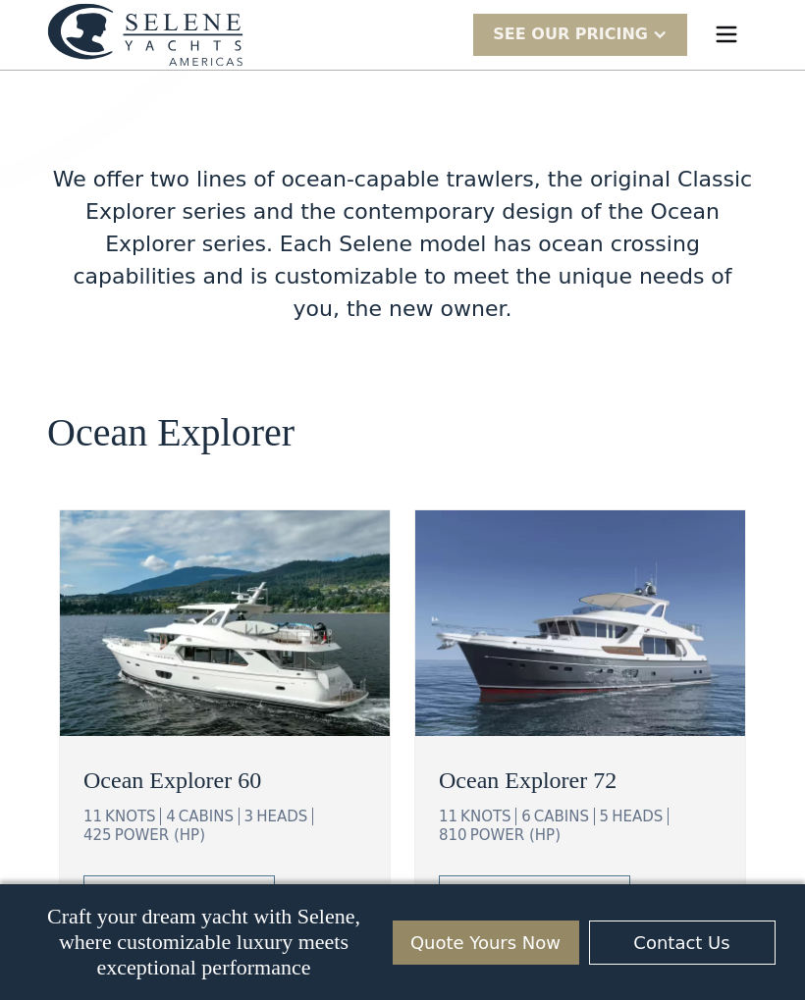
click at [727, 37] on img "menu" at bounding box center [726, 34] width 27 height 27
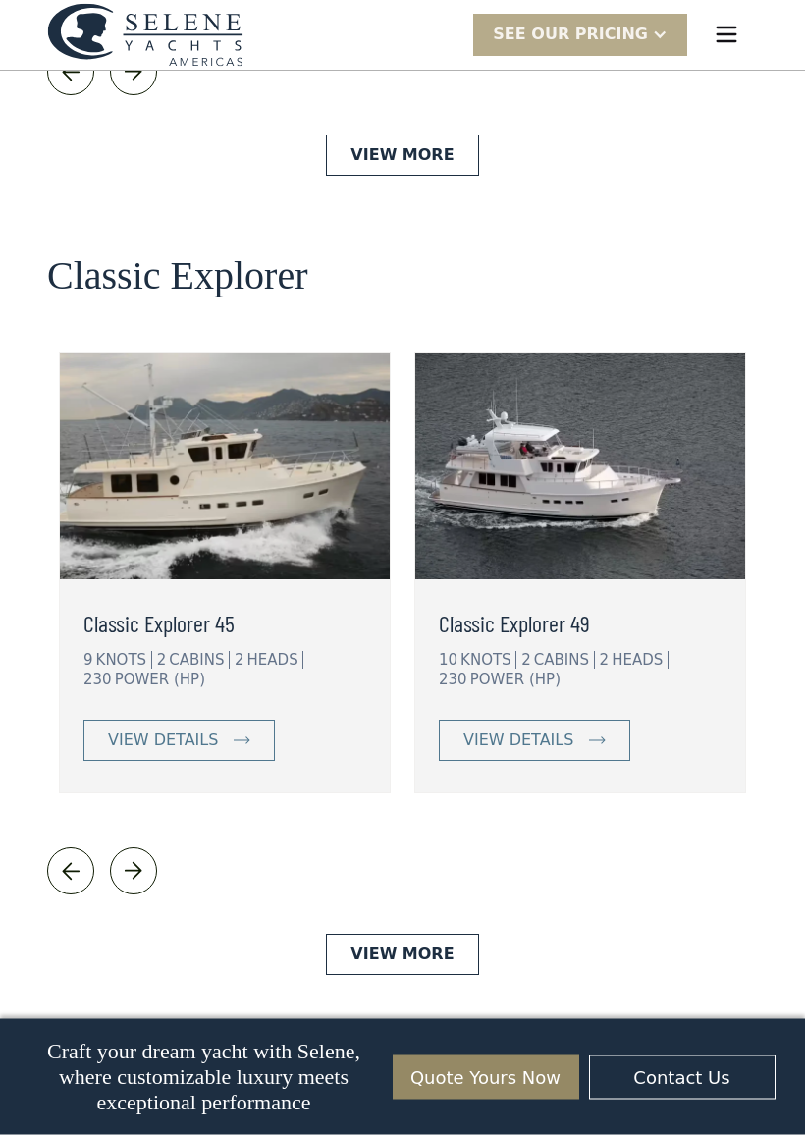
scroll to position [4162, 0]
click at [433, 934] on link "View More" at bounding box center [402, 954] width 152 height 41
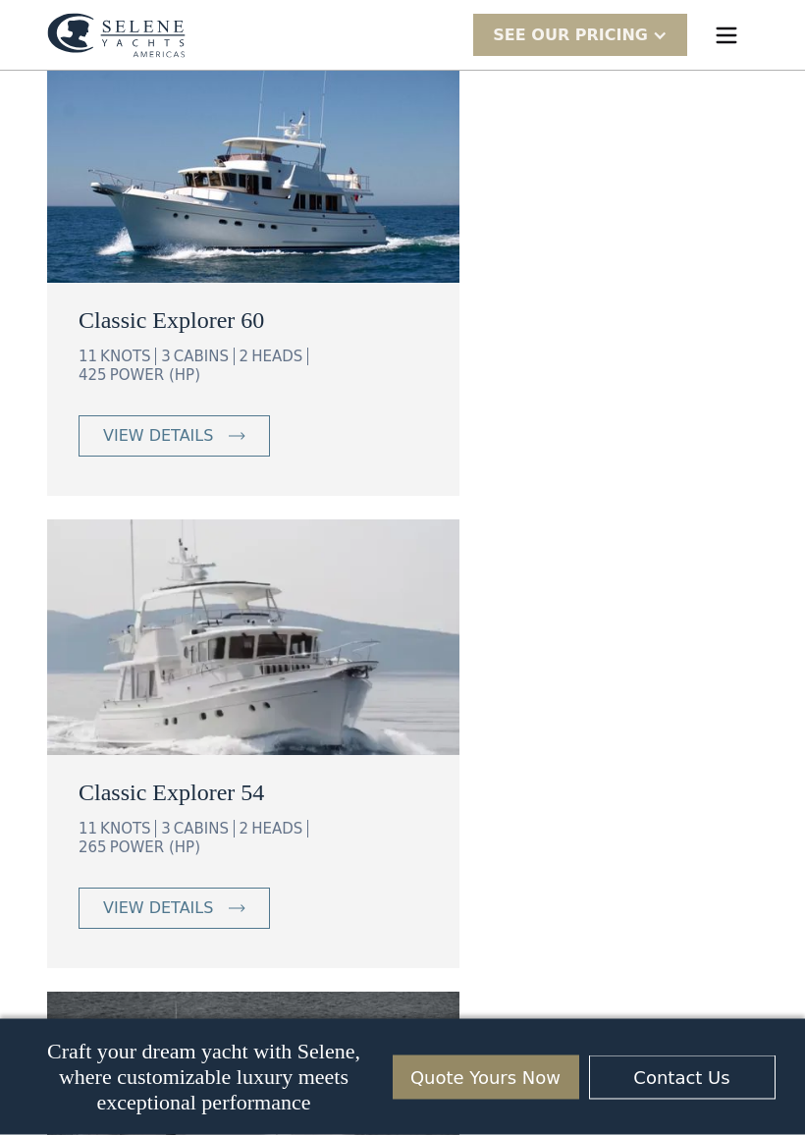
scroll to position [2343, 0]
click at [196, 896] on div "view details" at bounding box center [158, 908] width 110 height 24
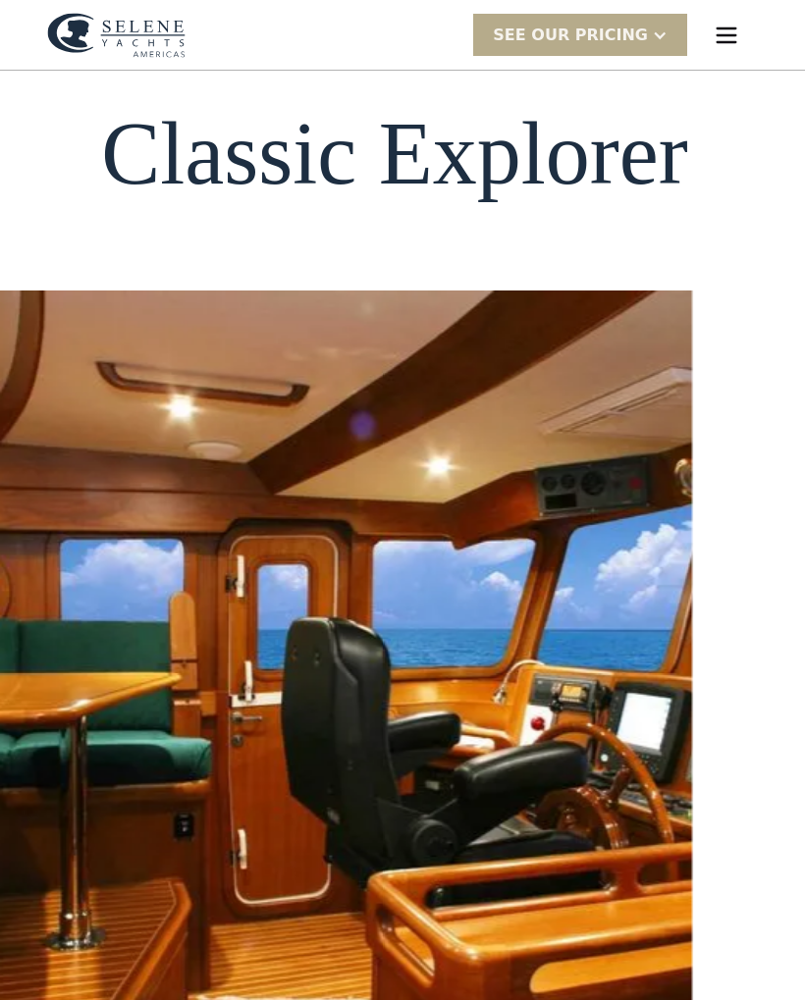
scroll to position [0, 0]
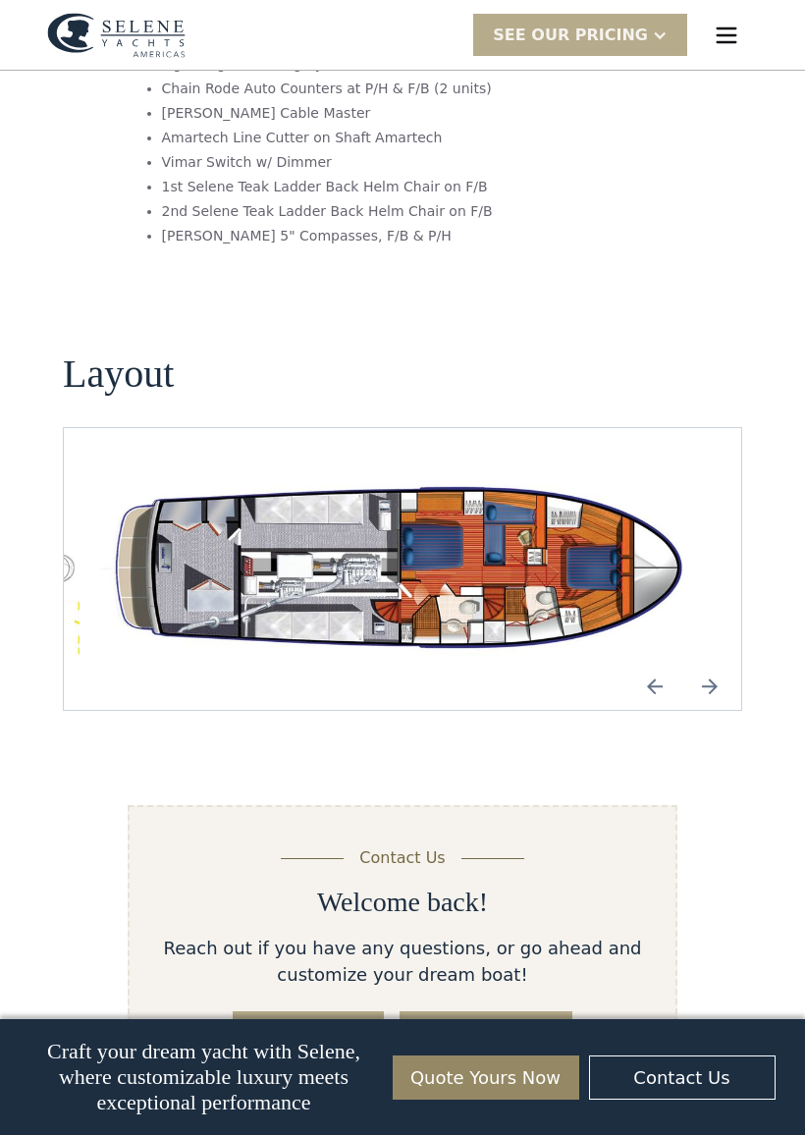
scroll to position [3317, 0]
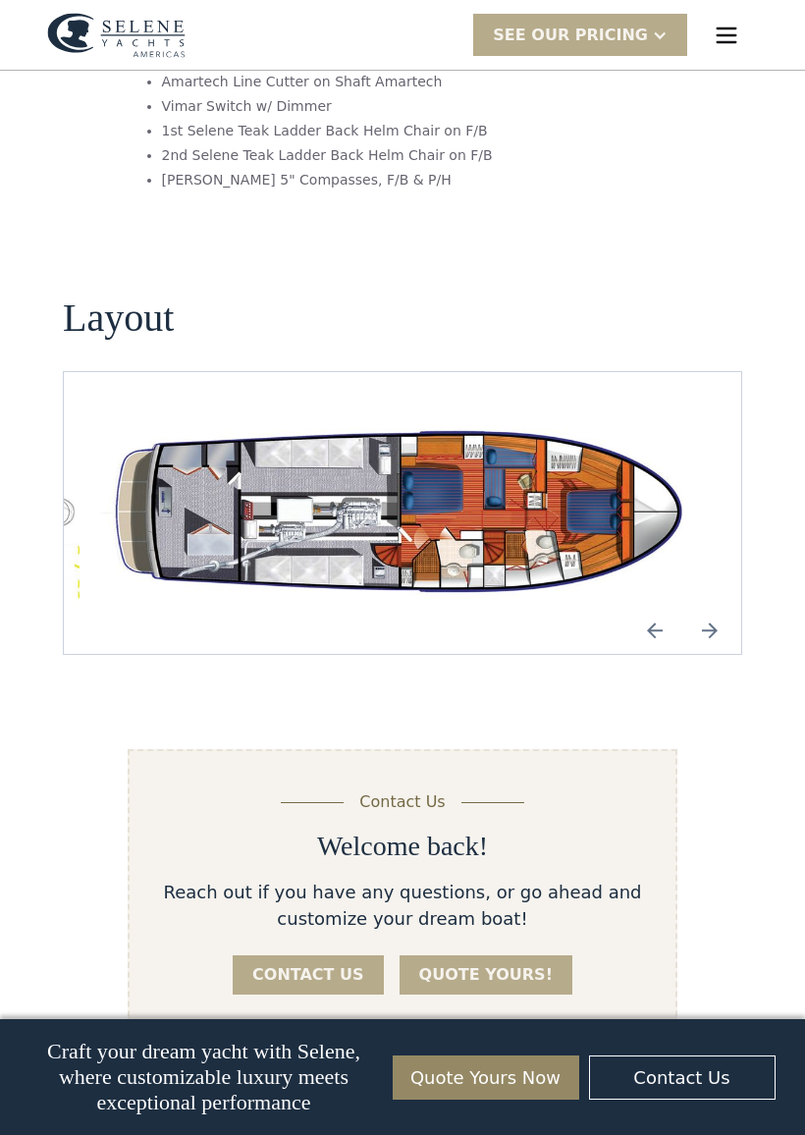
click at [719, 607] on img "Next slide" at bounding box center [709, 630] width 47 height 47
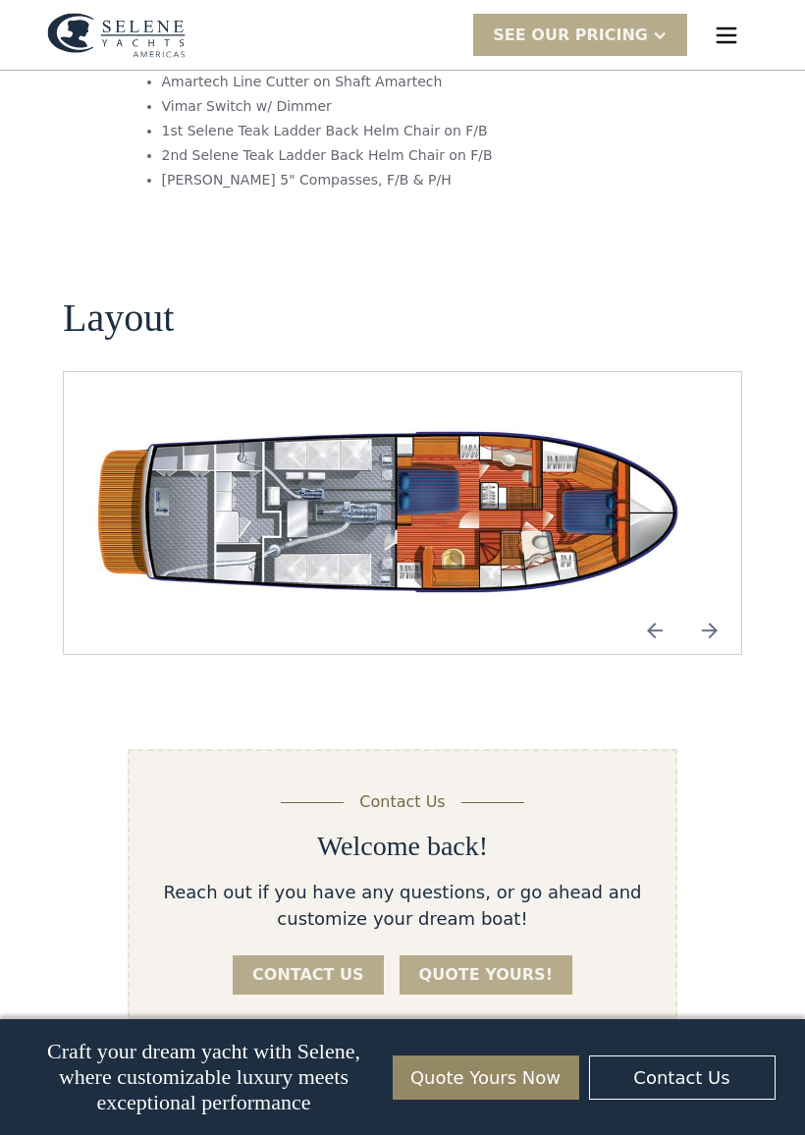
click at [633, 607] on img "Previous slide" at bounding box center [654, 630] width 47 height 47
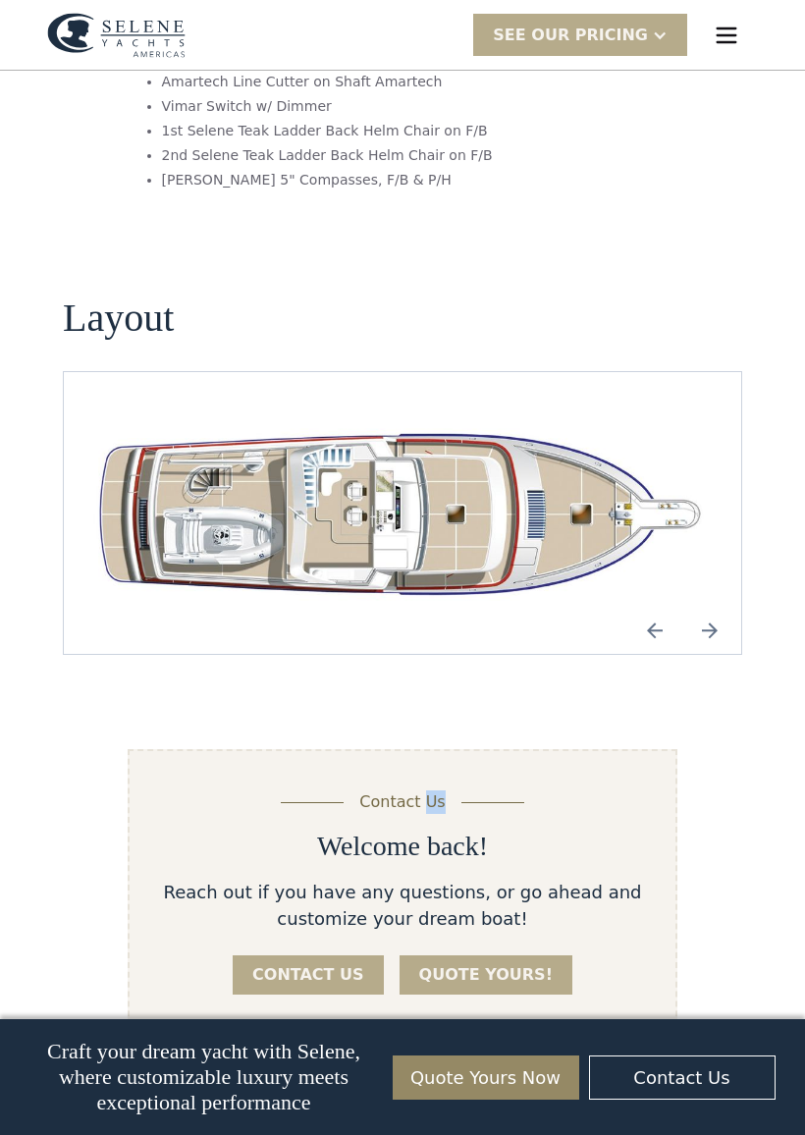
click at [642, 607] on img "Previous slide" at bounding box center [654, 630] width 47 height 47
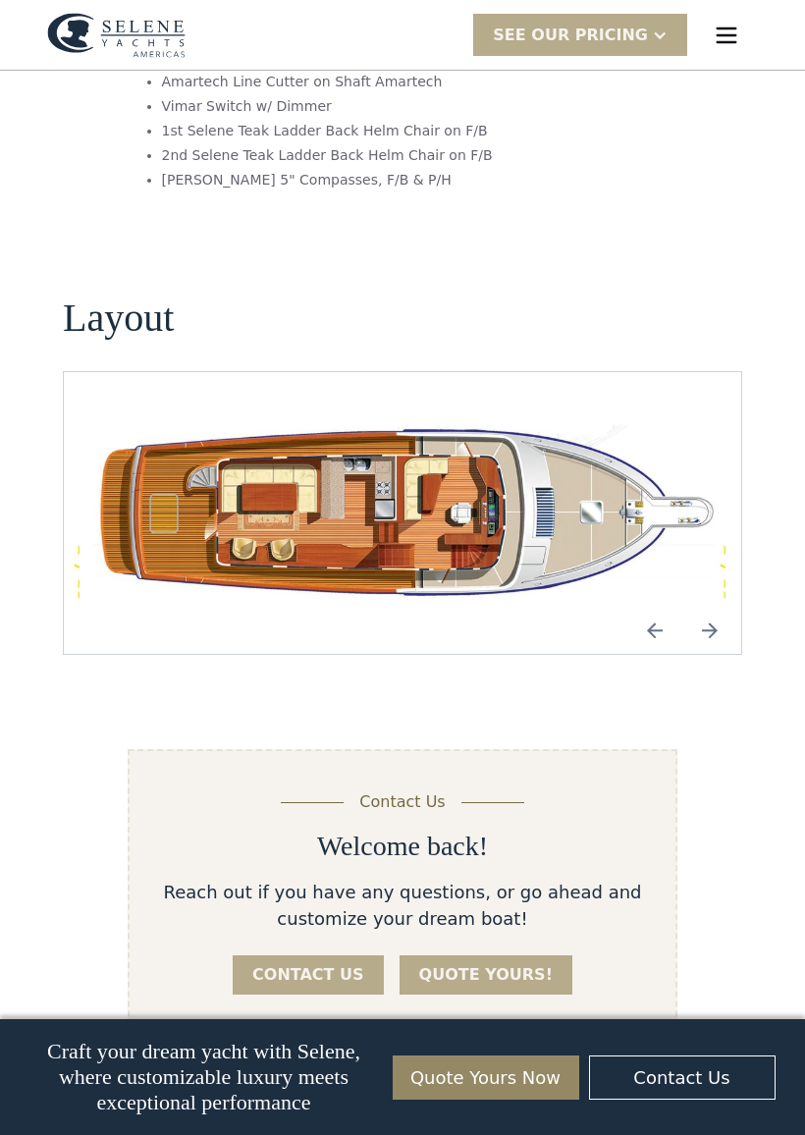
click at [652, 607] on img "Previous slide" at bounding box center [654, 630] width 47 height 47
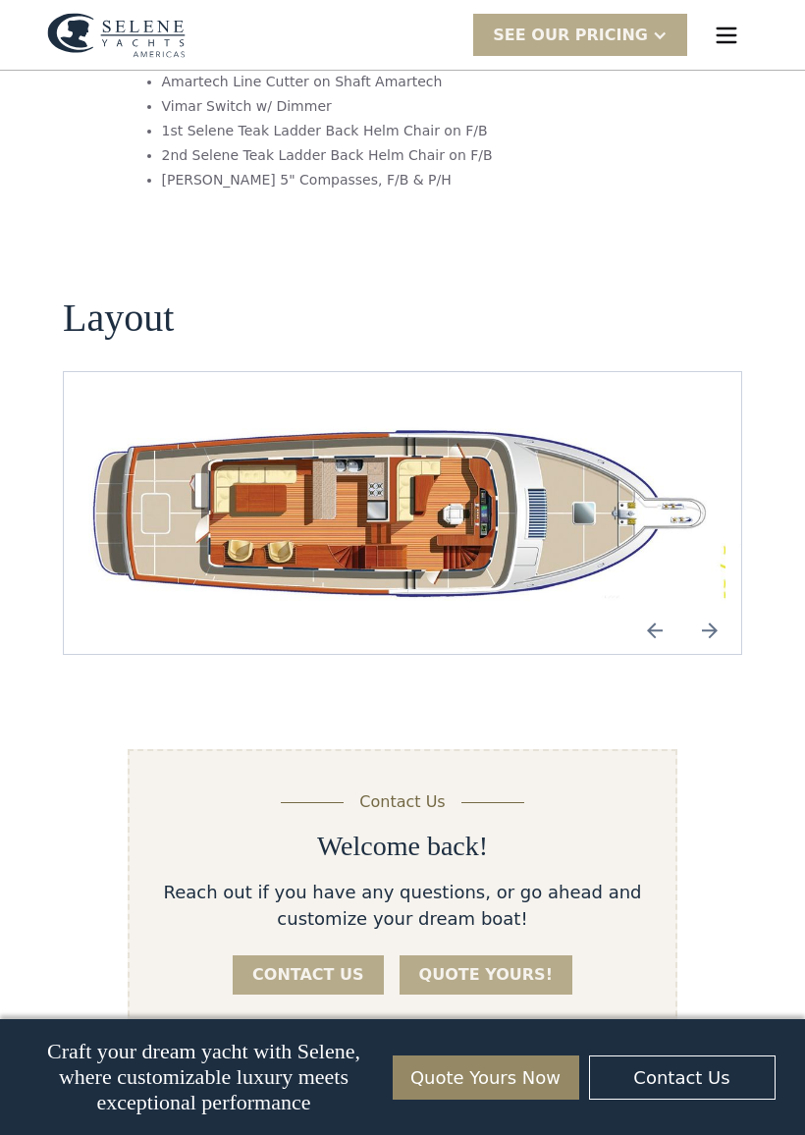
click at [659, 607] on img "Previous slide" at bounding box center [654, 630] width 47 height 47
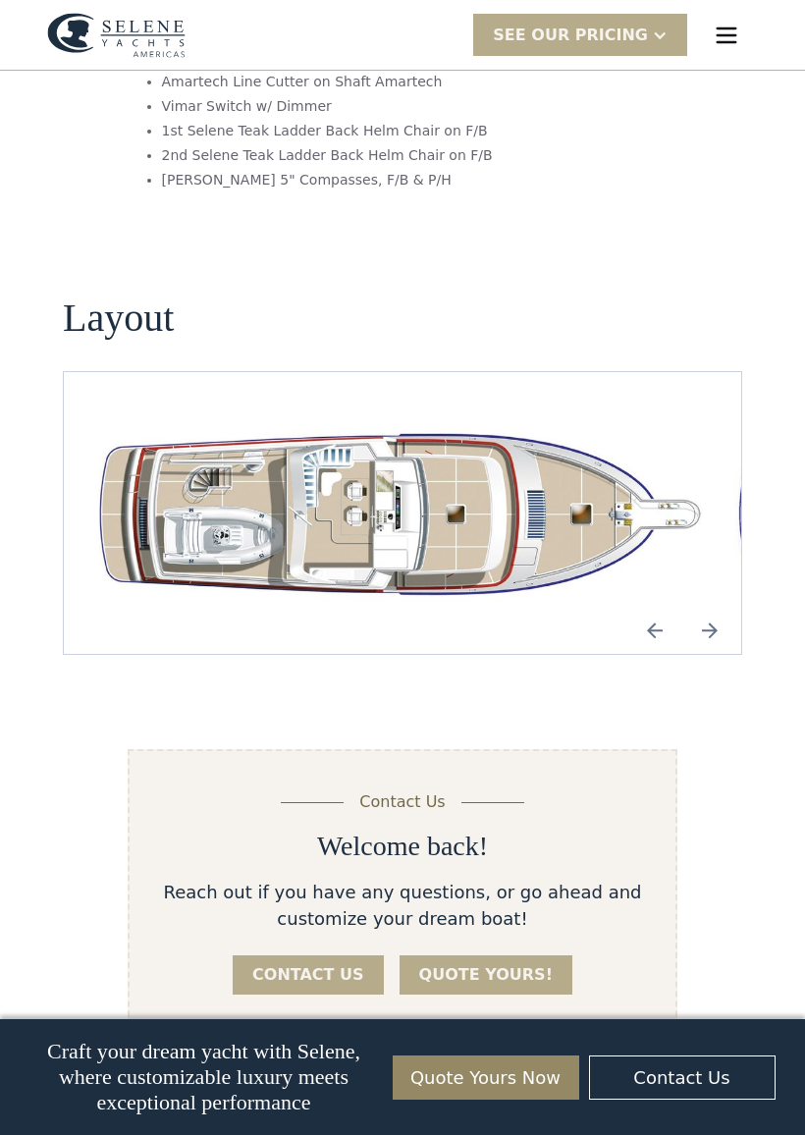
click at [661, 607] on img "Previous slide" at bounding box center [654, 630] width 47 height 47
click at [656, 607] on img "Previous slide" at bounding box center [654, 630] width 47 height 47
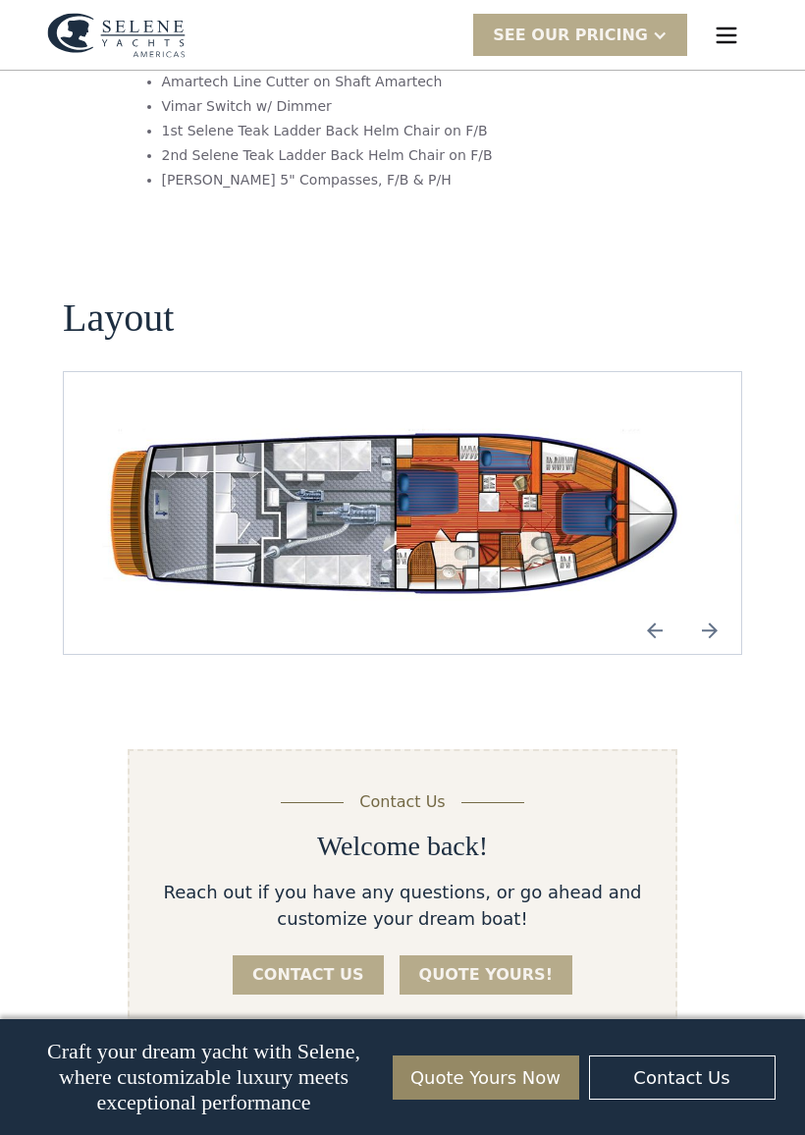
click at [652, 607] on img "Previous slide" at bounding box center [654, 630] width 47 height 47
click at [545, 501] on img "open lightbox" at bounding box center [403, 513] width 646 height 188
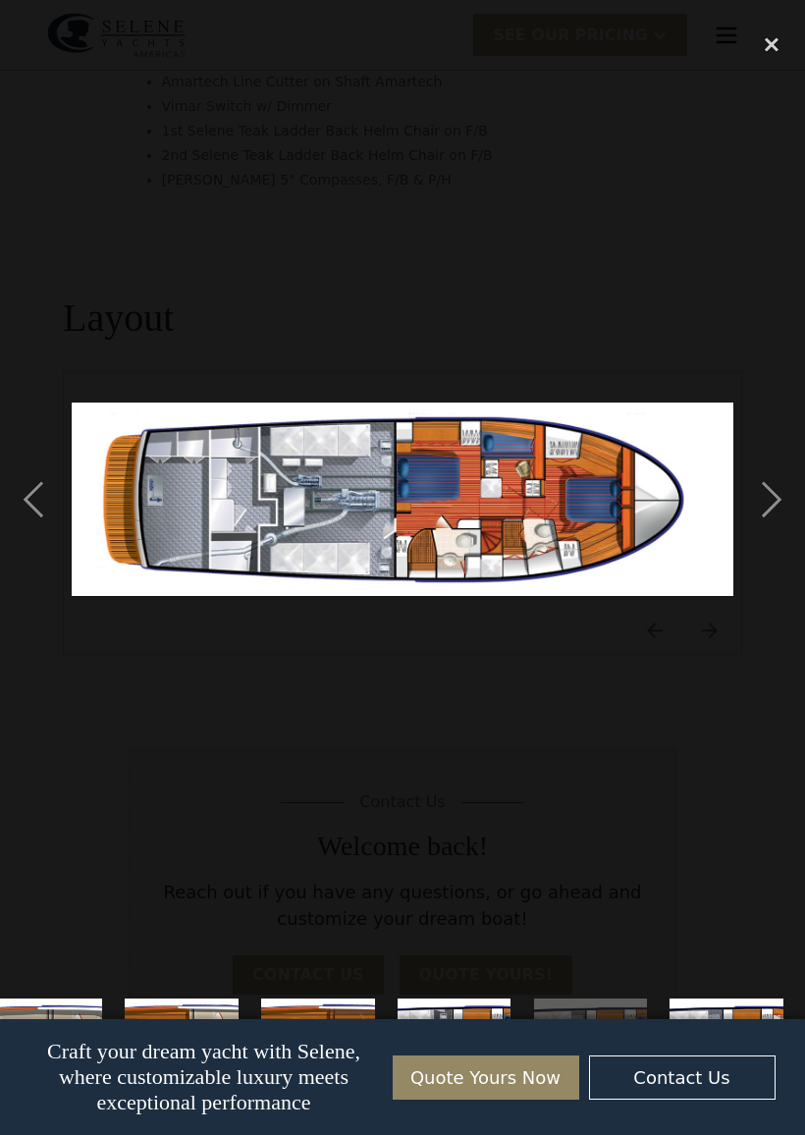
scroll to position [0, 171]
click at [775, 501] on div "next image" at bounding box center [771, 499] width 67 height 953
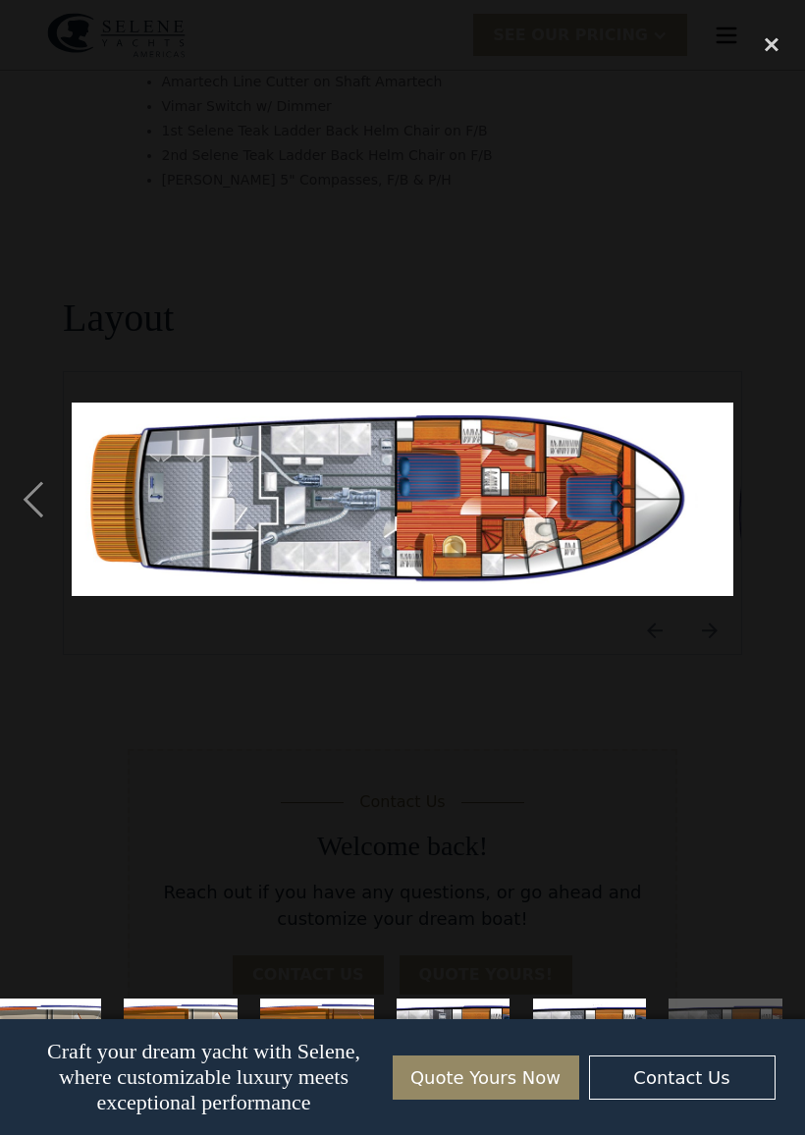
click at [763, 499] on div "next image" at bounding box center [771, 499] width 67 height 953
click at [759, 482] on div "next image" at bounding box center [771, 499] width 67 height 953
click at [658, 517] on img at bounding box center [403, 499] width 663 height 193
click at [774, 494] on div "next image" at bounding box center [771, 499] width 67 height 953
click at [51, 495] on div "previous image" at bounding box center [33, 499] width 67 height 953
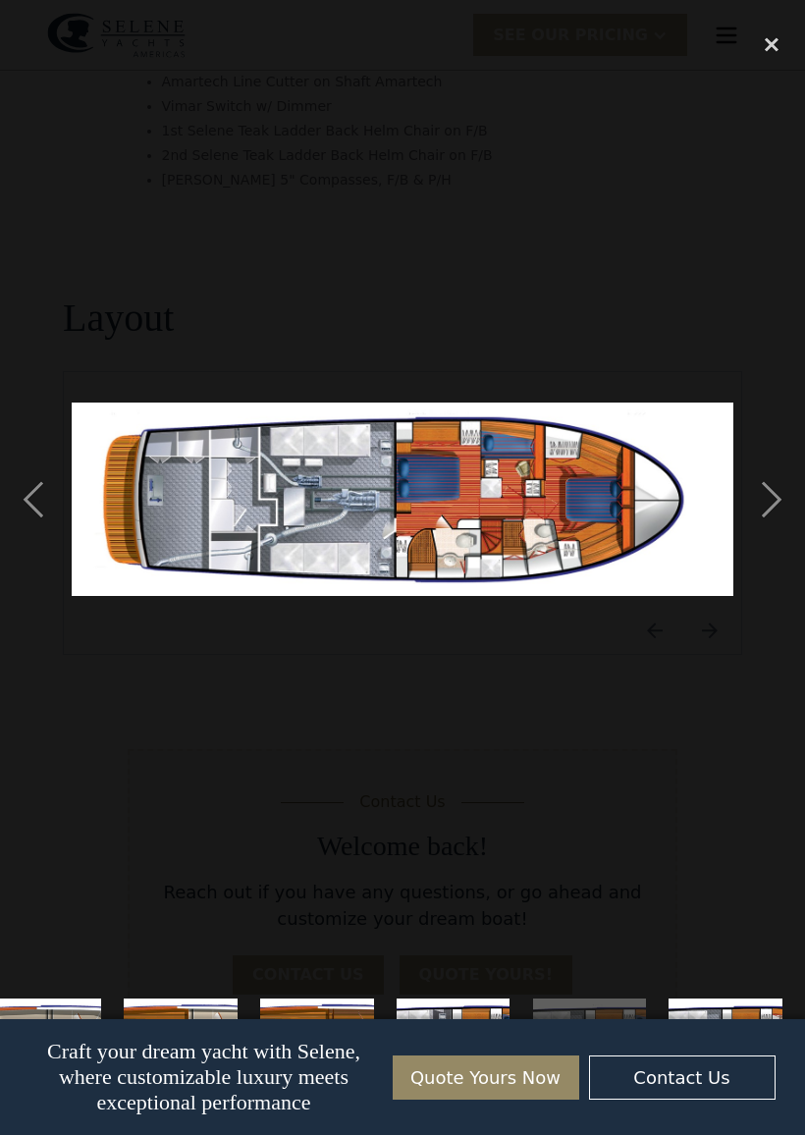
click at [41, 509] on div "previous image" at bounding box center [33, 499] width 67 height 953
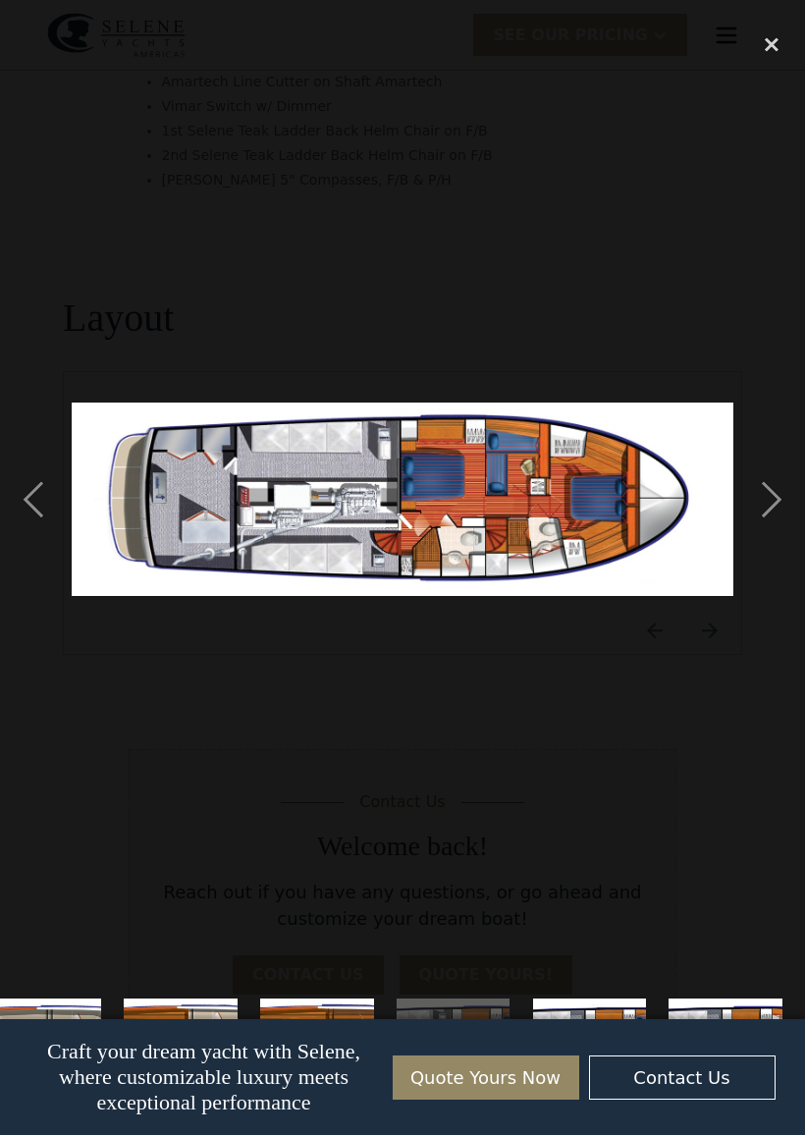
click at [50, 514] on div "previous image" at bounding box center [33, 499] width 67 height 953
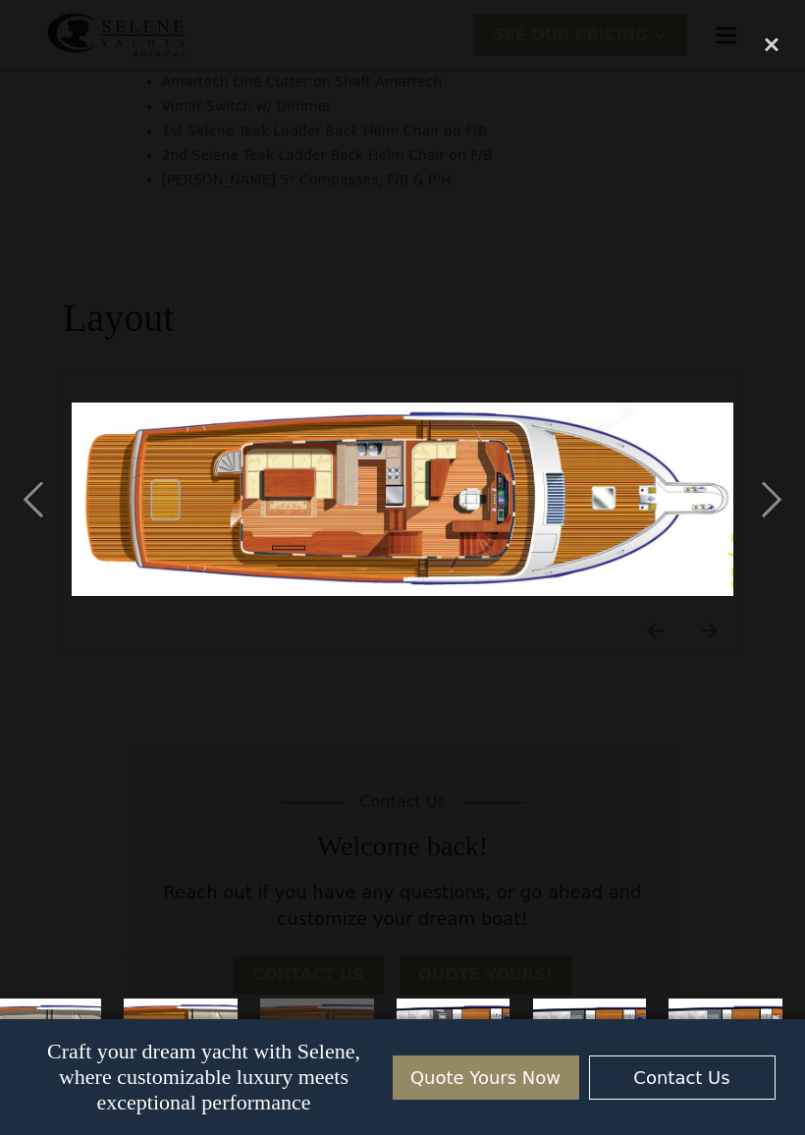
click at [778, 502] on div "next image" at bounding box center [771, 499] width 67 height 953
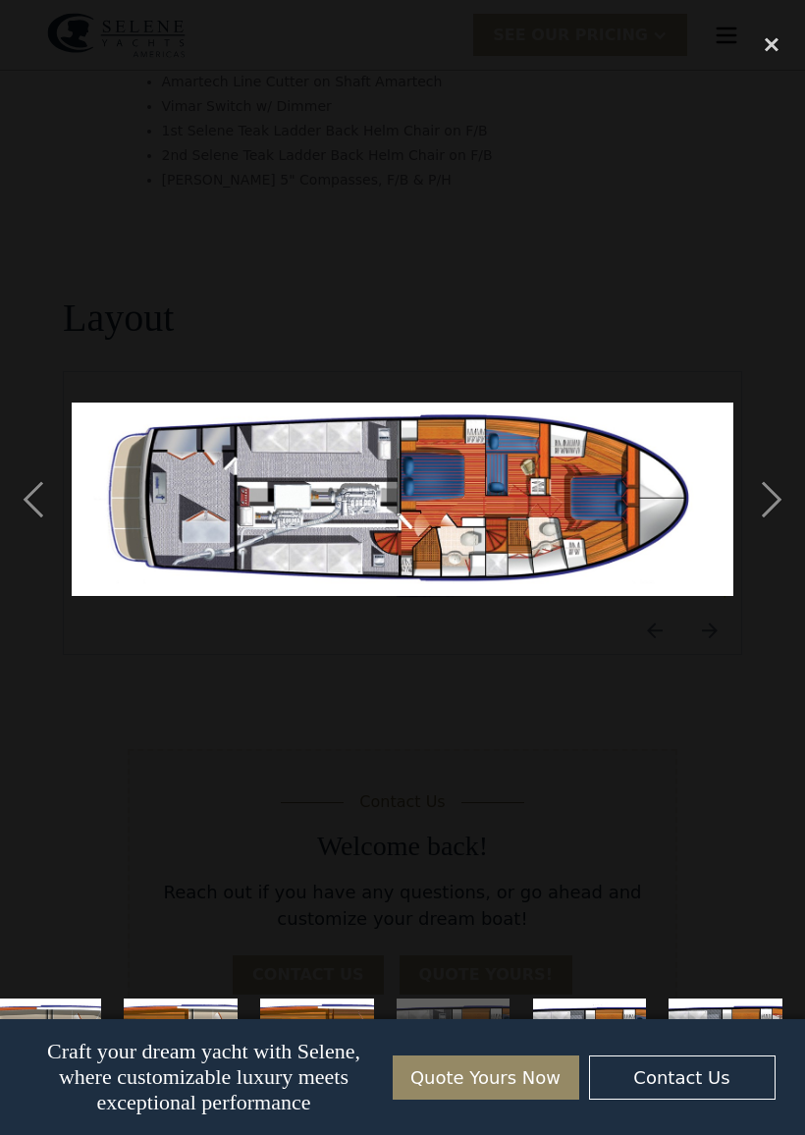
click at [62, 500] on div "previous image" at bounding box center [33, 499] width 67 height 953
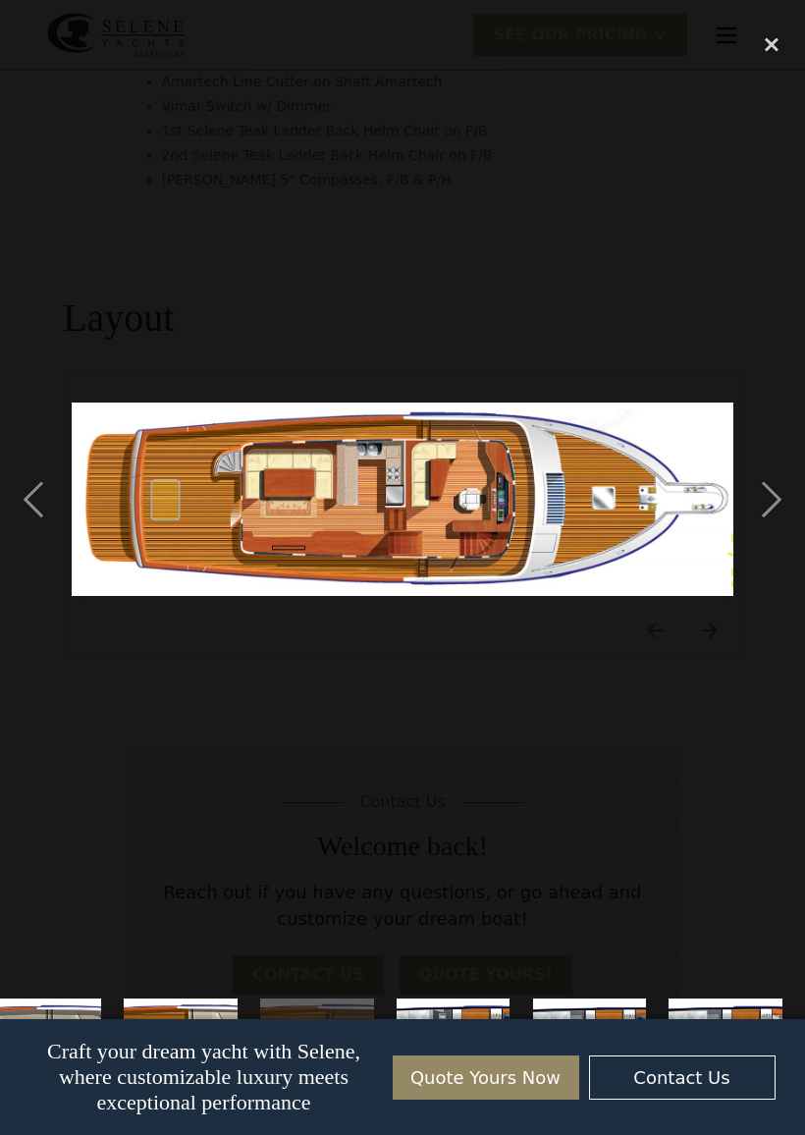
click at [777, 507] on div "next image" at bounding box center [771, 499] width 67 height 953
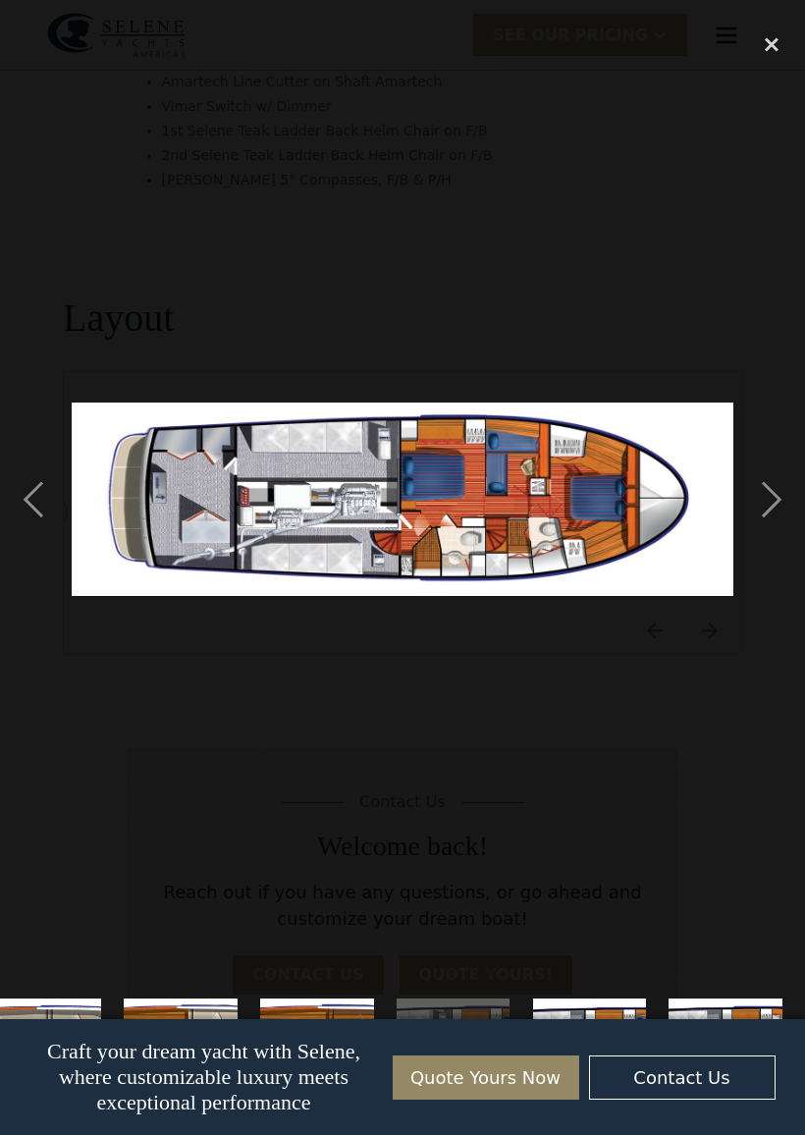
click at [777, 492] on div "next image" at bounding box center [771, 499] width 67 height 953
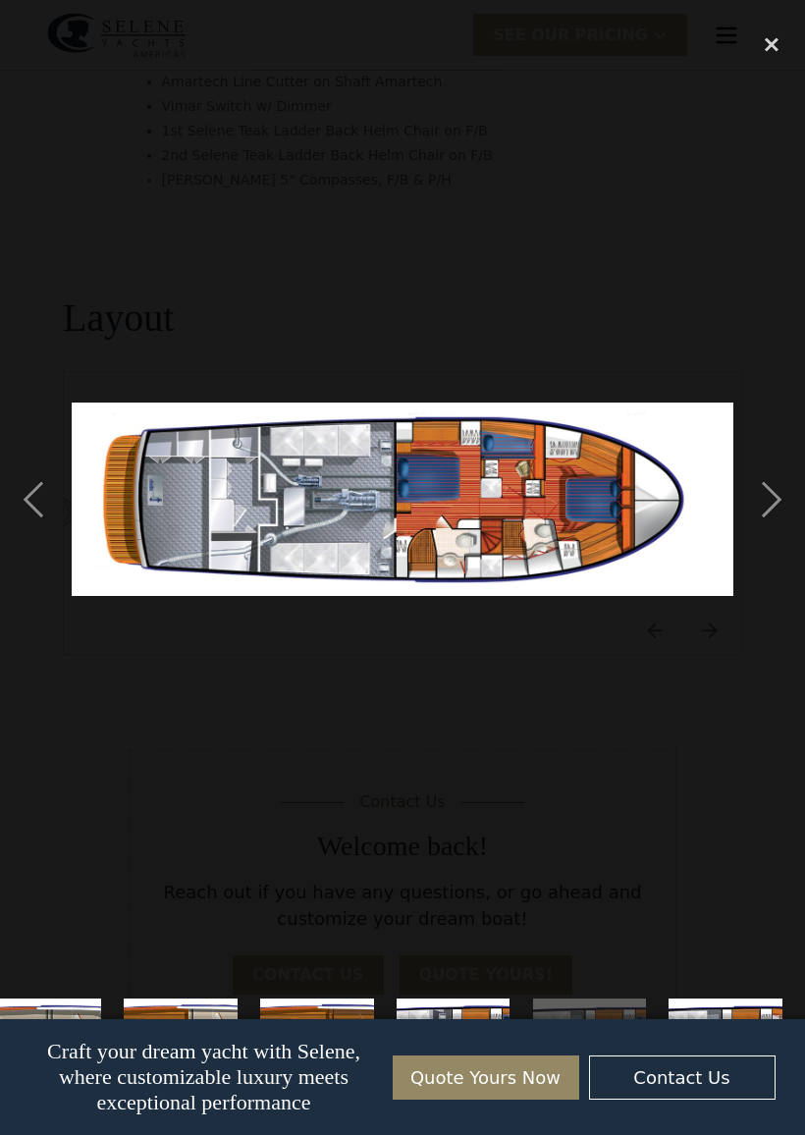
click at [781, 497] on div "next image" at bounding box center [771, 499] width 67 height 953
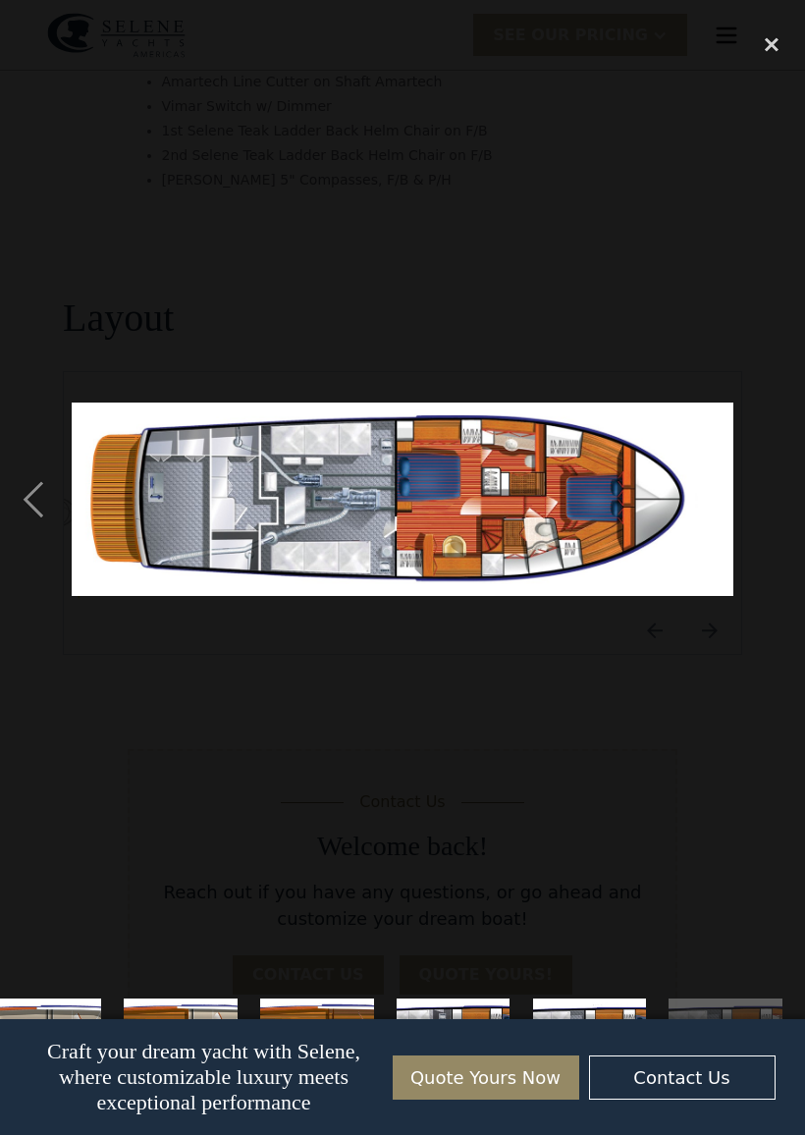
click at [779, 496] on div "next image" at bounding box center [771, 499] width 67 height 953
click at [67, 501] on div at bounding box center [402, 499] width 805 height 953
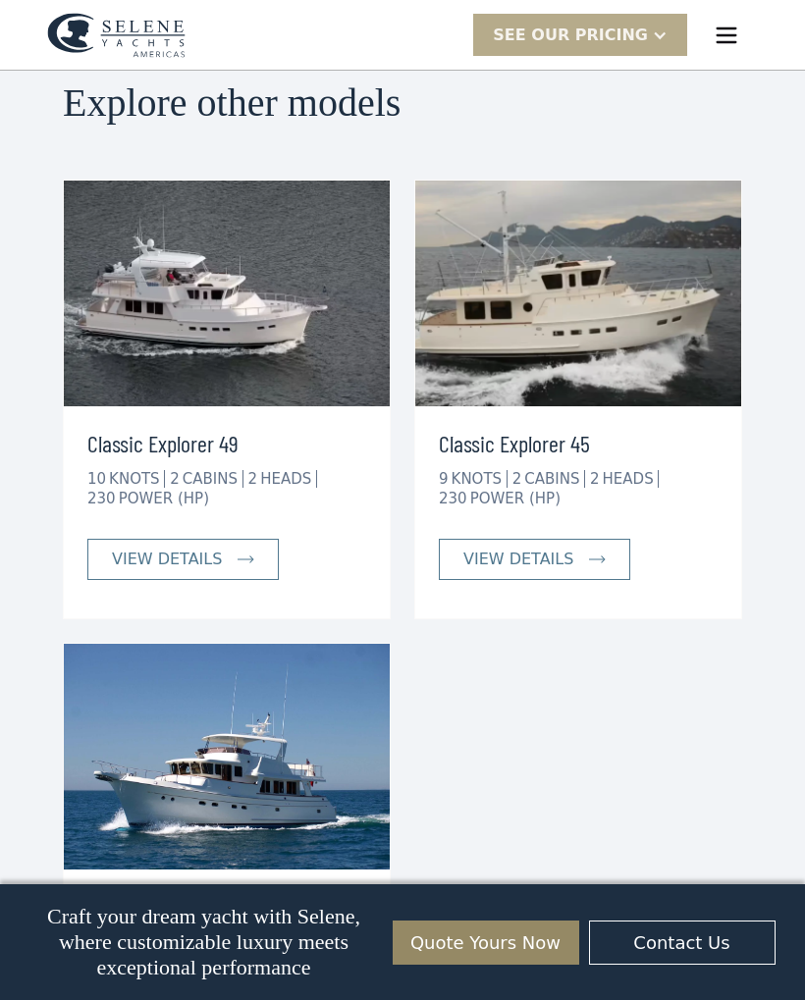
scroll to position [4208, 0]
